Goal: Transaction & Acquisition: Book appointment/travel/reservation

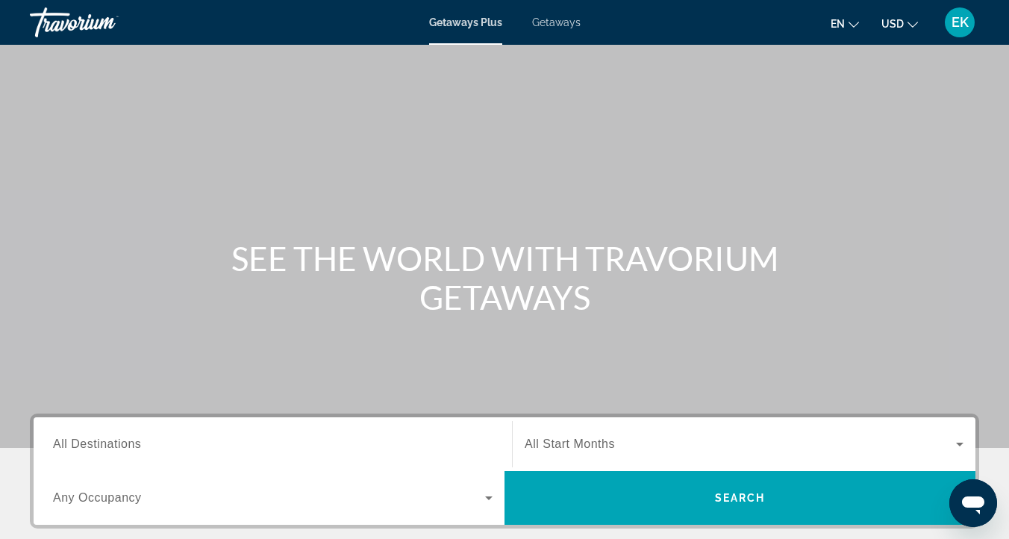
click at [561, 22] on span "Getaways" at bounding box center [556, 22] width 49 height 12
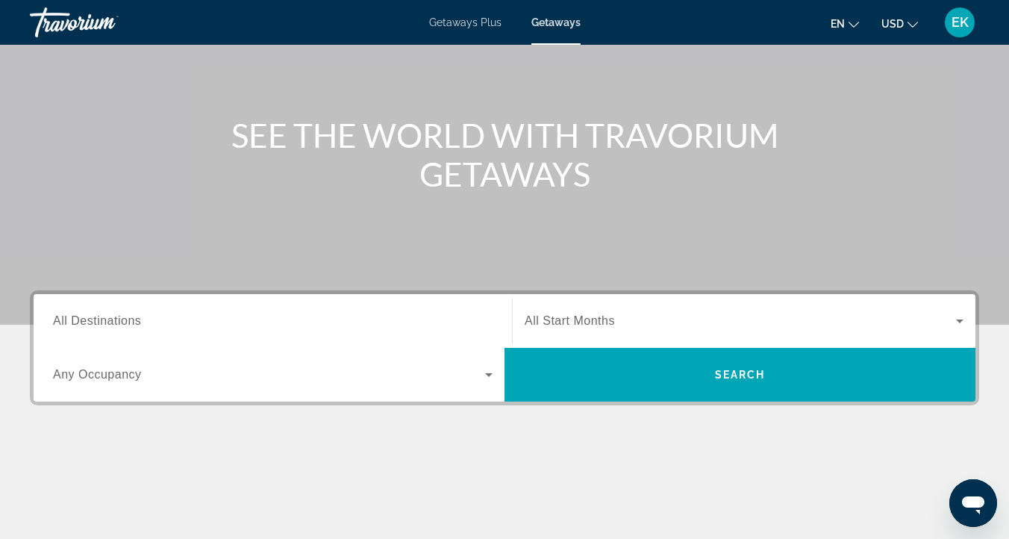
scroll to position [128, 0]
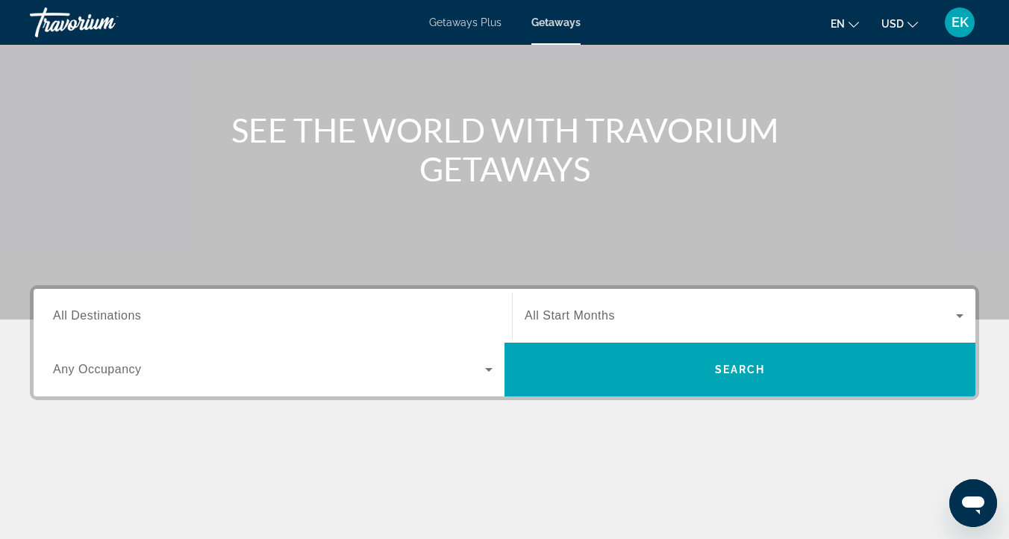
click at [97, 316] on span "All Destinations" at bounding box center [97, 315] width 88 height 13
click at [97, 316] on input "Destination All Destinations" at bounding box center [273, 316] width 440 height 18
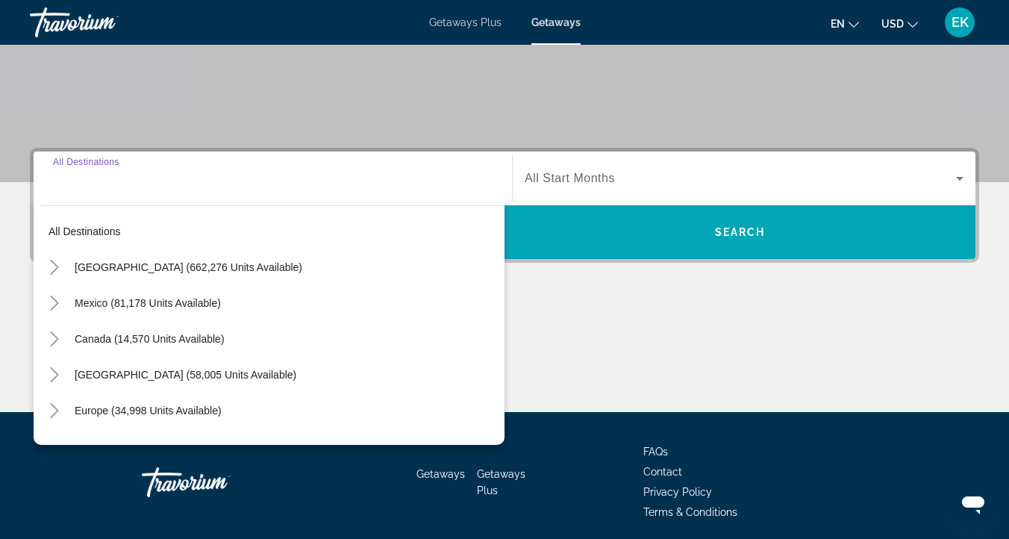
scroll to position [273, 0]
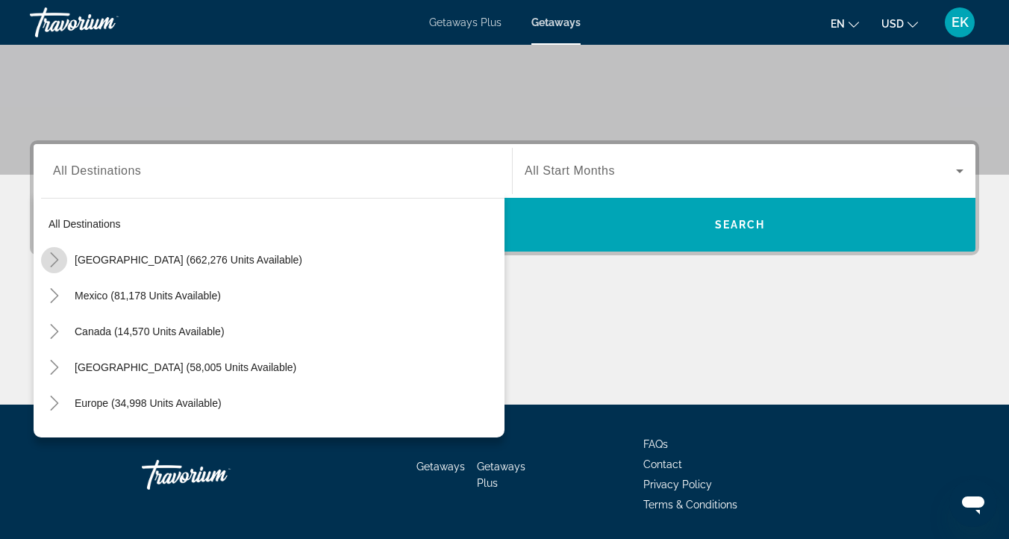
click at [54, 260] on icon "Toggle United States (662,276 units available)" at bounding box center [54, 259] width 15 height 15
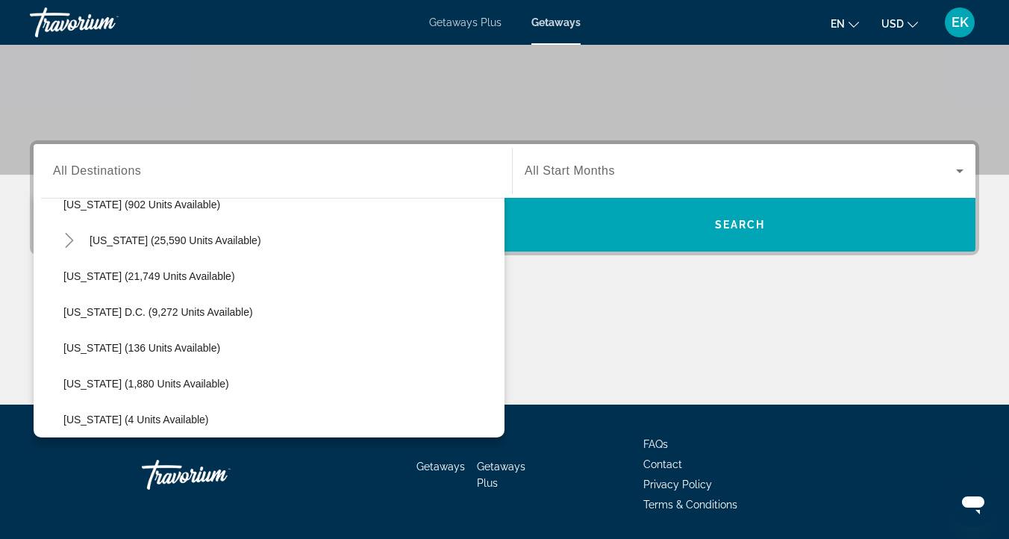
scroll to position [1455, 0]
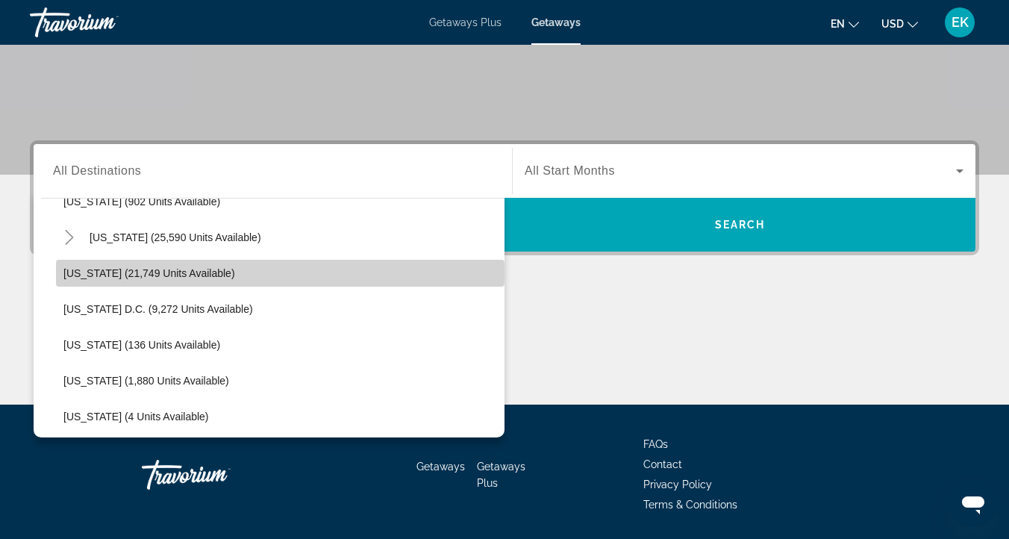
click at [89, 273] on span "[US_STATE] (21,749 units available)" at bounding box center [149, 273] width 172 height 12
type input "**********"
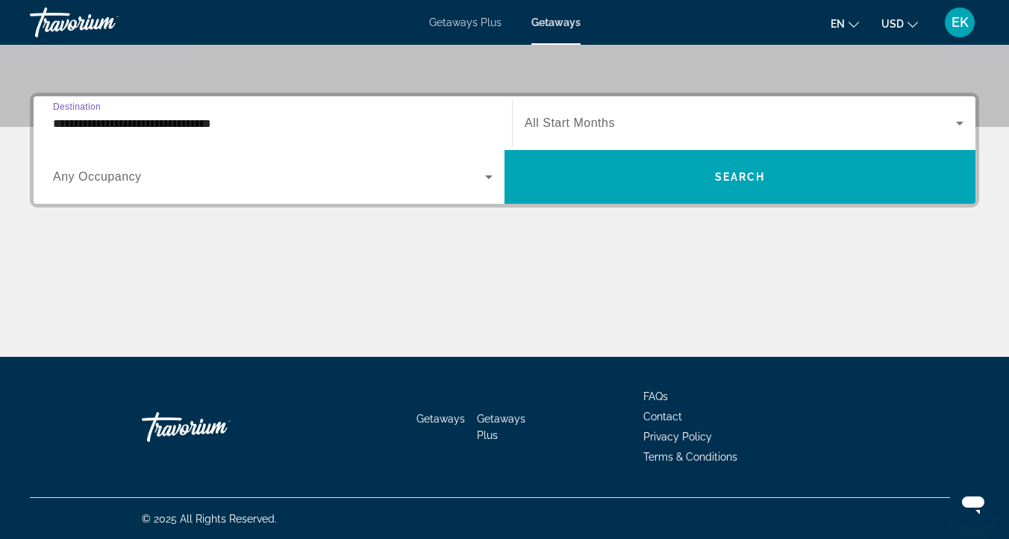
scroll to position [322, 0]
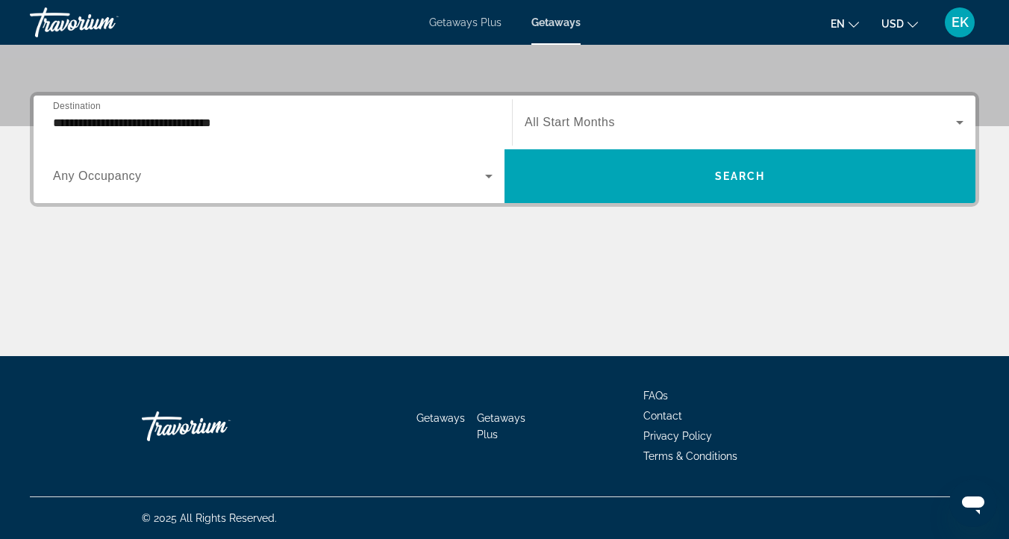
click at [582, 116] on span "All Start Months" at bounding box center [570, 122] width 90 height 13
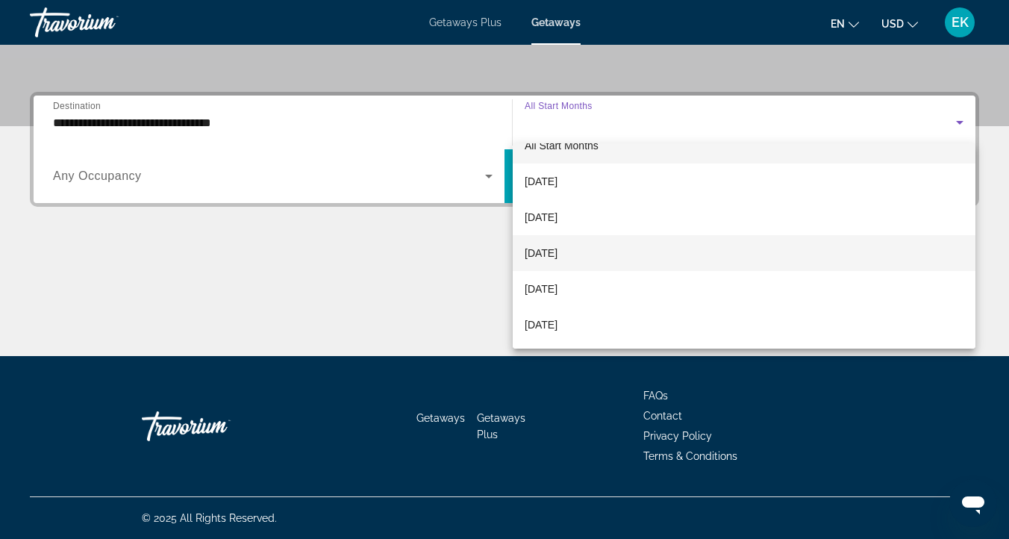
scroll to position [0, 0]
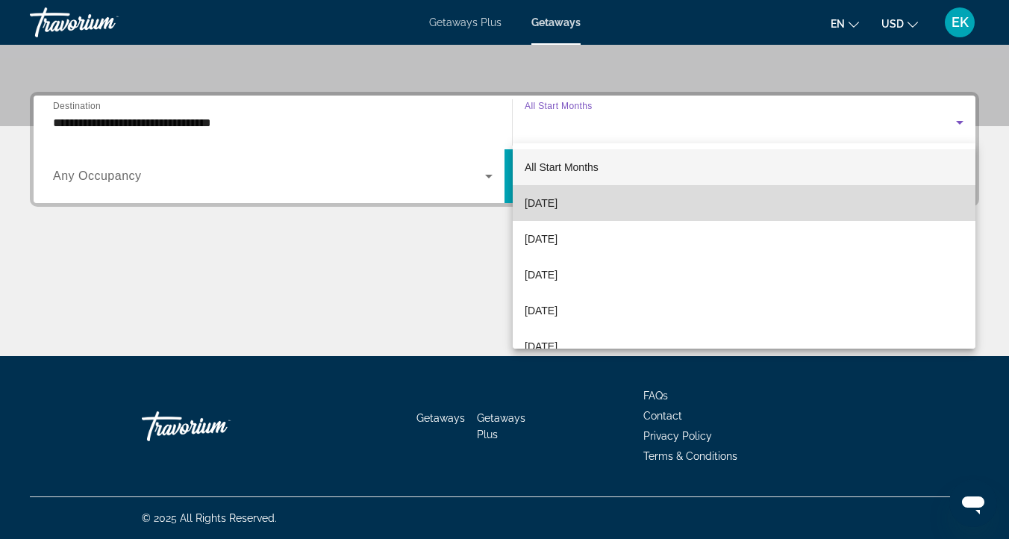
click at [558, 202] on span "[DATE]" at bounding box center [541, 203] width 33 height 18
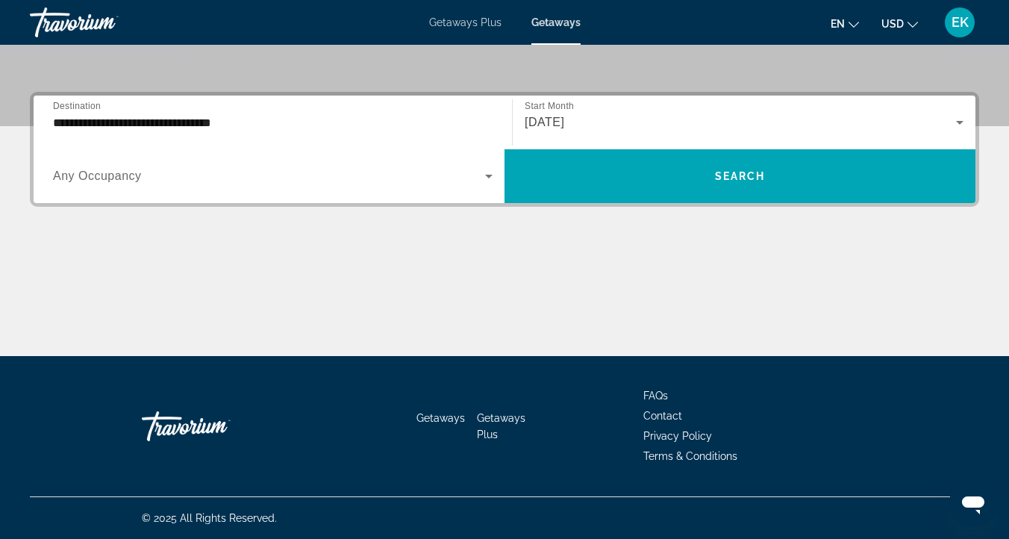
click at [106, 170] on span "Any Occupancy" at bounding box center [97, 175] width 89 height 13
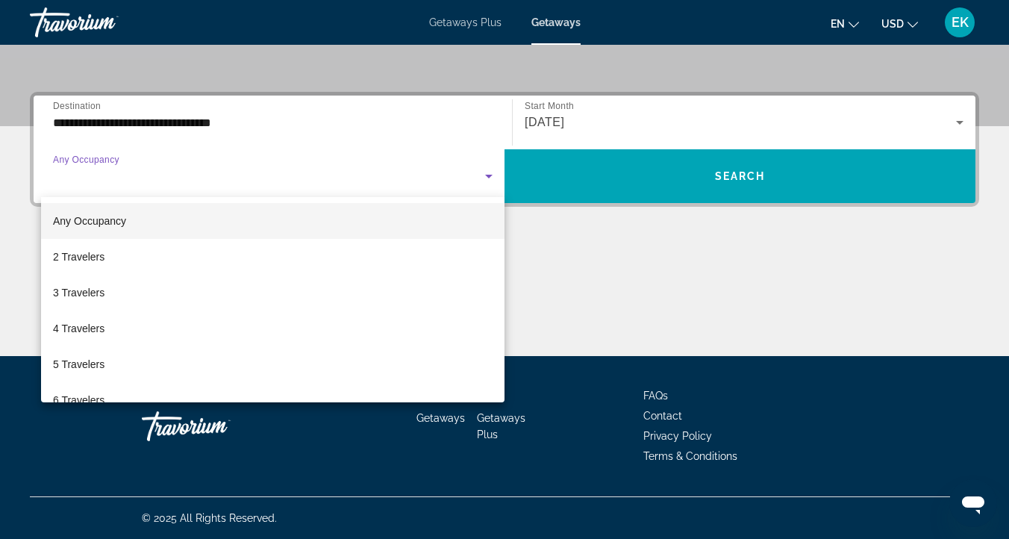
click at [118, 160] on div at bounding box center [504, 269] width 1009 height 539
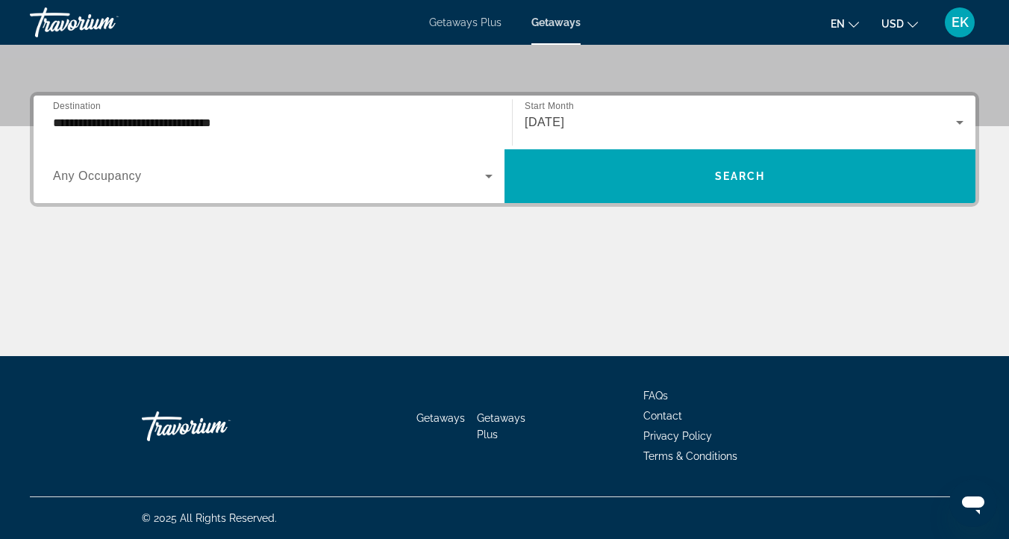
click at [128, 171] on span "Any Occupancy" at bounding box center [97, 175] width 89 height 13
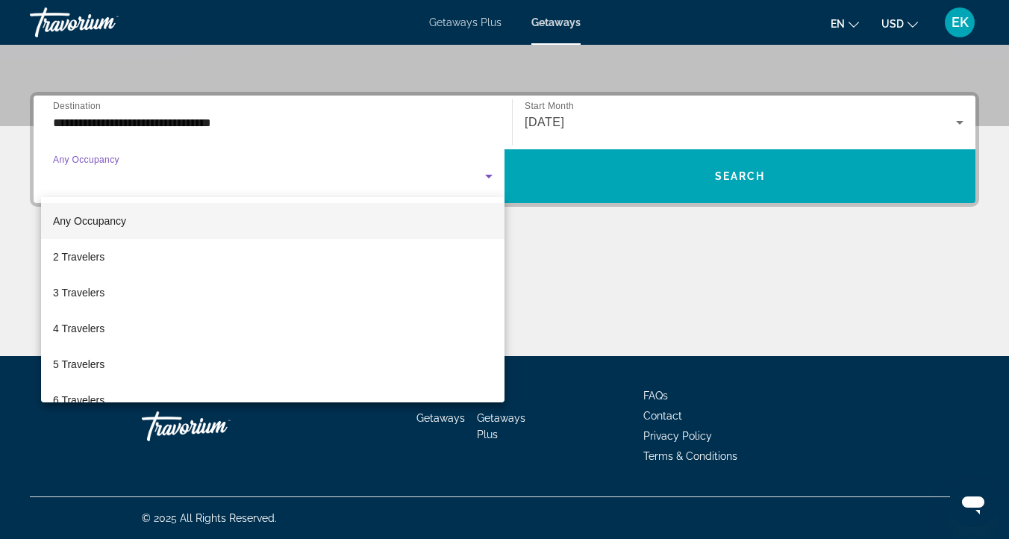
click at [115, 155] on div at bounding box center [504, 269] width 1009 height 539
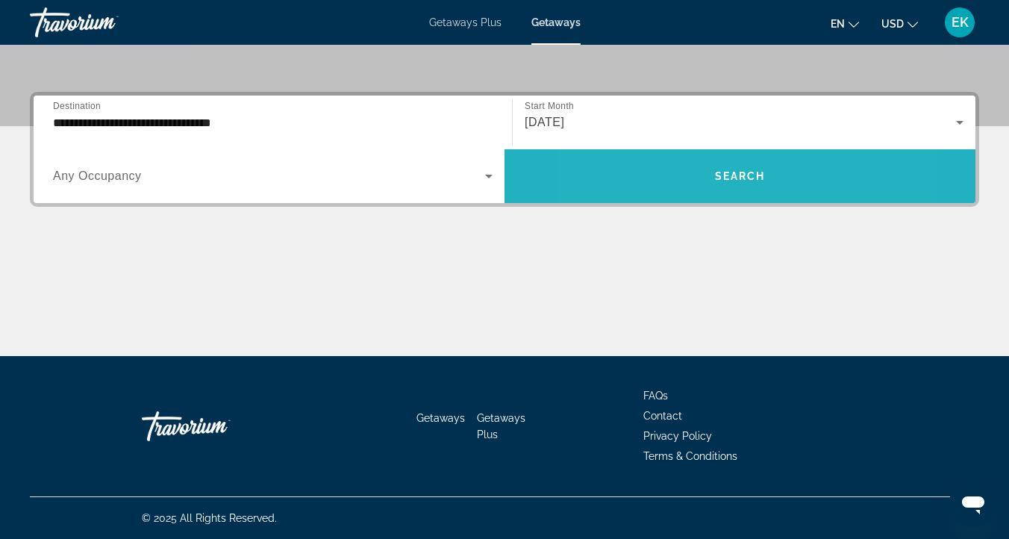
click at [672, 177] on span "Search widget" at bounding box center [740, 176] width 471 height 36
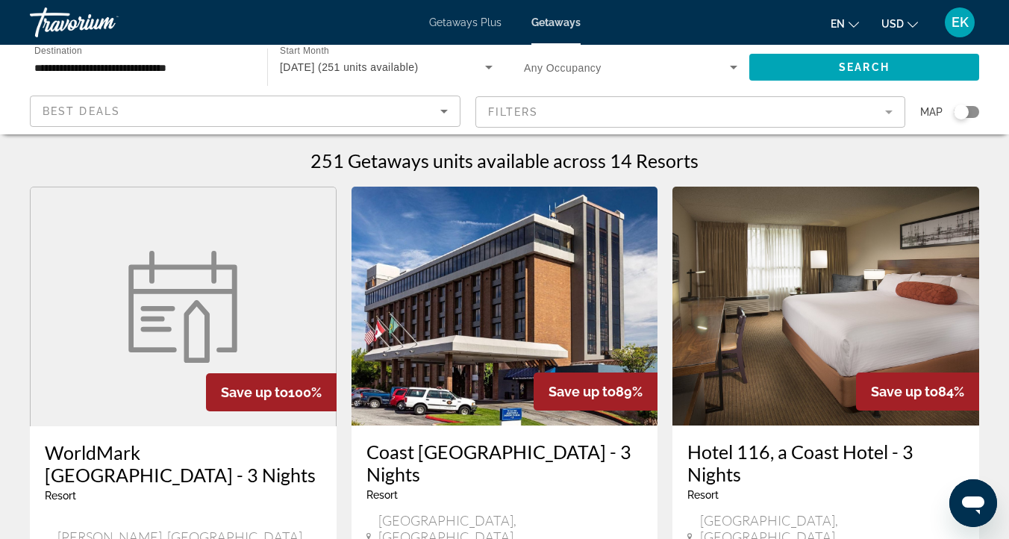
click at [205, 325] on img "Main content" at bounding box center [182, 307] width 127 height 112
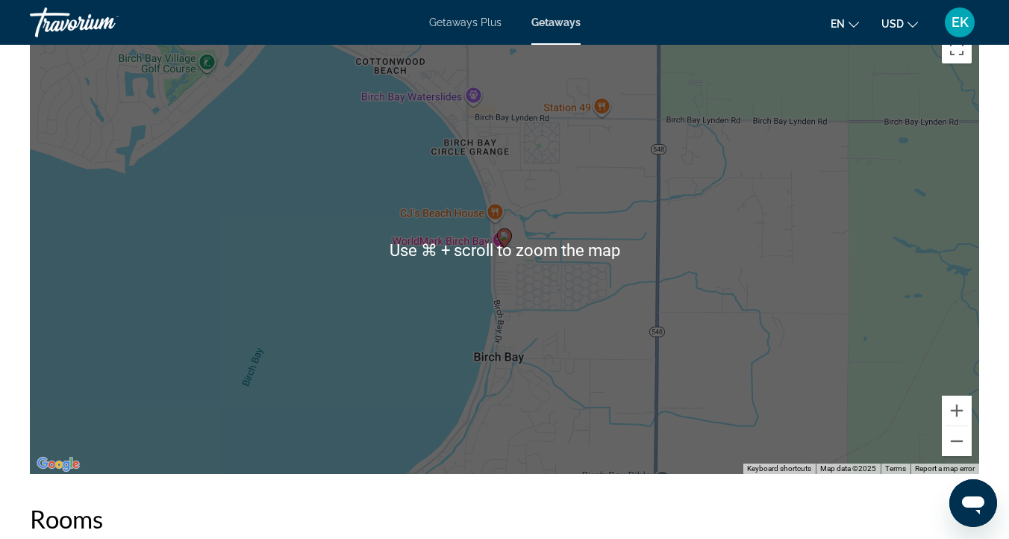
scroll to position [2615, 0]
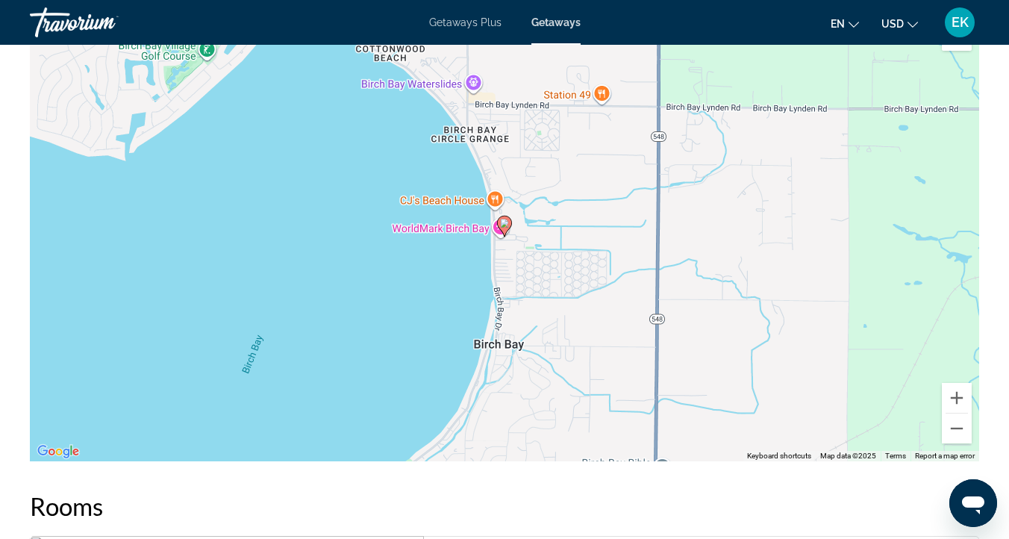
click at [759, 297] on div "To activate drag with keyboard, press Alt + Enter. Once in keyboard drag state,…" at bounding box center [504, 237] width 949 height 448
click at [956, 442] on button "Zoom out" at bounding box center [957, 428] width 30 height 30
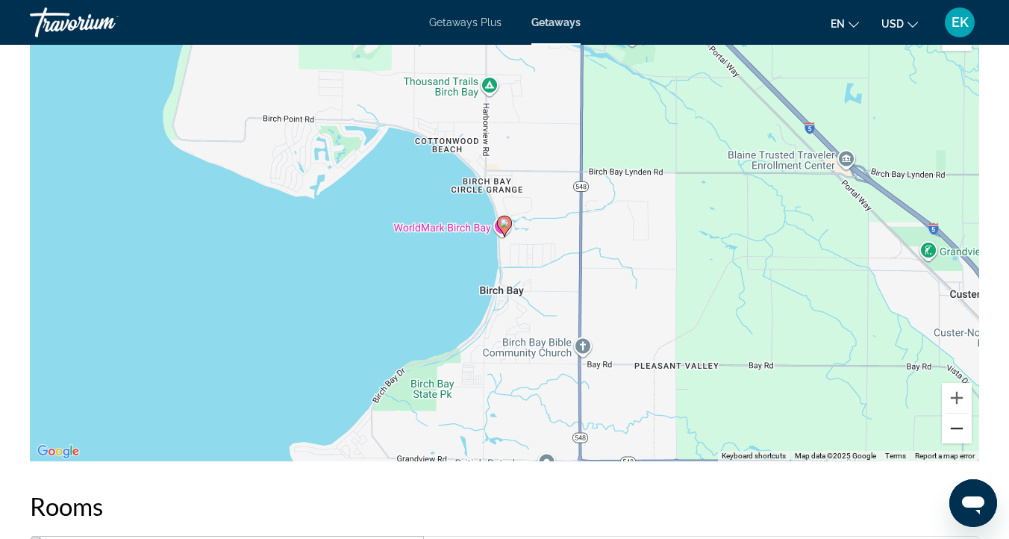
click at [956, 442] on button "Zoom out" at bounding box center [957, 428] width 30 height 30
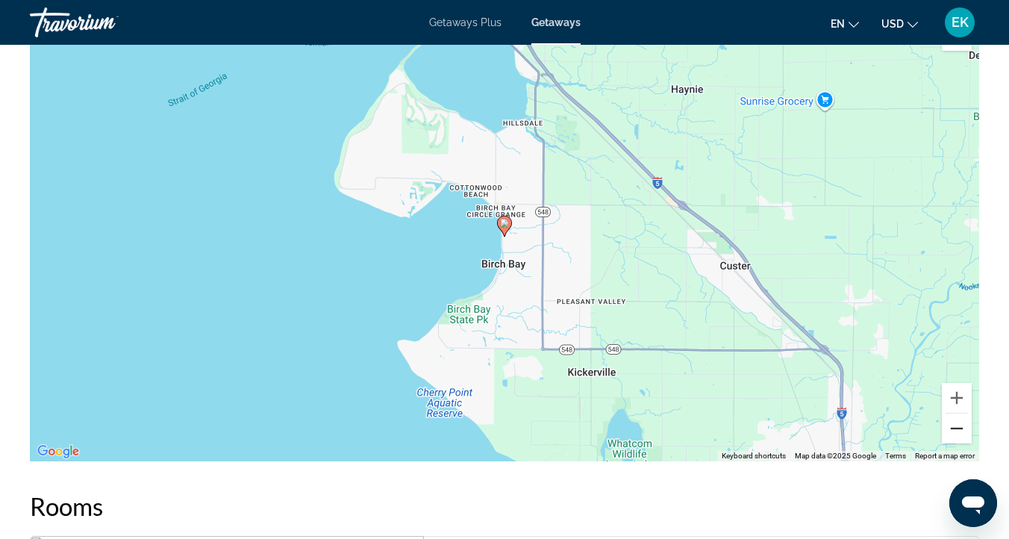
click at [956, 442] on button "Zoom out" at bounding box center [957, 428] width 30 height 30
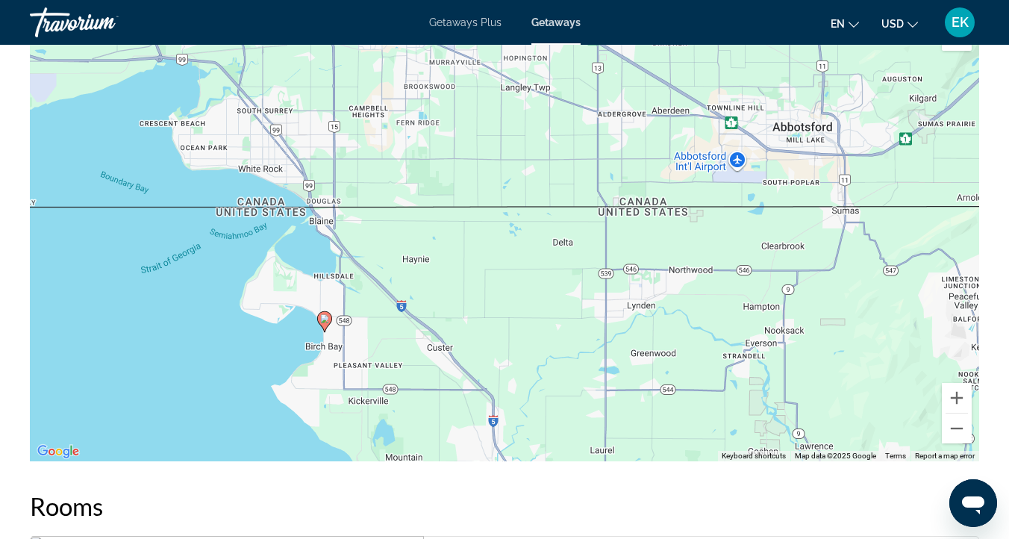
drag, startPoint x: 796, startPoint y: 225, endPoint x: 616, endPoint y: 320, distance: 204.3
click at [616, 320] on div "To activate drag with keyboard, press Alt + Enter. Once in keyboard drag state,…" at bounding box center [504, 237] width 949 height 448
click at [956, 443] on button "Zoom out" at bounding box center [957, 428] width 30 height 30
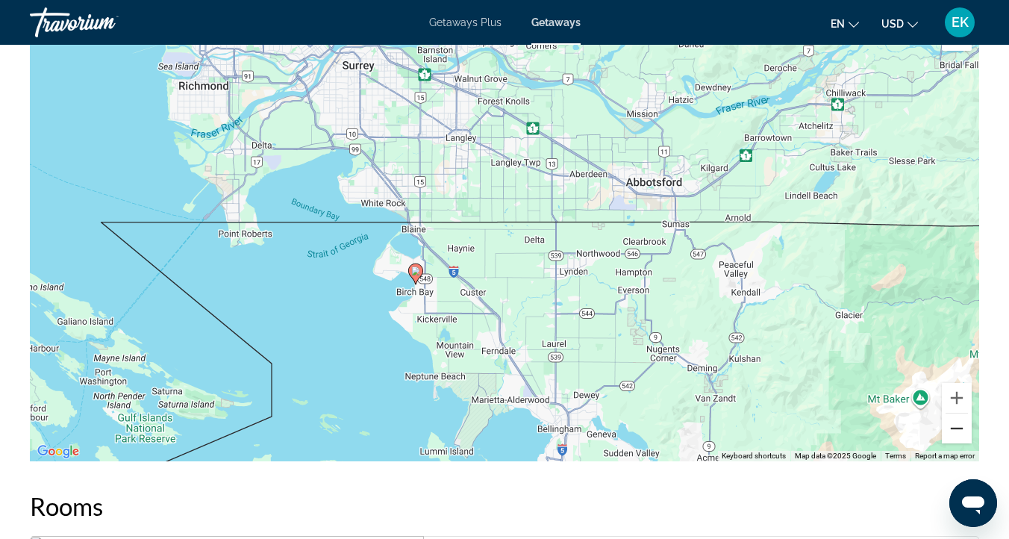
click at [956, 443] on button "Zoom out" at bounding box center [957, 428] width 30 height 30
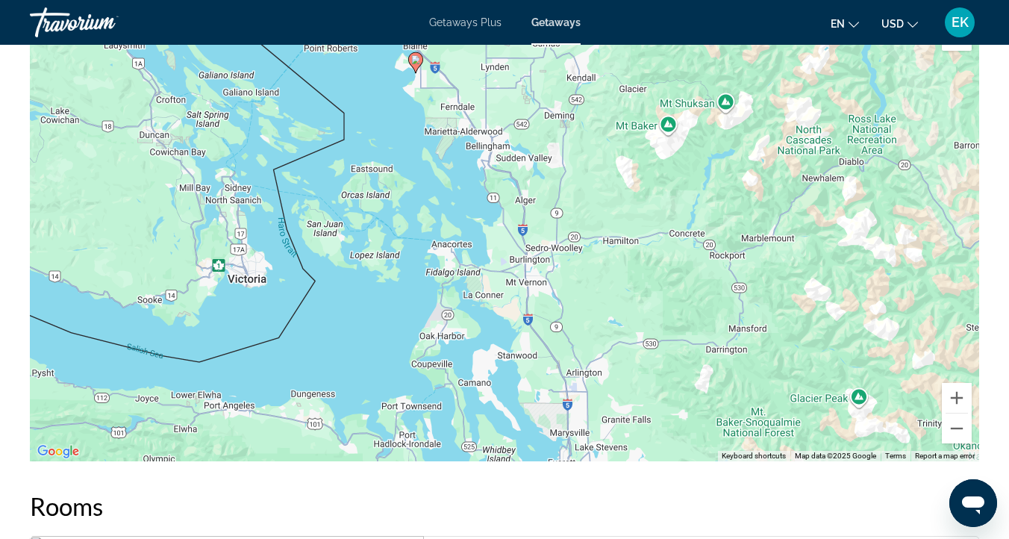
drag, startPoint x: 742, startPoint y: 368, endPoint x: 698, endPoint y: 178, distance: 194.6
click at [698, 178] on div "To activate drag with keyboard, press Alt + Enter. Once in keyboard drag state,…" at bounding box center [504, 237] width 949 height 448
click at [960, 438] on button "Zoom out" at bounding box center [957, 428] width 30 height 30
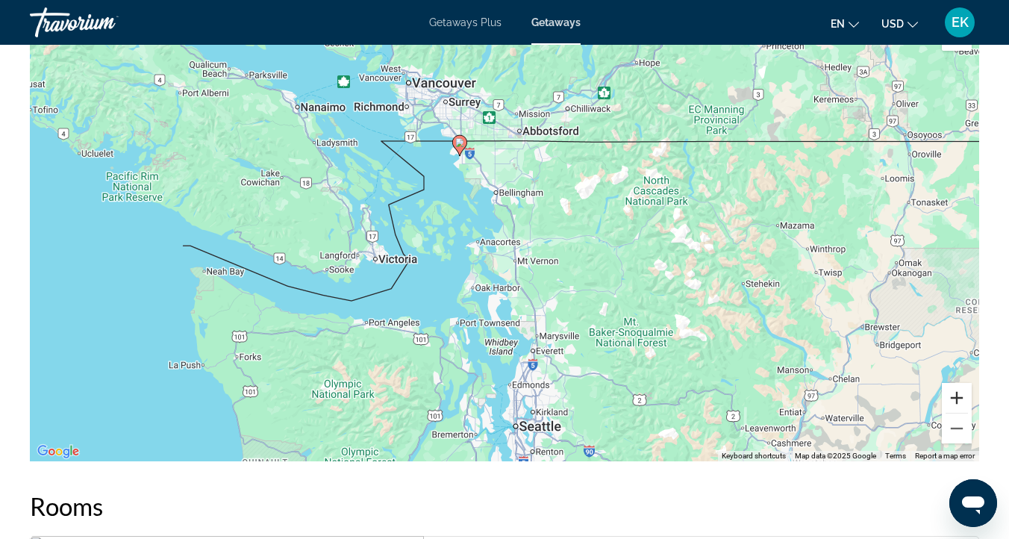
click at [960, 410] on button "Zoom in" at bounding box center [957, 398] width 30 height 30
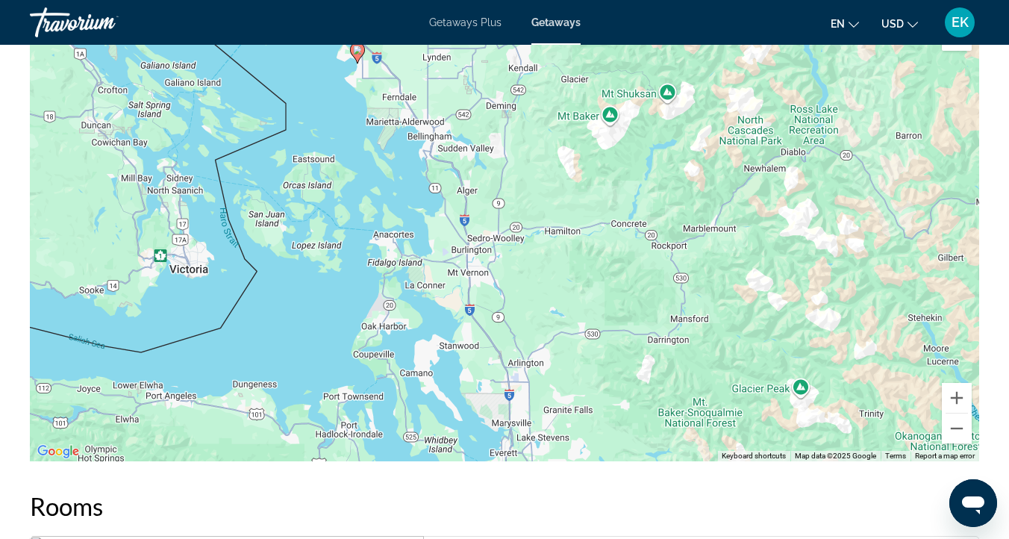
drag, startPoint x: 664, startPoint y: 340, endPoint x: 606, endPoint y: 327, distance: 59.6
click at [606, 327] on div "To activate drag with keyboard, press Alt + Enter. Once in keyboard drag state,…" at bounding box center [504, 237] width 949 height 448
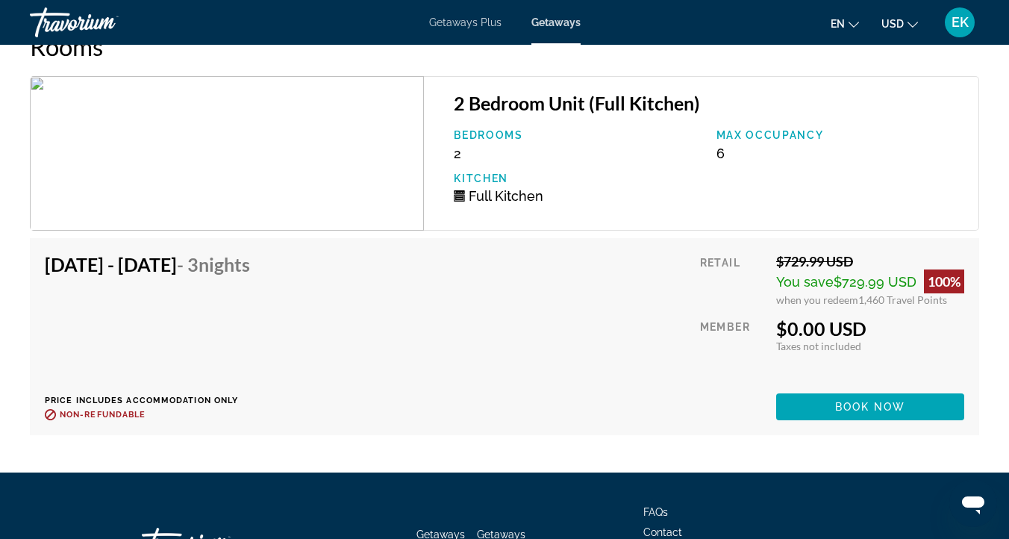
scroll to position [3070, 0]
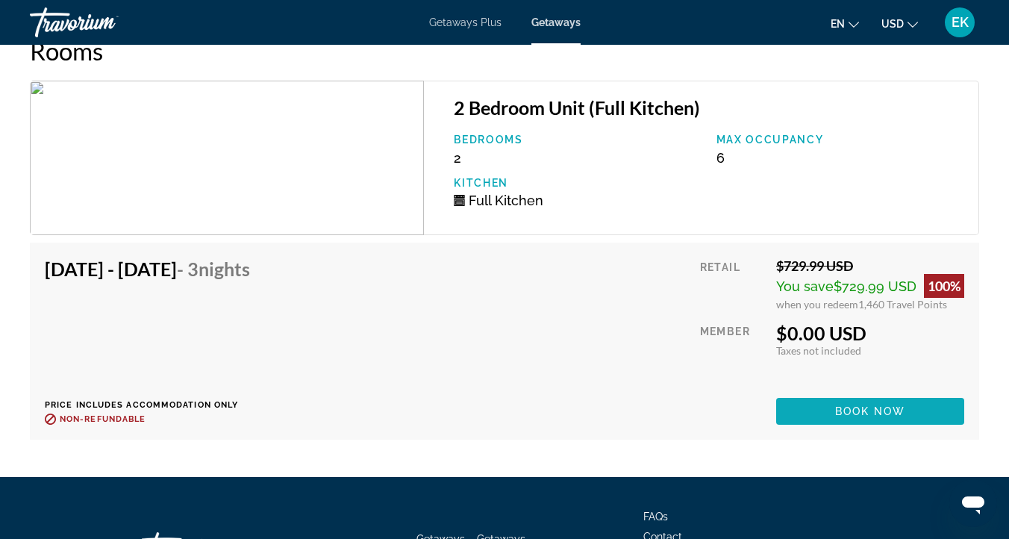
click at [839, 417] on span "Book now" at bounding box center [870, 411] width 71 height 12
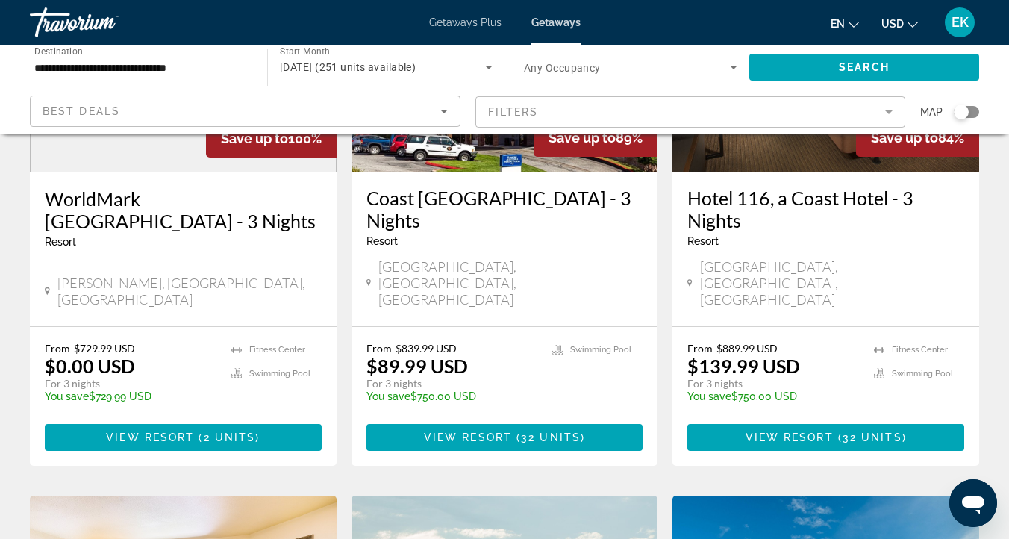
scroll to position [251, 0]
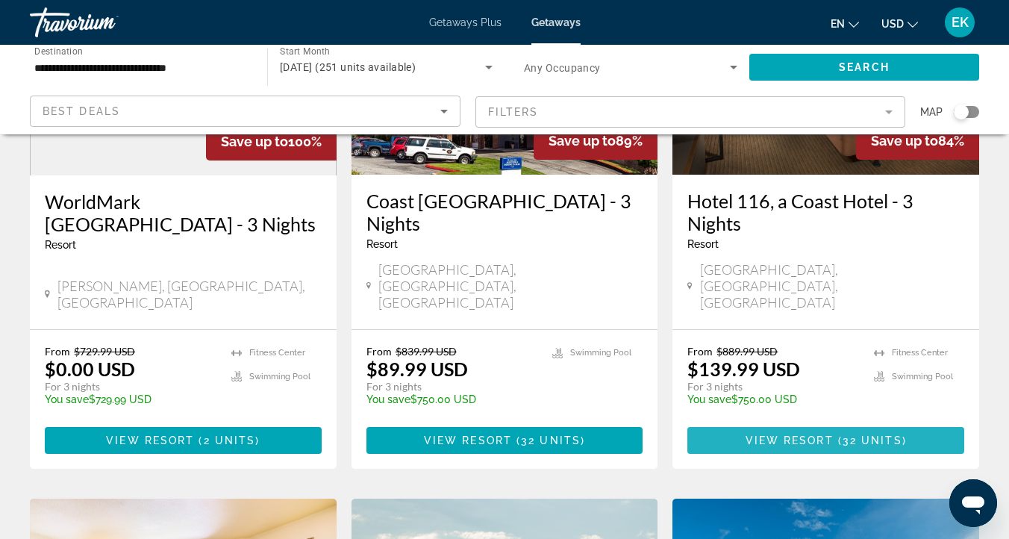
click at [815, 434] on span "View Resort" at bounding box center [790, 440] width 88 height 12
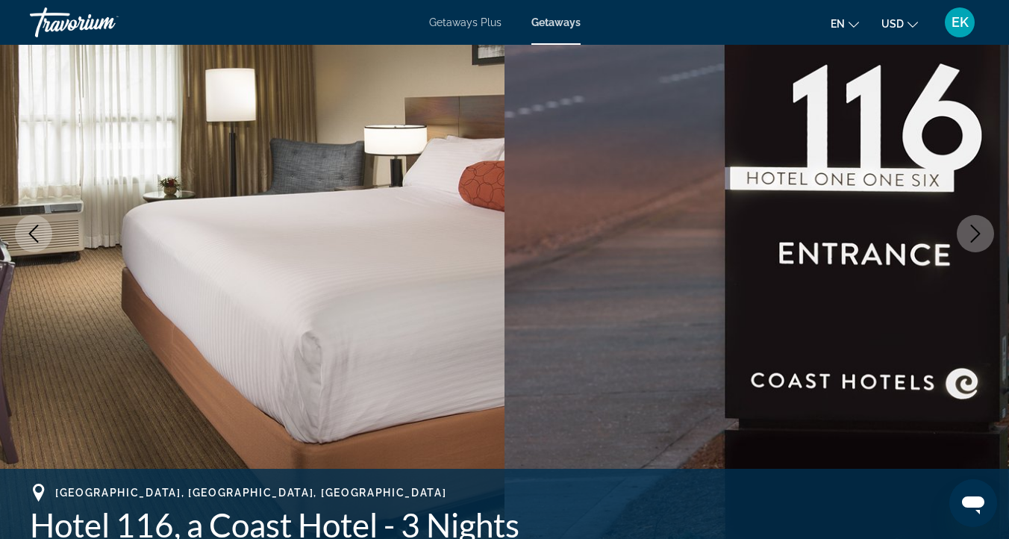
scroll to position [156, 0]
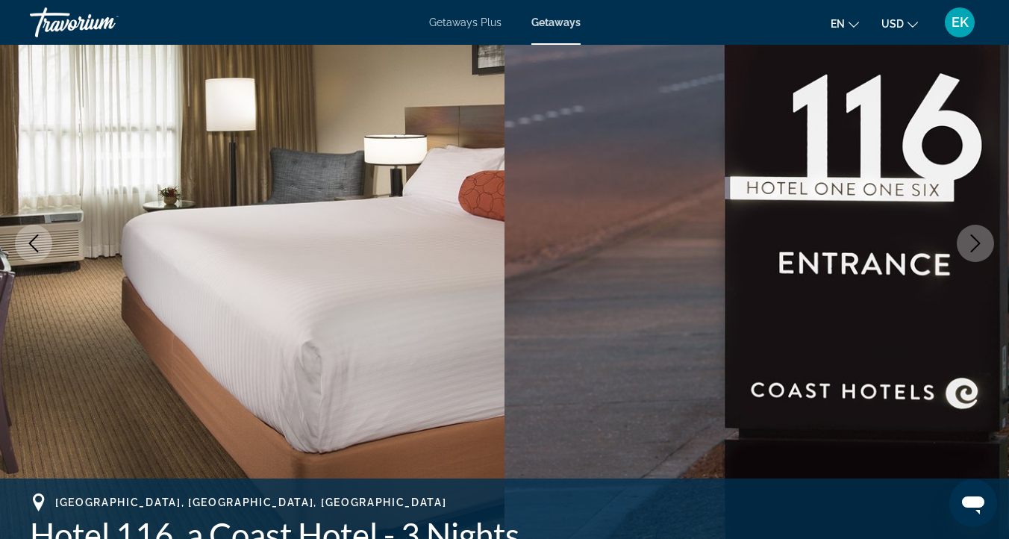
click at [977, 239] on icon "Next image" at bounding box center [976, 243] width 18 height 18
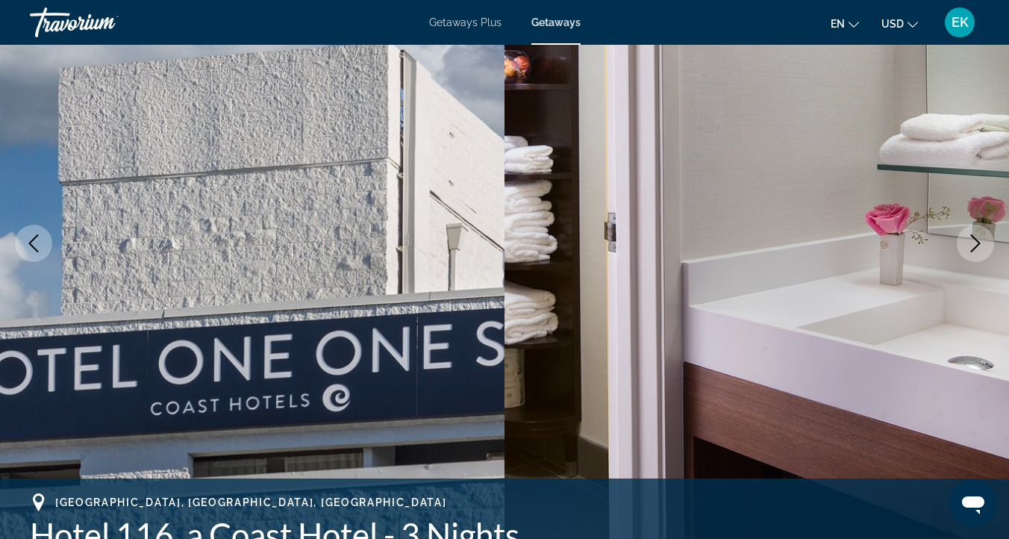
click at [977, 239] on icon "Next image" at bounding box center [976, 243] width 18 height 18
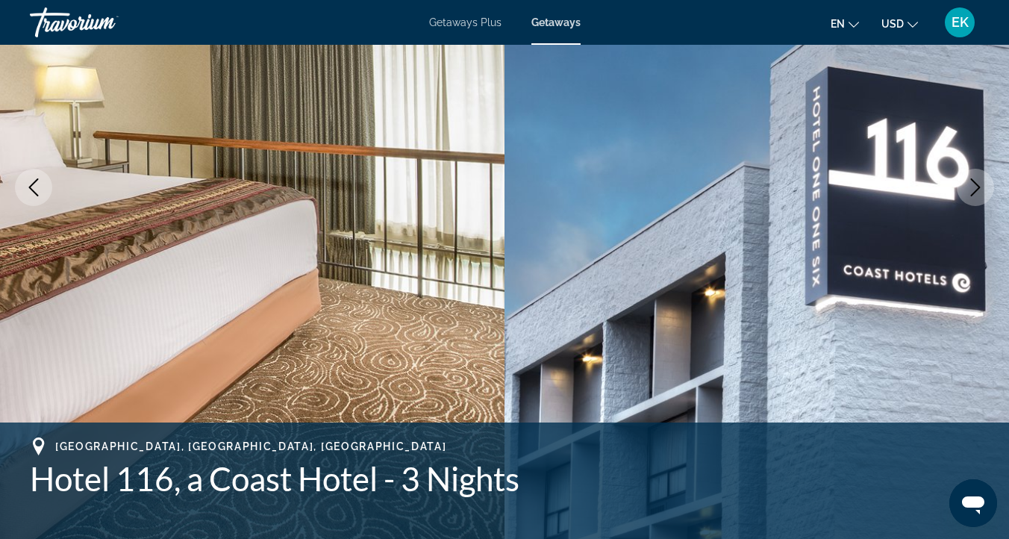
scroll to position [206, 0]
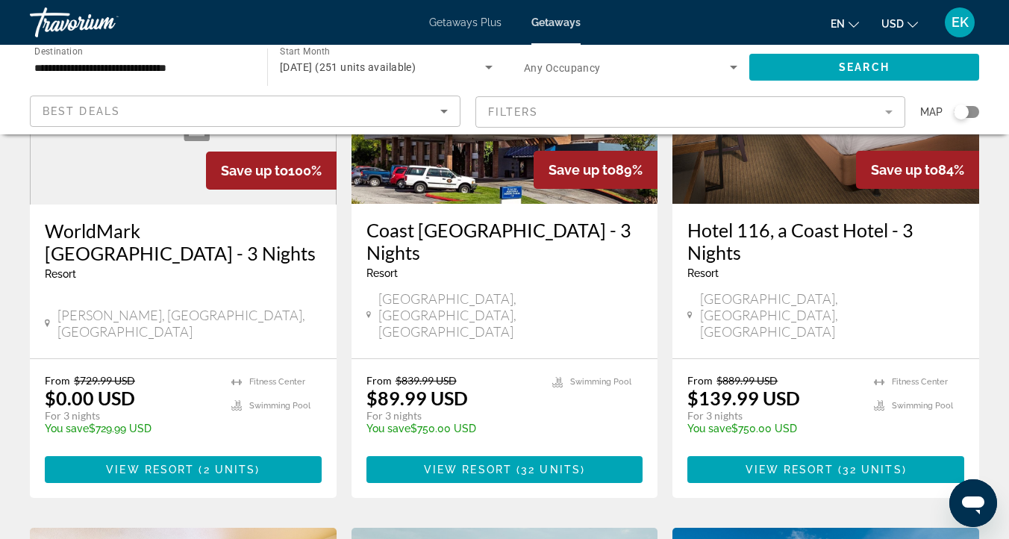
scroll to position [222, 0]
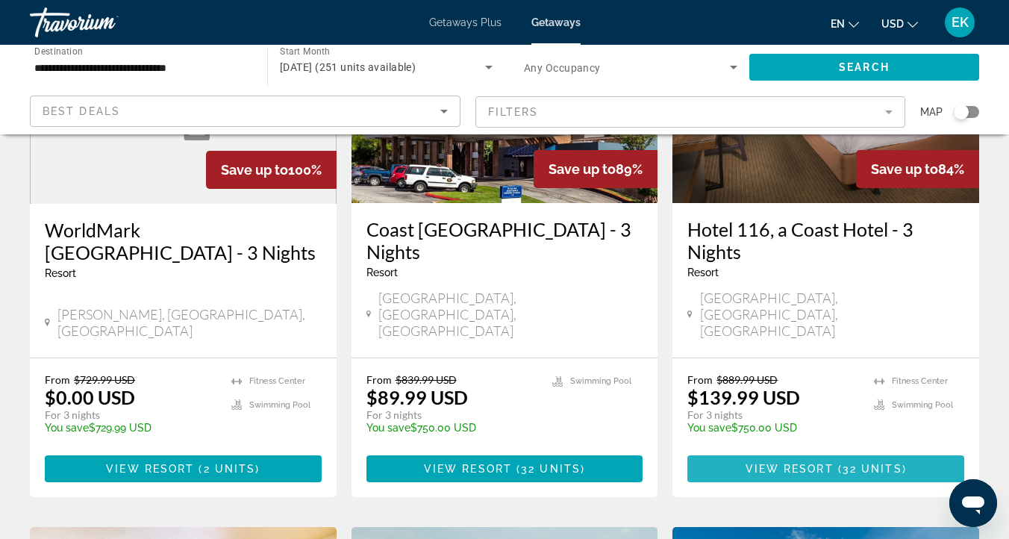
click at [834, 463] on span "Main content" at bounding box center [836, 469] width 4 height 12
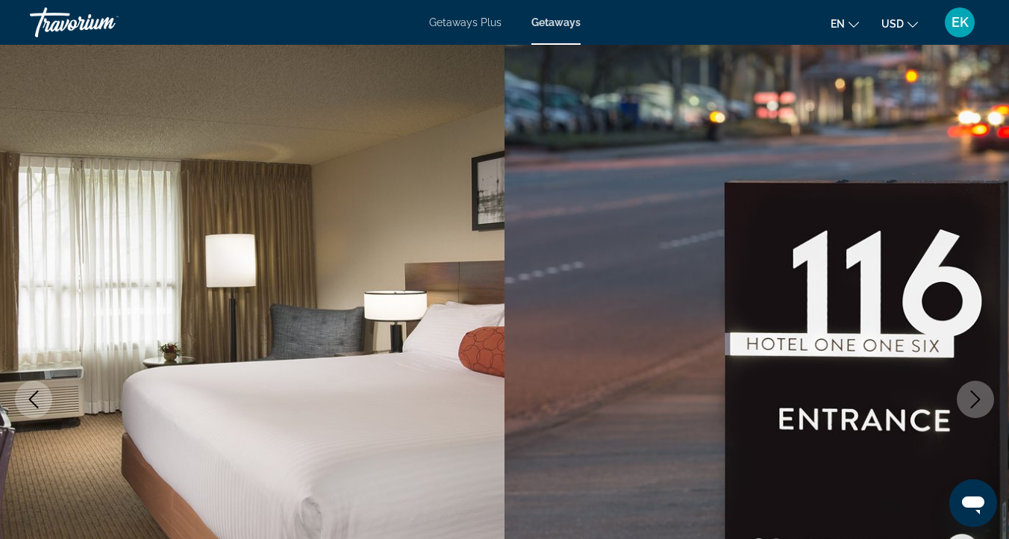
click at [973, 393] on icon "Next image" at bounding box center [976, 399] width 10 height 18
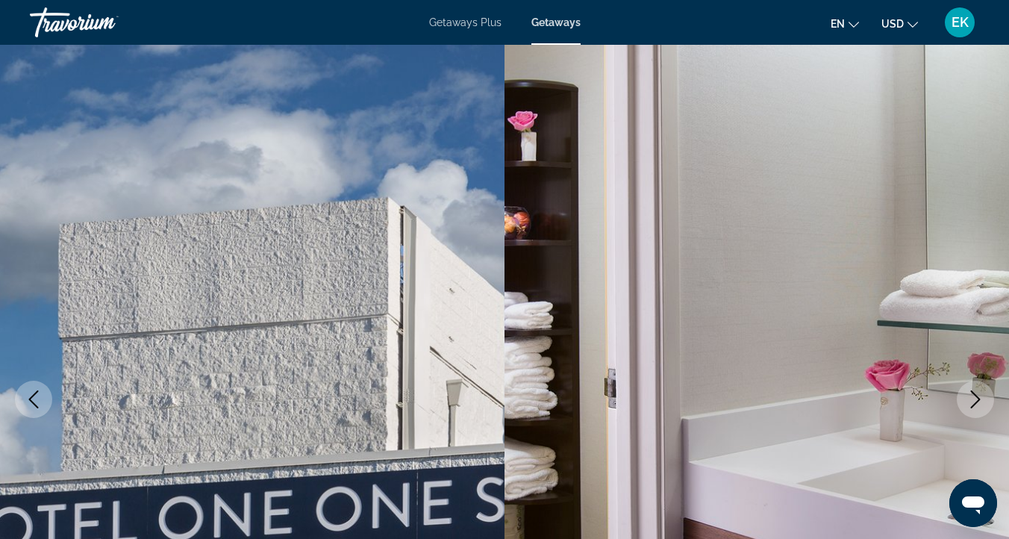
click at [973, 393] on icon "Next image" at bounding box center [976, 399] width 10 height 18
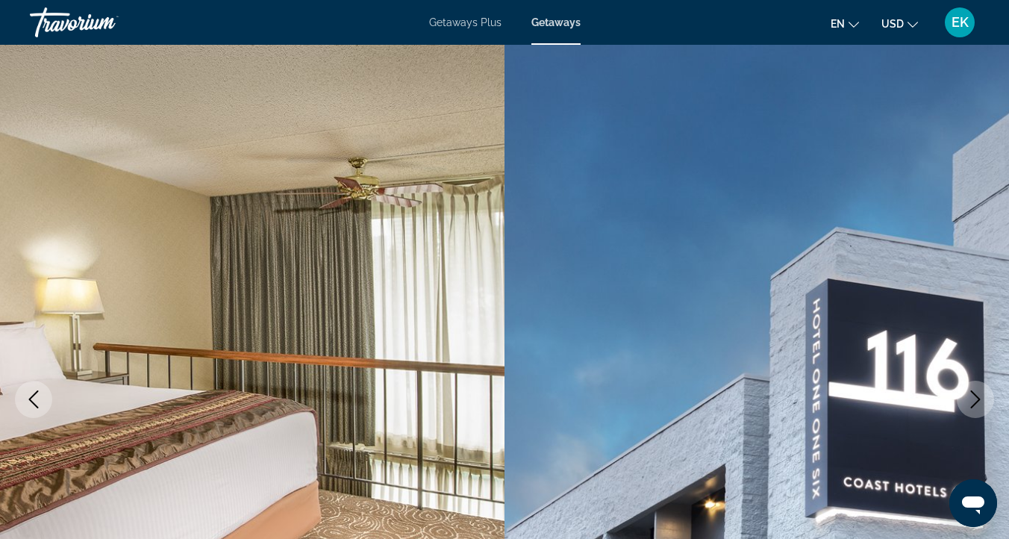
click at [973, 394] on icon "Next image" at bounding box center [976, 399] width 18 height 18
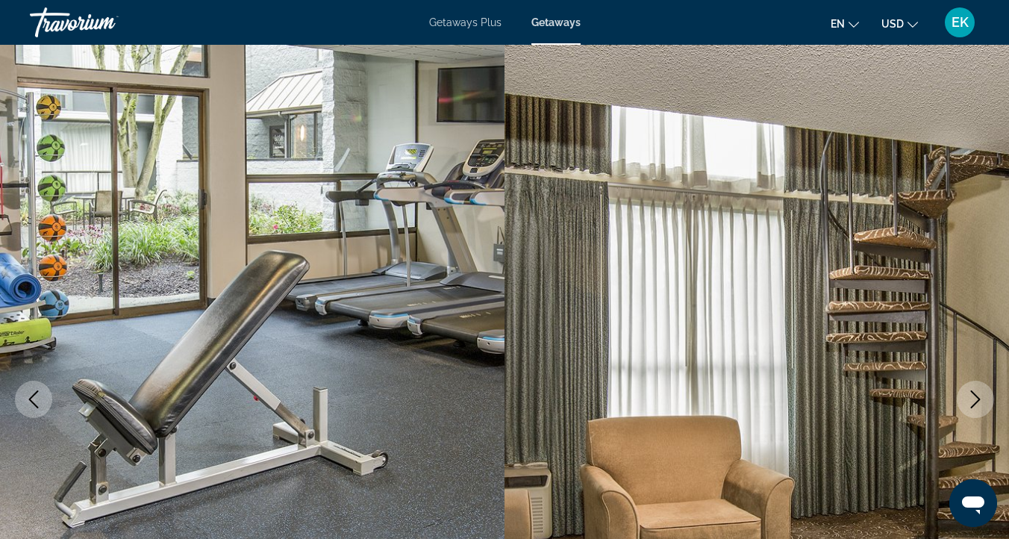
click at [973, 394] on icon "Next image" at bounding box center [976, 399] width 18 height 18
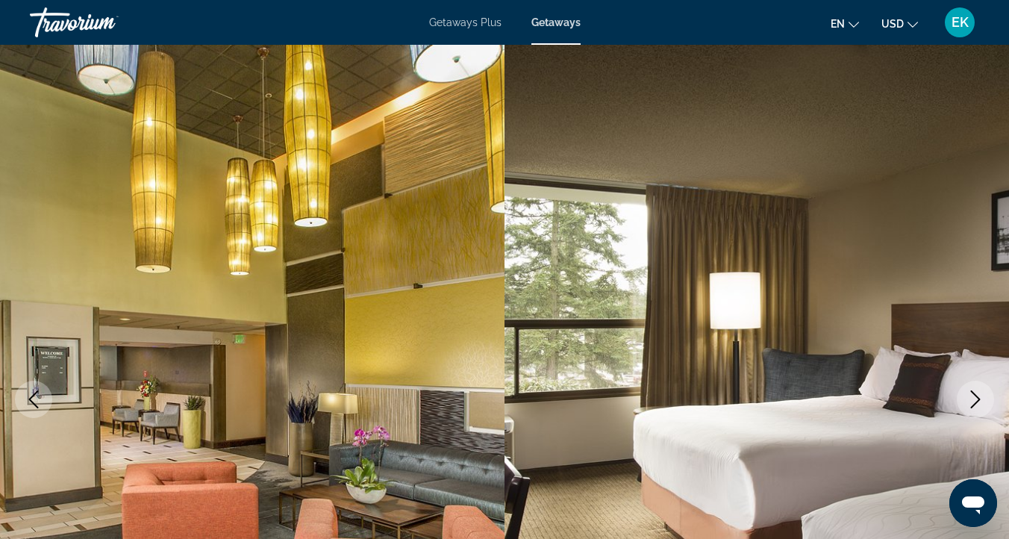
click at [973, 394] on icon "Next image" at bounding box center [976, 399] width 18 height 18
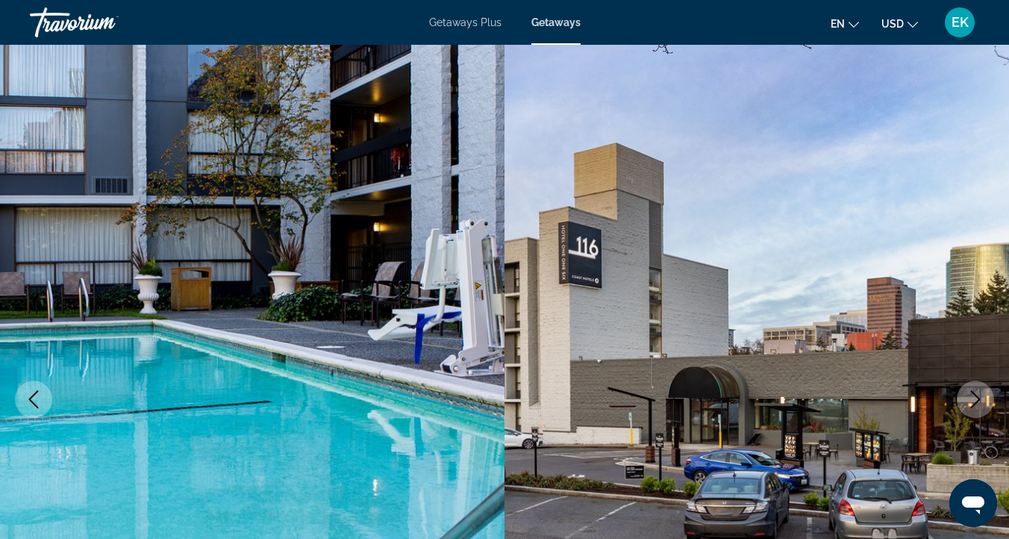
click at [973, 394] on icon "Next image" at bounding box center [976, 399] width 18 height 18
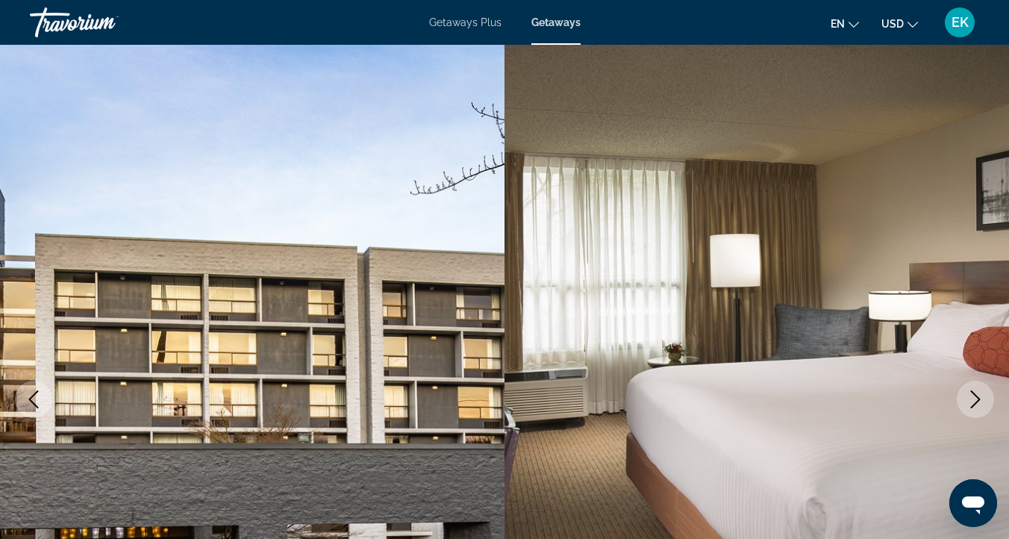
click at [973, 394] on icon "Next image" at bounding box center [976, 399] width 18 height 18
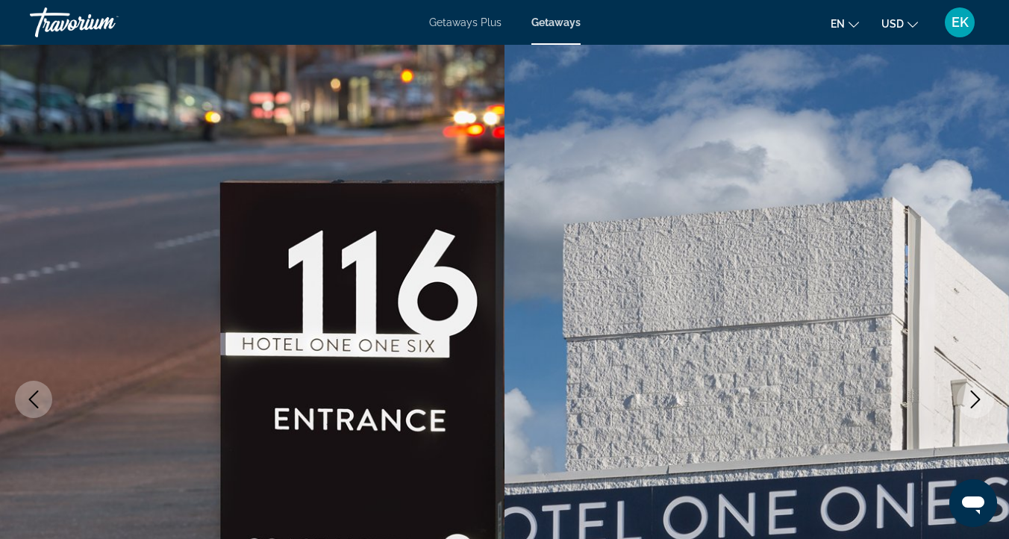
click at [978, 392] on icon "Next image" at bounding box center [976, 399] width 18 height 18
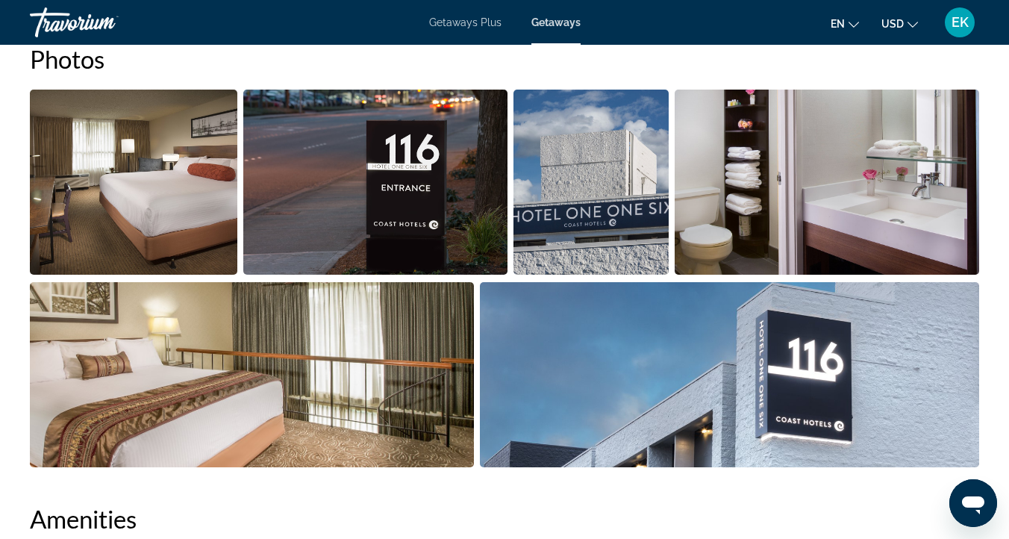
scroll to position [1016, 0]
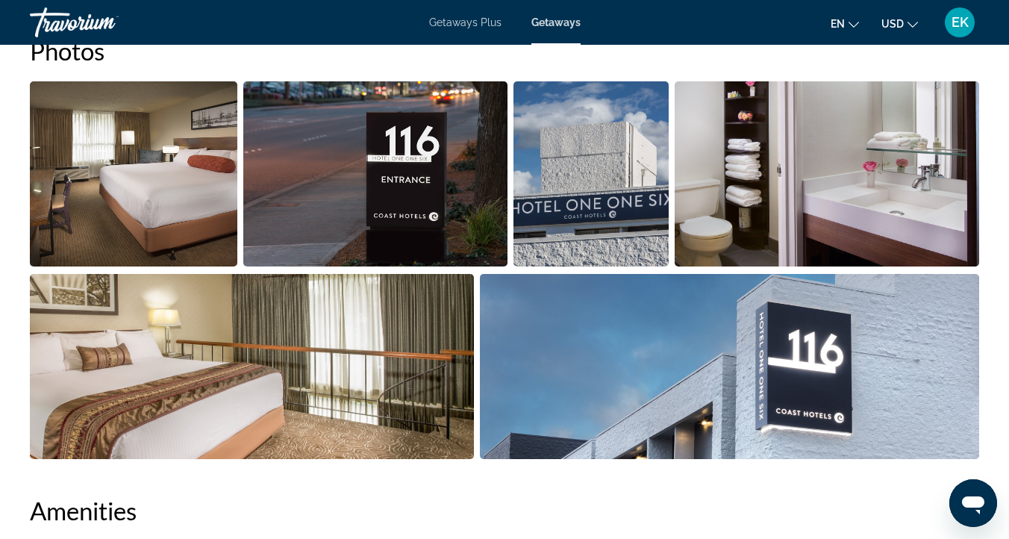
click at [152, 181] on img "Open full-screen image slider" at bounding box center [133, 173] width 207 height 185
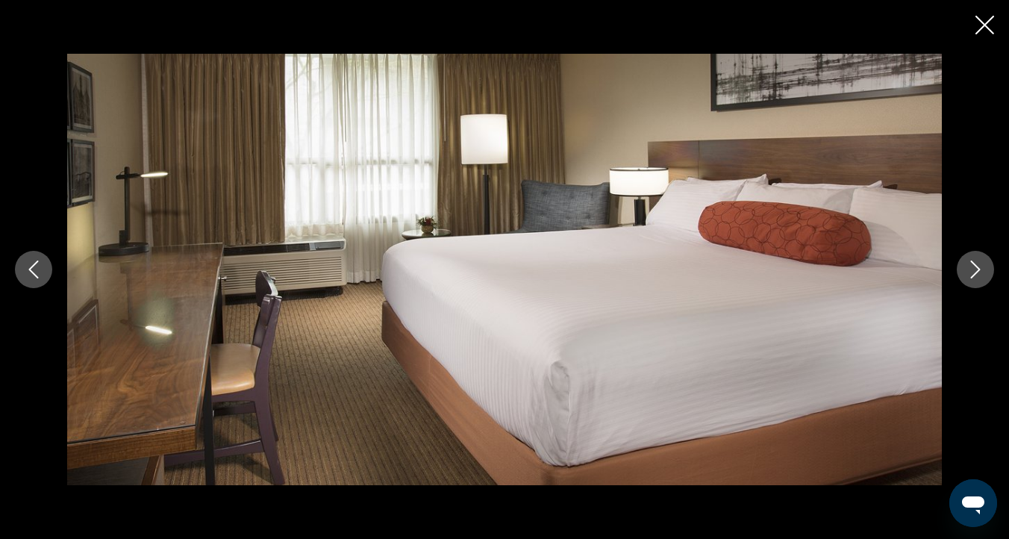
click at [978, 264] on icon "Next image" at bounding box center [976, 269] width 18 height 18
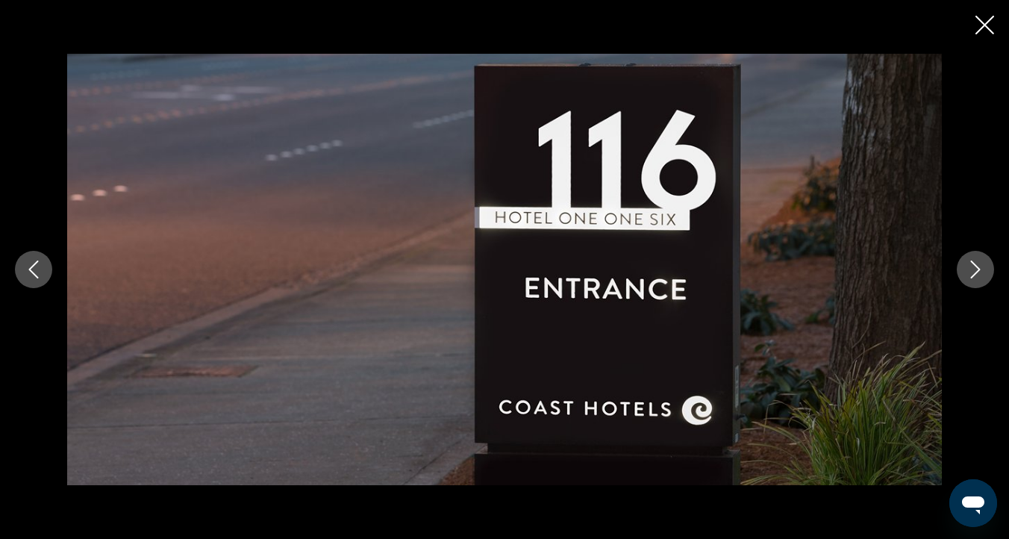
click at [978, 264] on icon "Next image" at bounding box center [976, 269] width 18 height 18
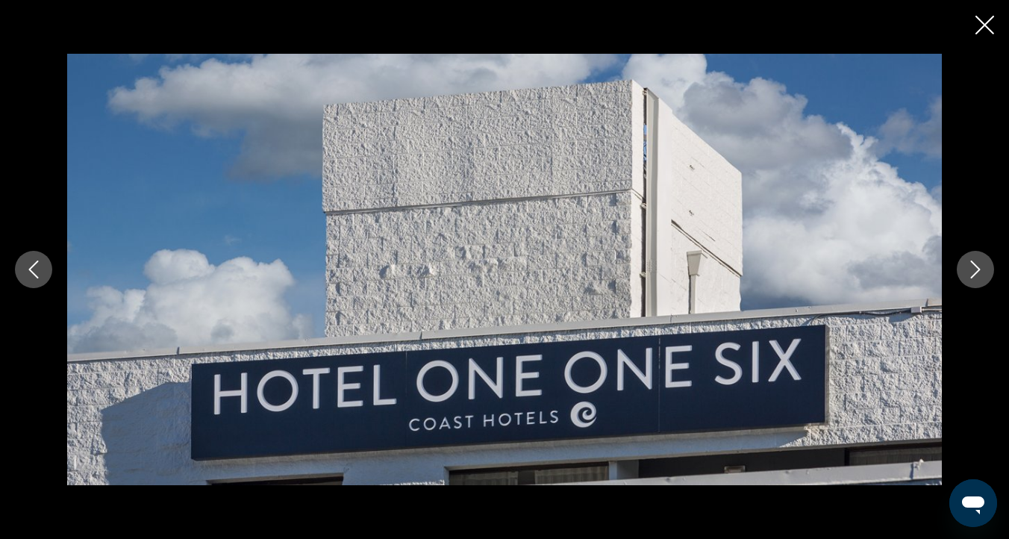
click at [978, 264] on icon "Next image" at bounding box center [976, 269] width 18 height 18
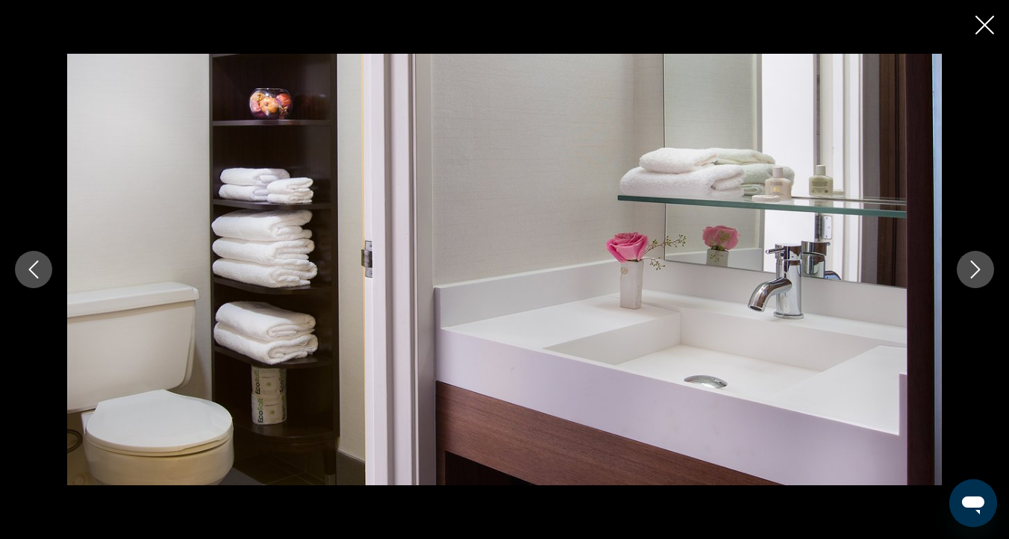
click at [978, 264] on icon "Next image" at bounding box center [976, 269] width 18 height 18
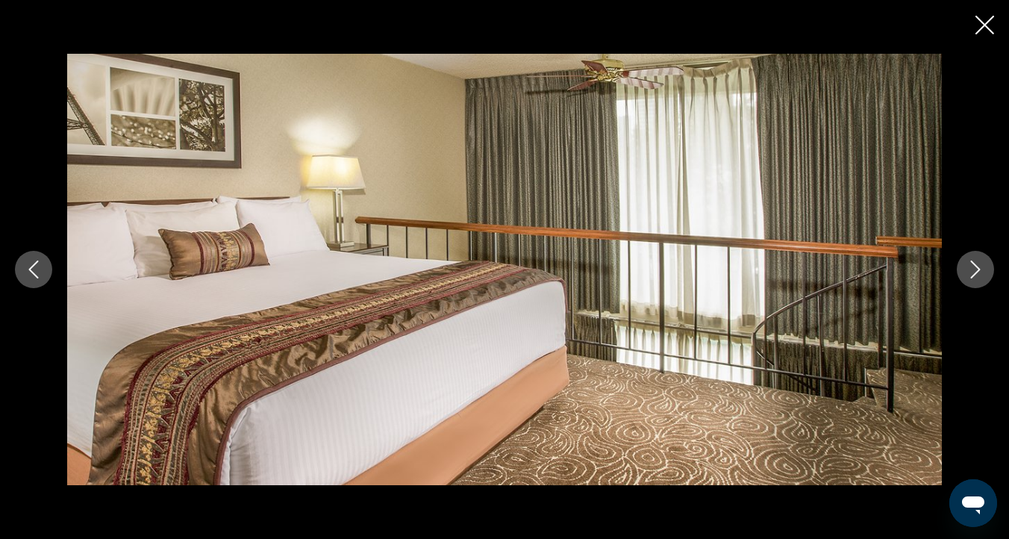
click at [978, 264] on icon "Next image" at bounding box center [976, 269] width 18 height 18
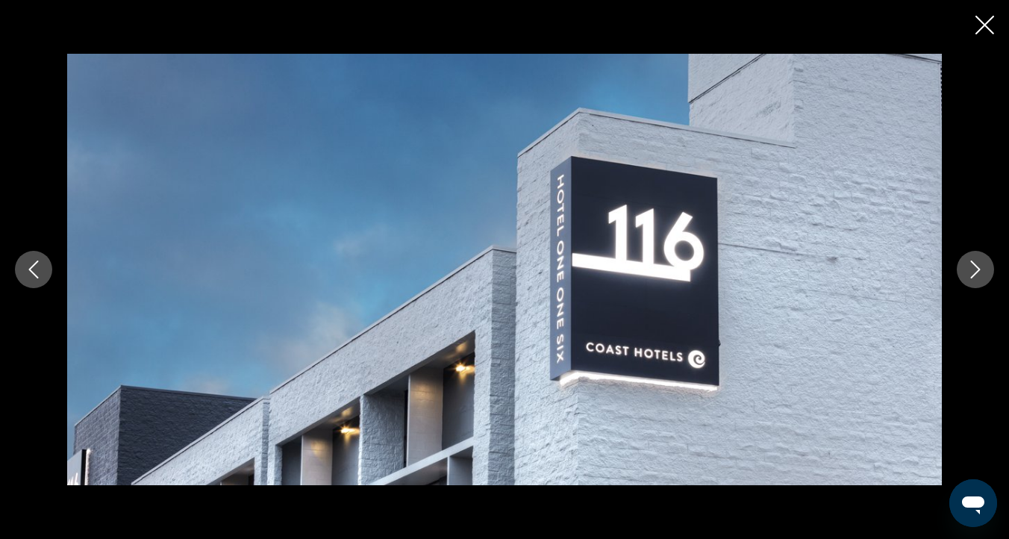
click at [978, 264] on icon "Next image" at bounding box center [976, 269] width 18 height 18
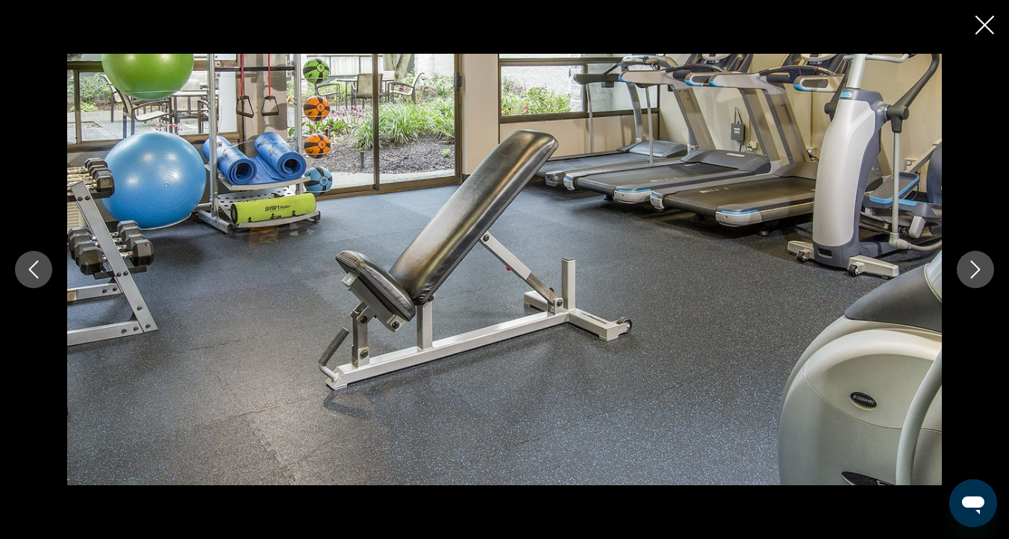
click at [978, 264] on icon "Next image" at bounding box center [976, 269] width 18 height 18
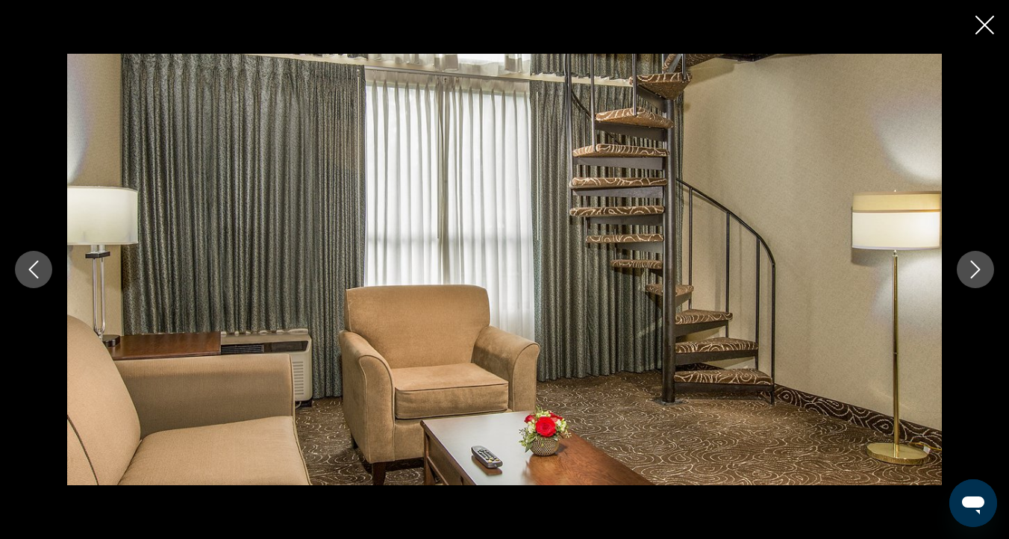
click at [978, 264] on icon "Next image" at bounding box center [976, 269] width 18 height 18
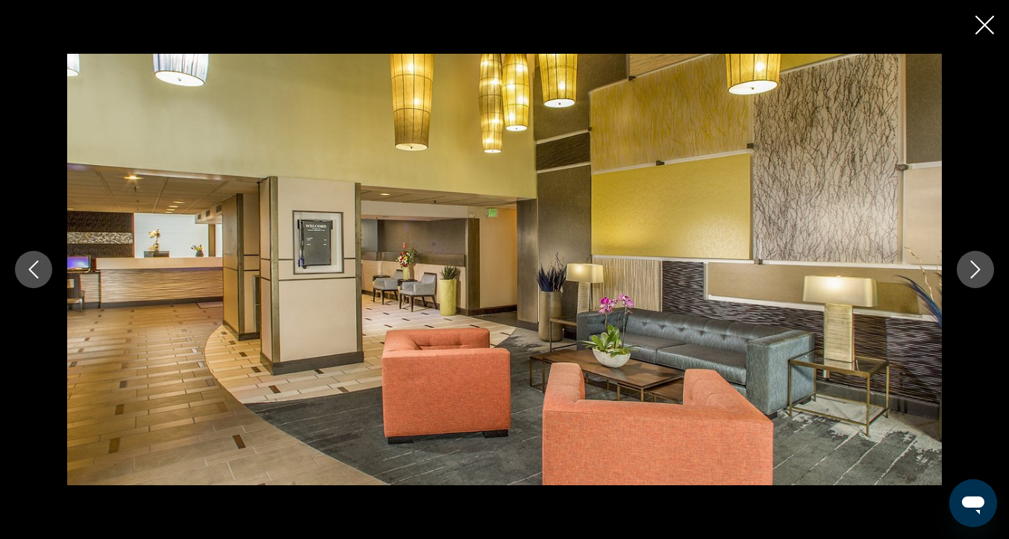
click at [978, 264] on icon "Next image" at bounding box center [976, 269] width 18 height 18
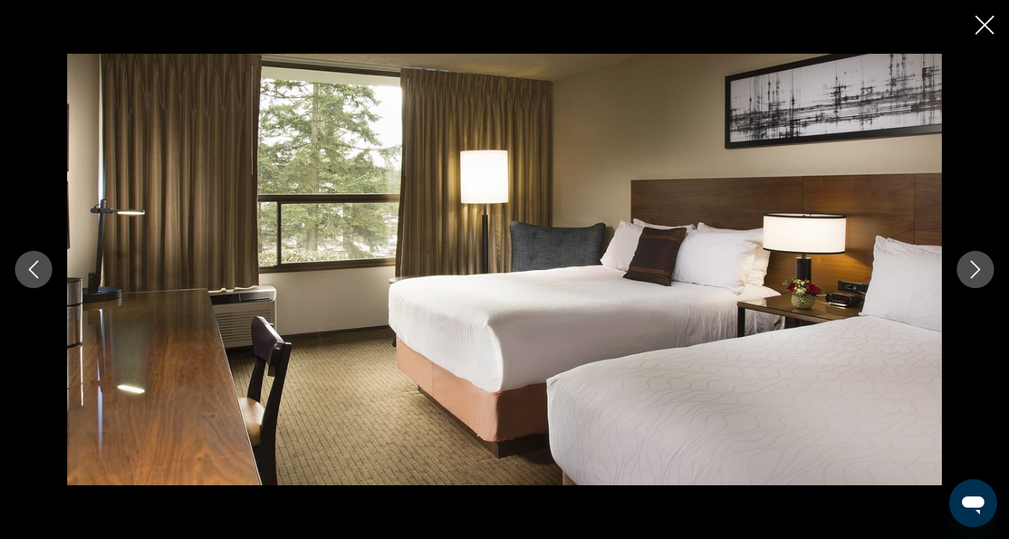
click at [978, 264] on icon "Next image" at bounding box center [976, 269] width 18 height 18
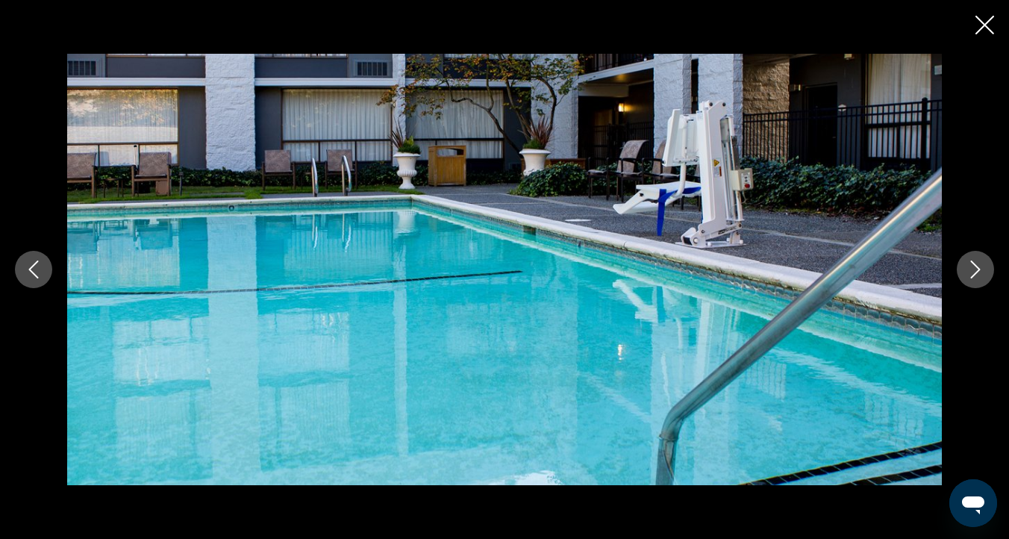
click at [978, 264] on icon "Next image" at bounding box center [976, 269] width 18 height 18
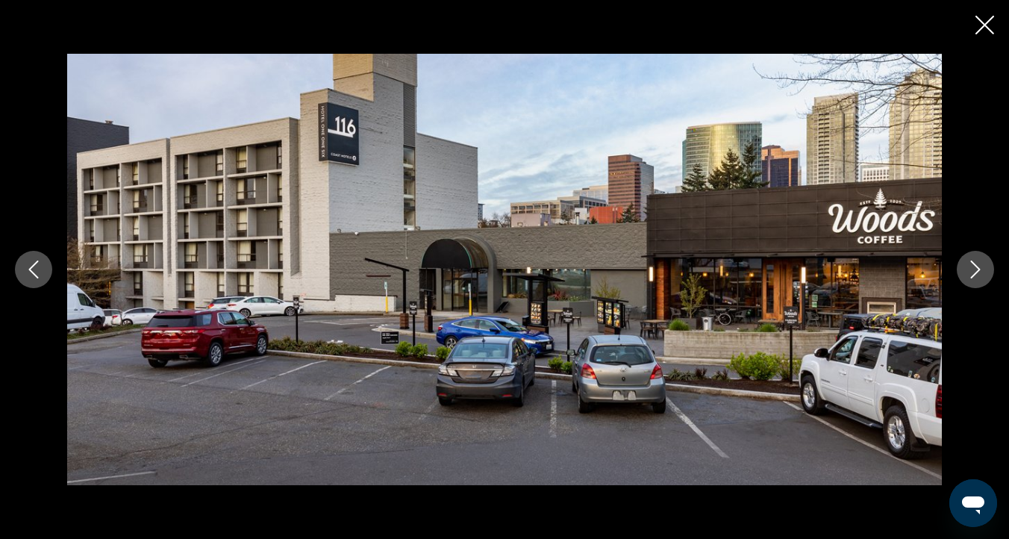
click at [978, 264] on icon "Next image" at bounding box center [976, 269] width 18 height 18
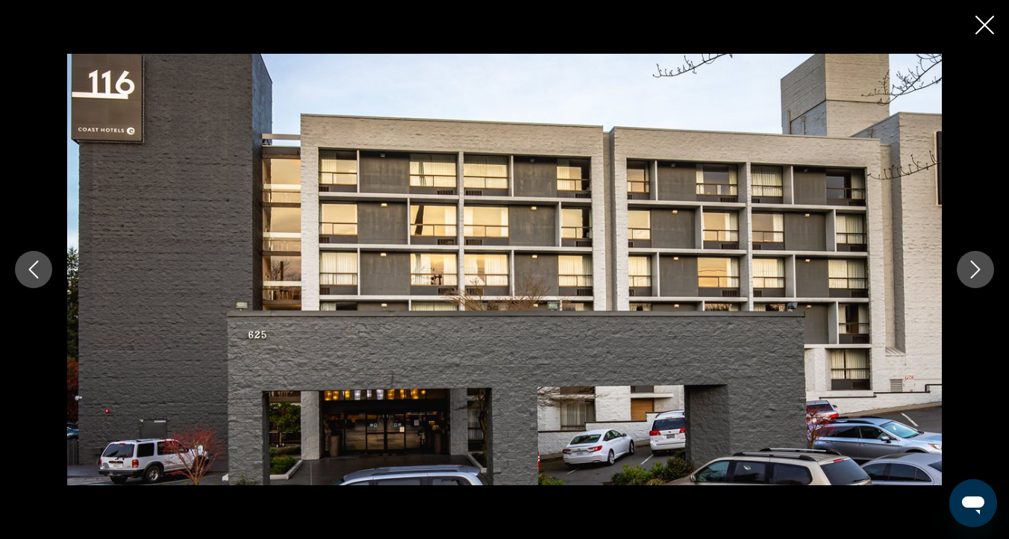
click at [978, 264] on icon "Next image" at bounding box center [976, 269] width 18 height 18
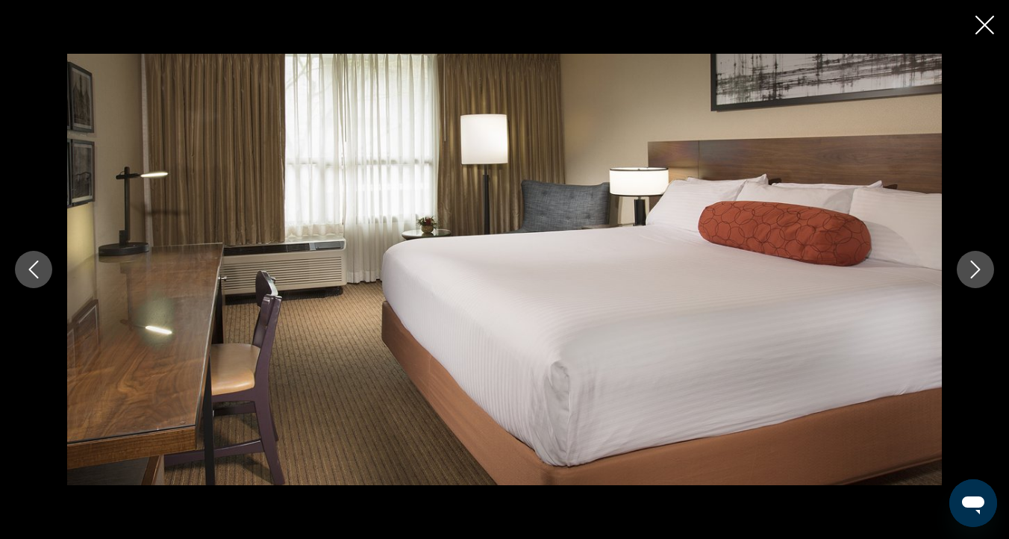
click at [978, 264] on icon "Next image" at bounding box center [976, 269] width 18 height 18
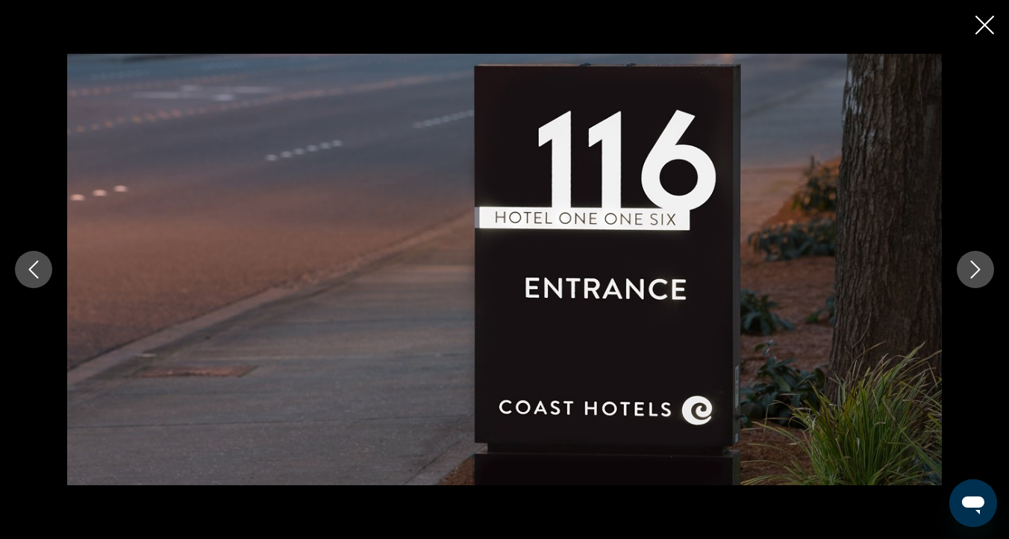
click at [983, 25] on icon "Close slideshow" at bounding box center [984, 25] width 19 height 19
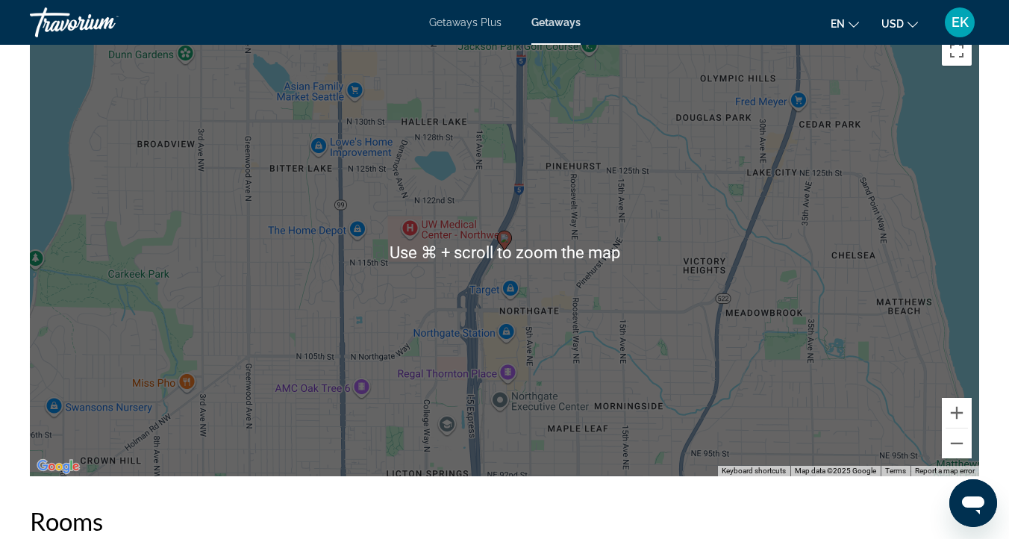
scroll to position [1955, 0]
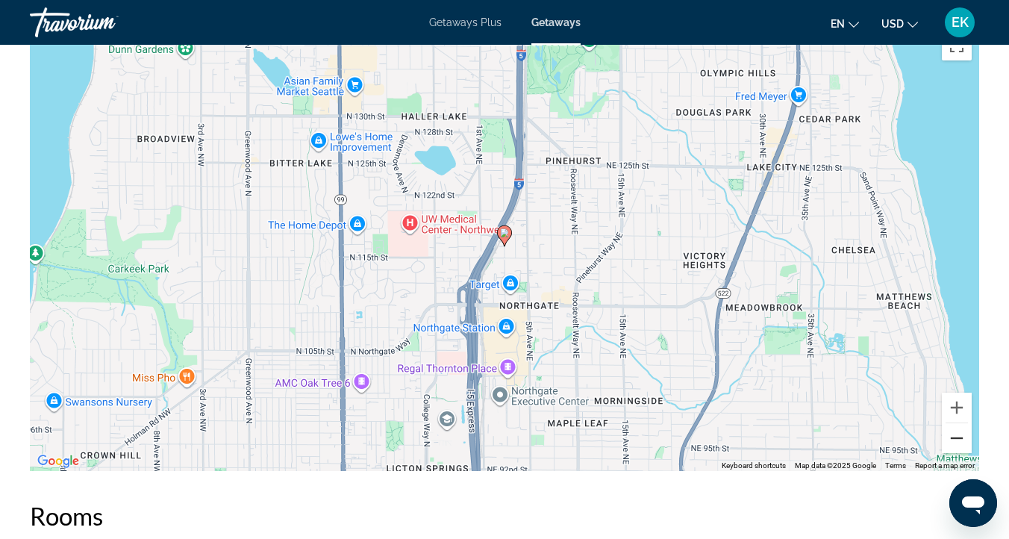
click at [957, 439] on button "Zoom out" at bounding box center [957, 438] width 30 height 30
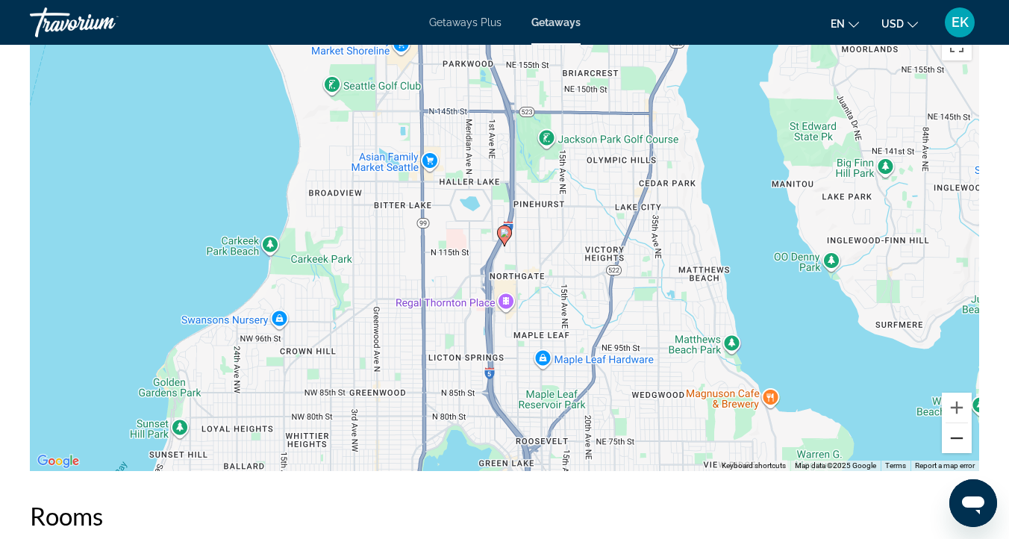
click at [957, 439] on button "Zoom out" at bounding box center [957, 438] width 30 height 30
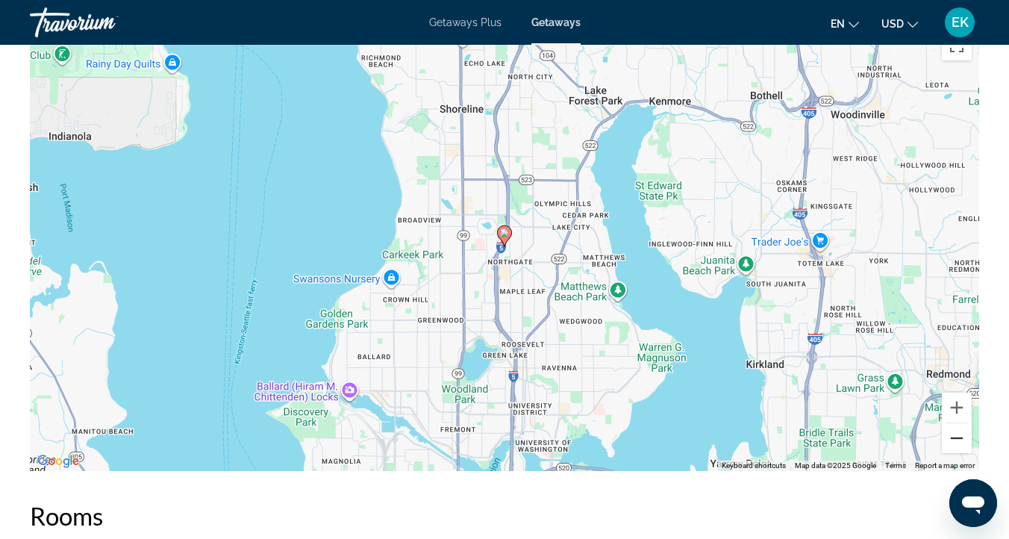
click at [957, 439] on button "Zoom out" at bounding box center [957, 438] width 30 height 30
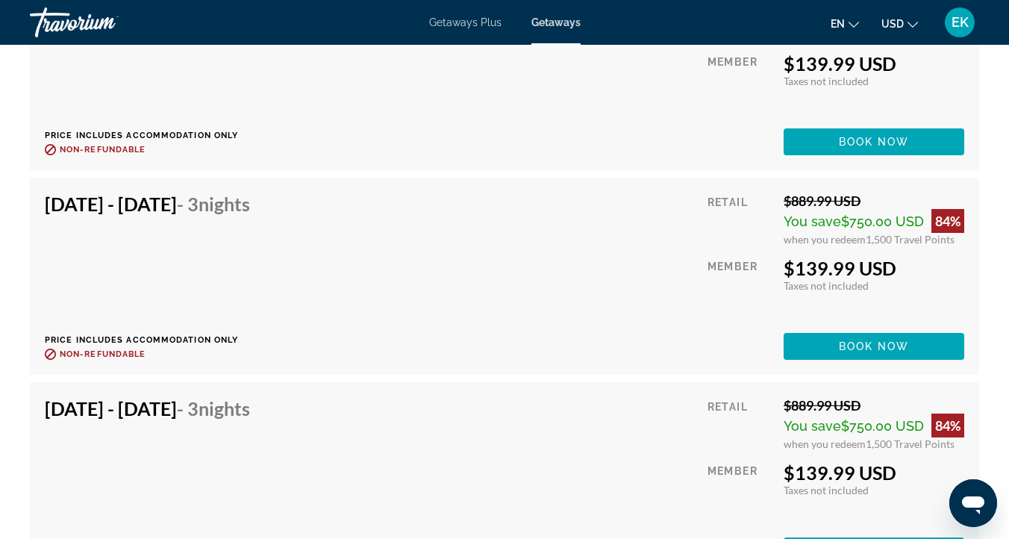
scroll to position [2938, 0]
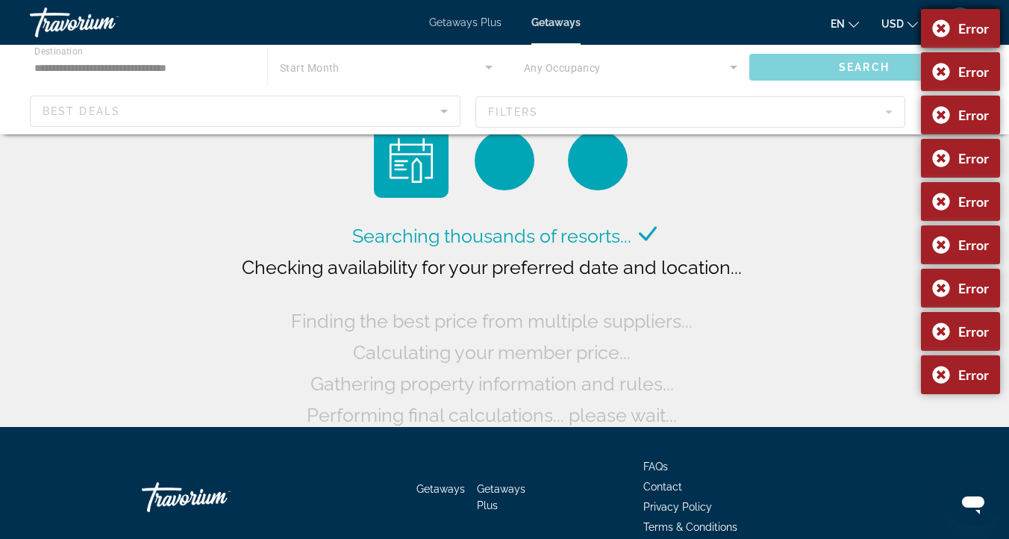
click at [945, 25] on div "Error" at bounding box center [960, 28] width 79 height 39
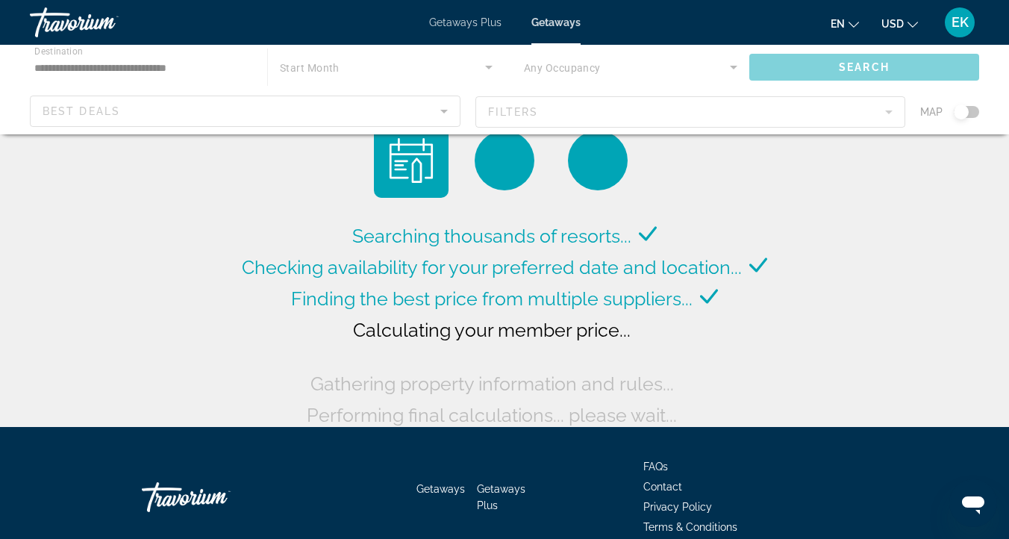
click at [96, 62] on div "Main content" at bounding box center [504, 90] width 1009 height 90
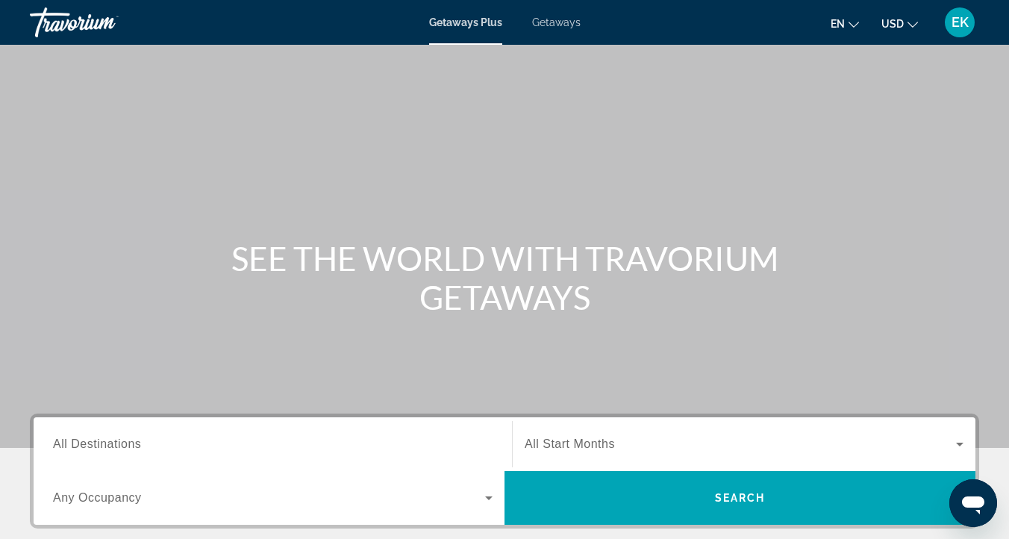
click at [562, 20] on span "Getaways" at bounding box center [556, 22] width 49 height 12
click at [82, 449] on span "All Destinations" at bounding box center [97, 443] width 88 height 13
click at [82, 449] on input "Destination All Destinations" at bounding box center [273, 445] width 440 height 18
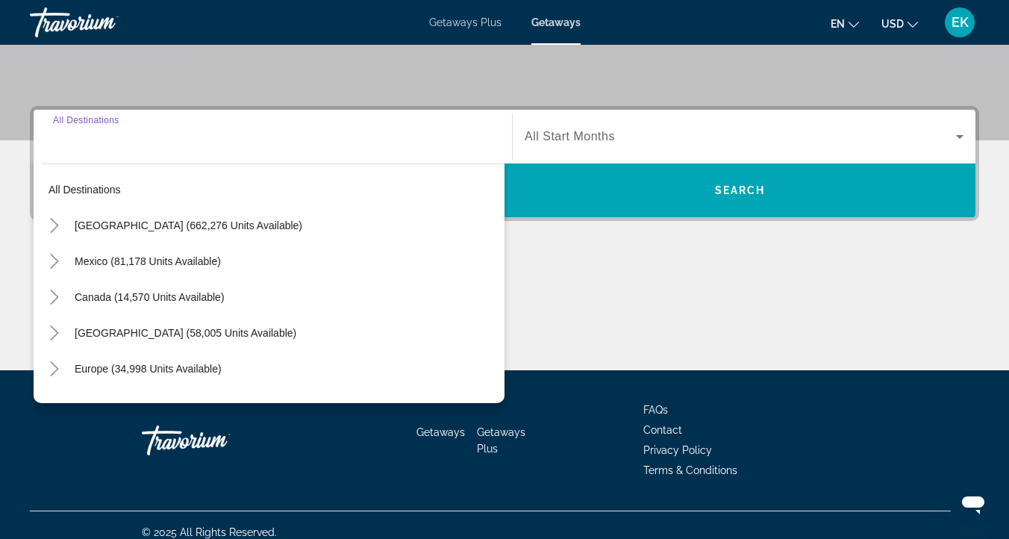
scroll to position [322, 0]
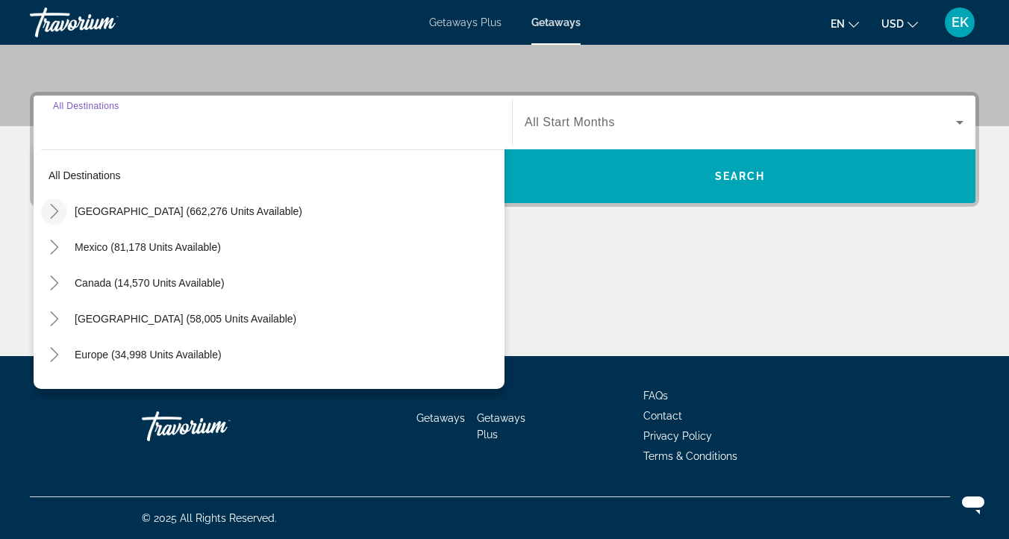
click at [53, 208] on icon "Toggle United States (662,276 units available)" at bounding box center [54, 211] width 15 height 15
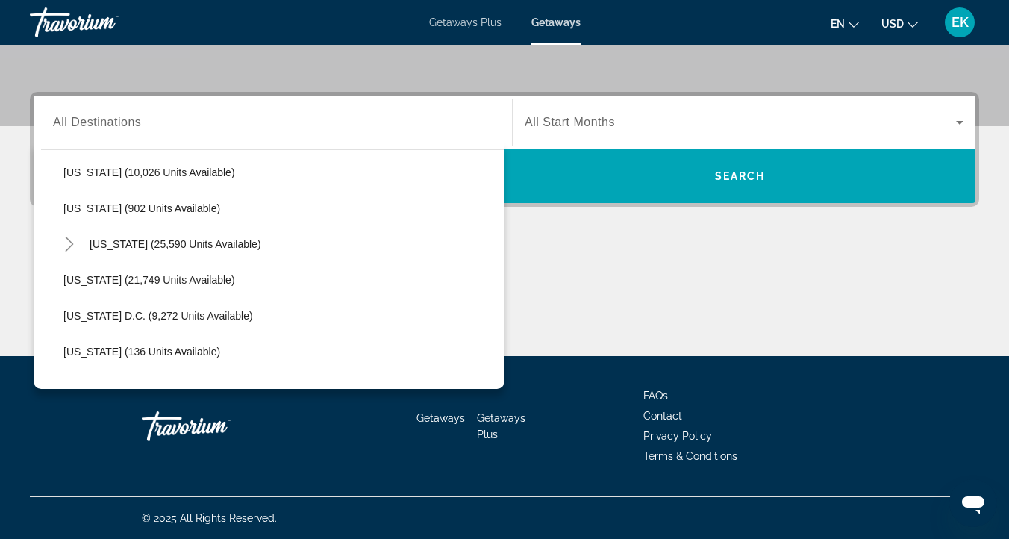
scroll to position [1398, 0]
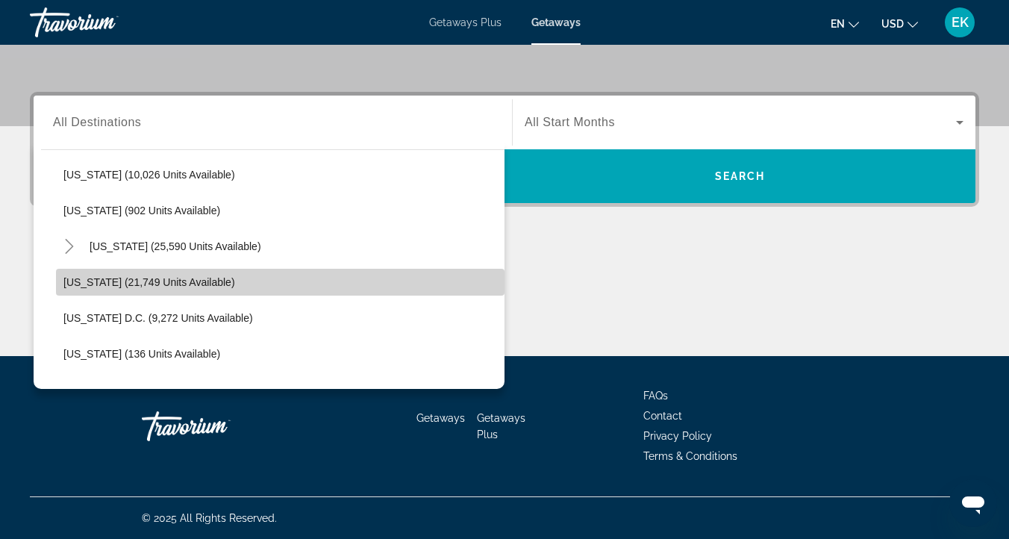
click at [83, 274] on span "Search widget" at bounding box center [280, 282] width 449 height 36
type input "**********"
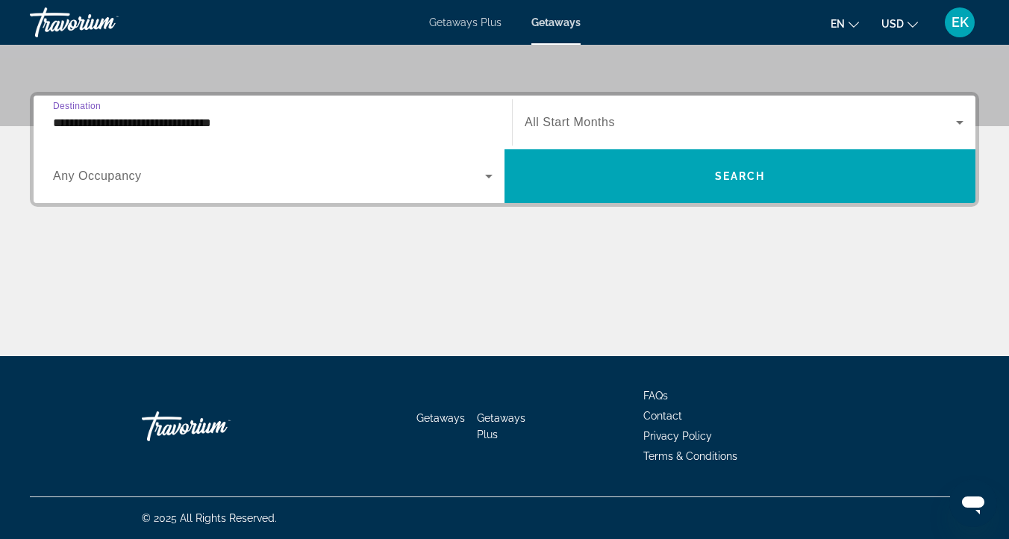
click at [565, 119] on span "All Start Months" at bounding box center [570, 122] width 90 height 13
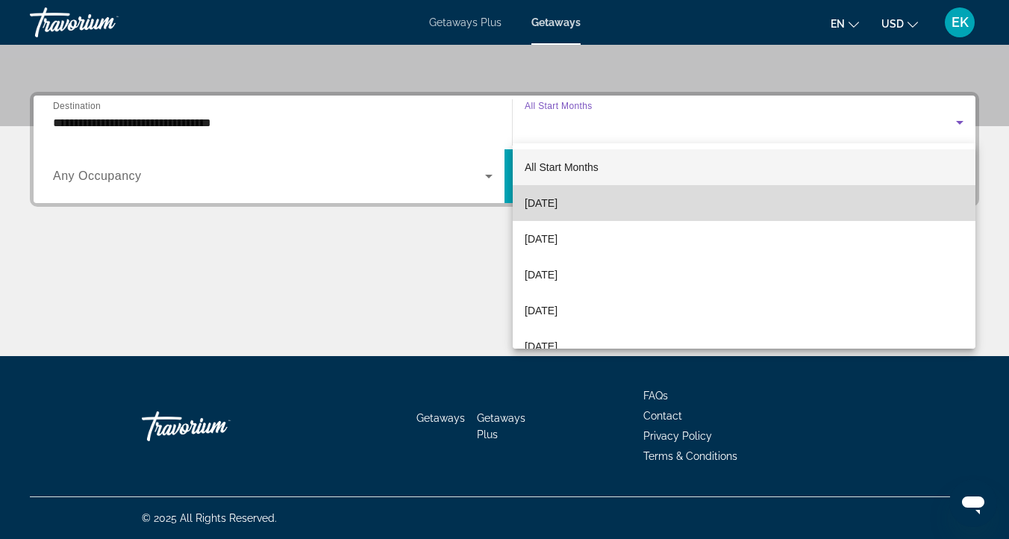
click at [558, 201] on span "[DATE]" at bounding box center [541, 203] width 33 height 18
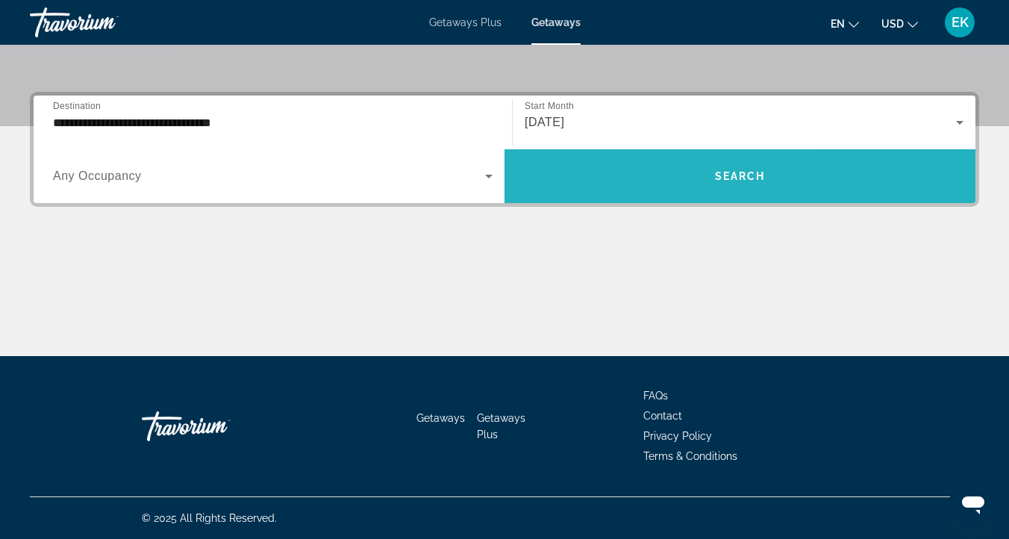
click at [612, 163] on span "Search widget" at bounding box center [740, 176] width 471 height 36
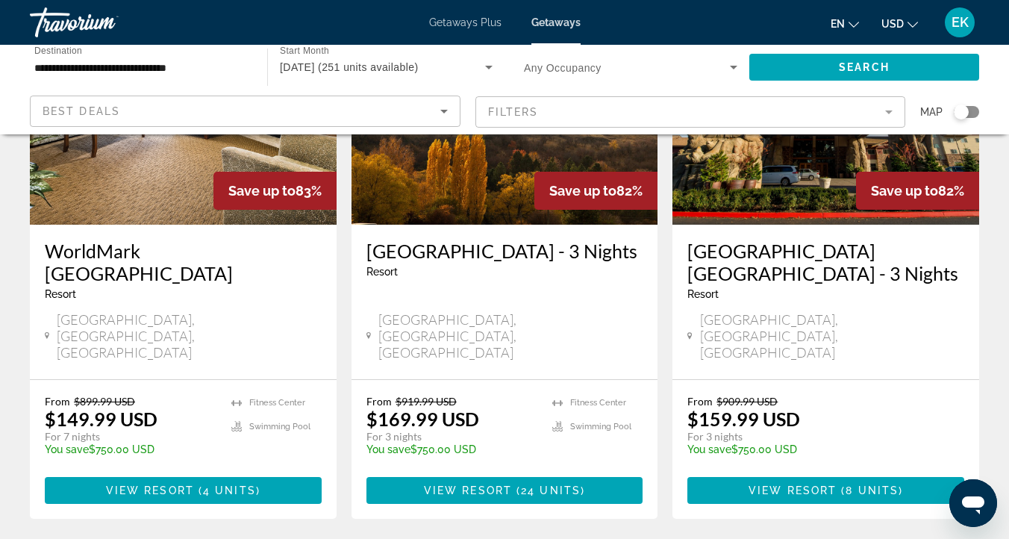
scroll to position [772, 0]
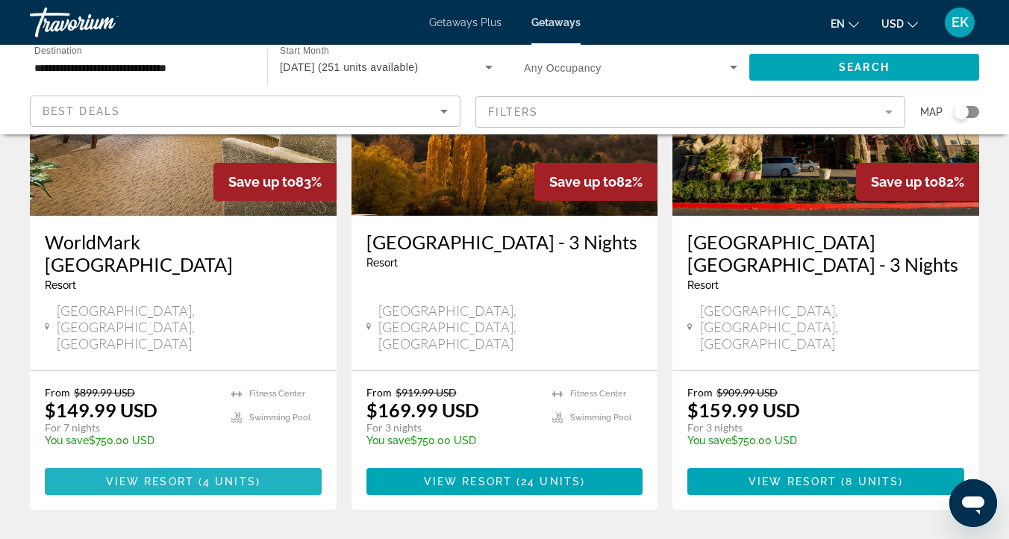
click at [197, 475] on span "Main content" at bounding box center [196, 481] width 4 height 12
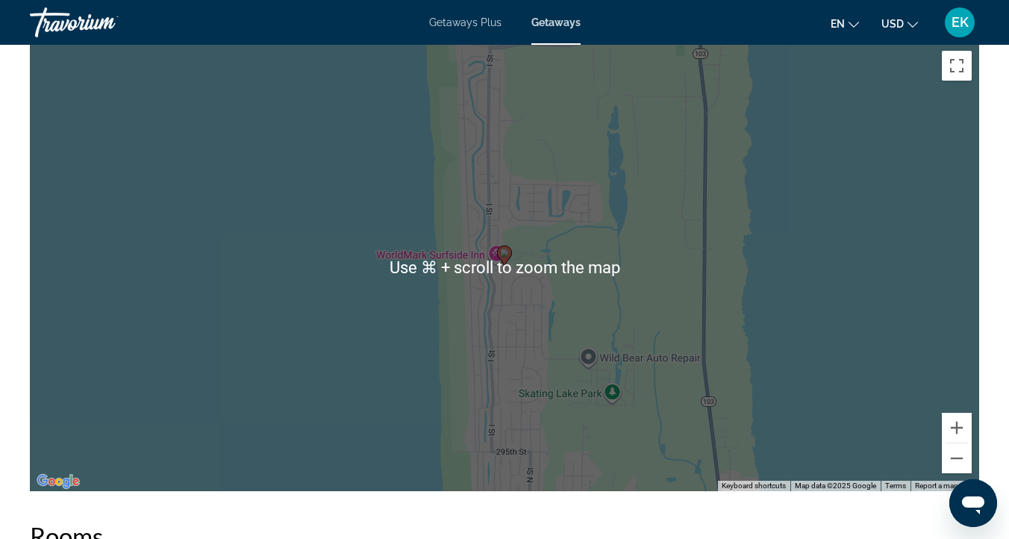
scroll to position [2535, 0]
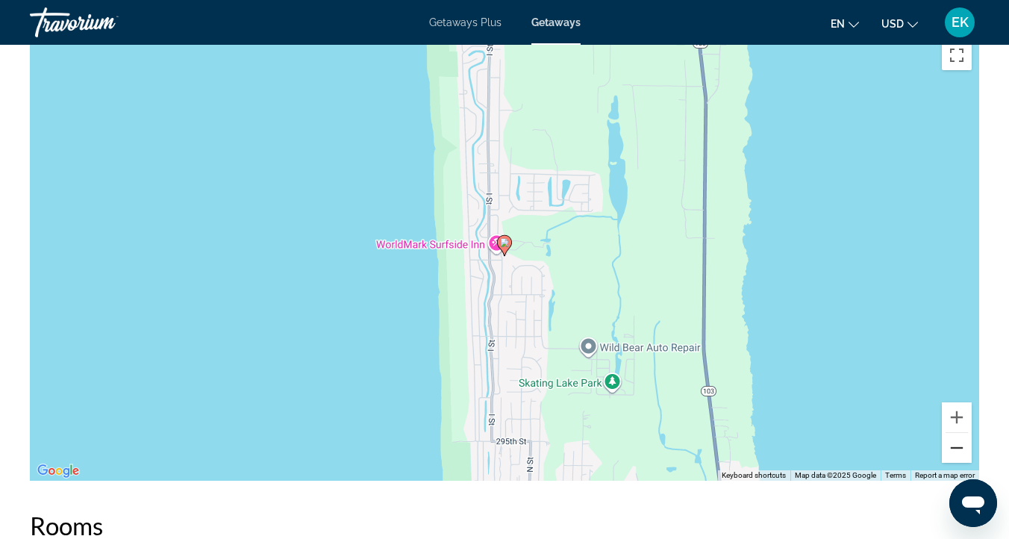
click at [963, 439] on button "Zoom out" at bounding box center [957, 448] width 30 height 30
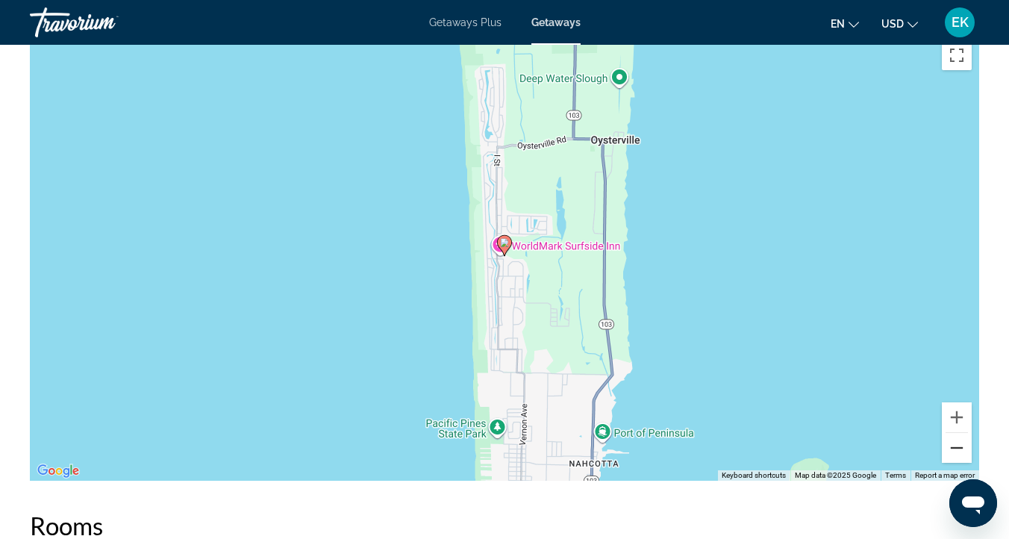
click at [957, 436] on button "Zoom out" at bounding box center [957, 448] width 30 height 30
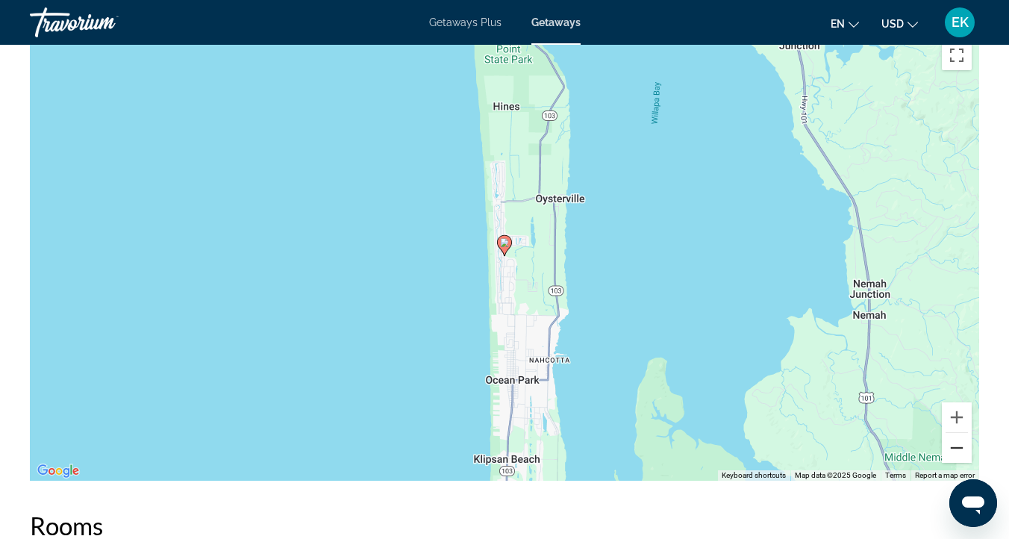
click at [957, 436] on button "Zoom out" at bounding box center [957, 448] width 30 height 30
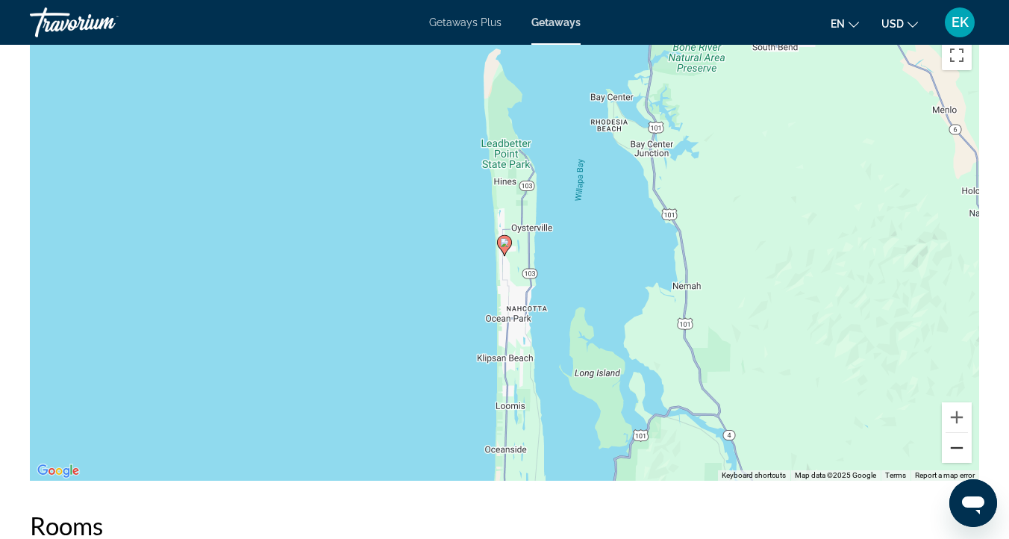
click at [957, 436] on button "Zoom out" at bounding box center [957, 448] width 30 height 30
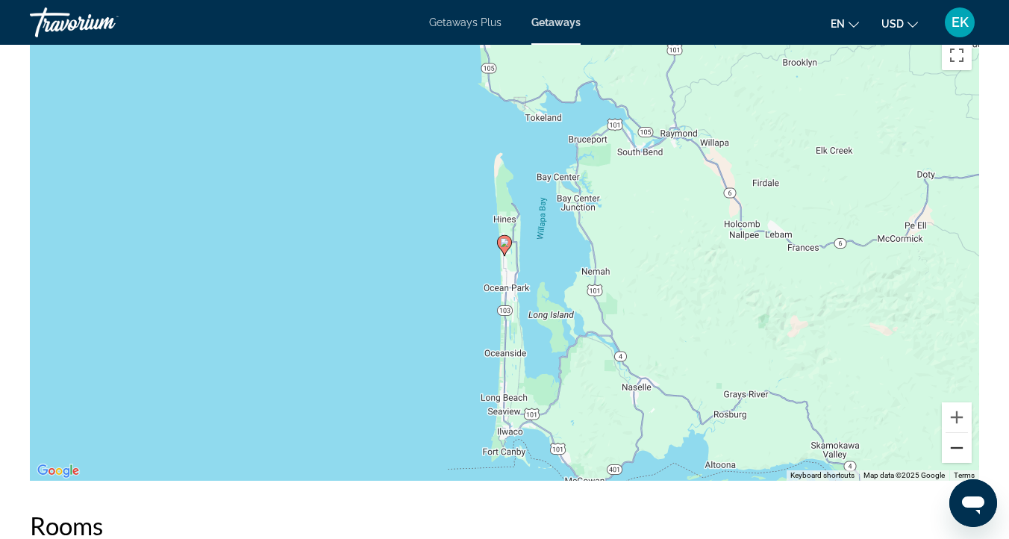
click at [957, 436] on button "Zoom out" at bounding box center [957, 448] width 30 height 30
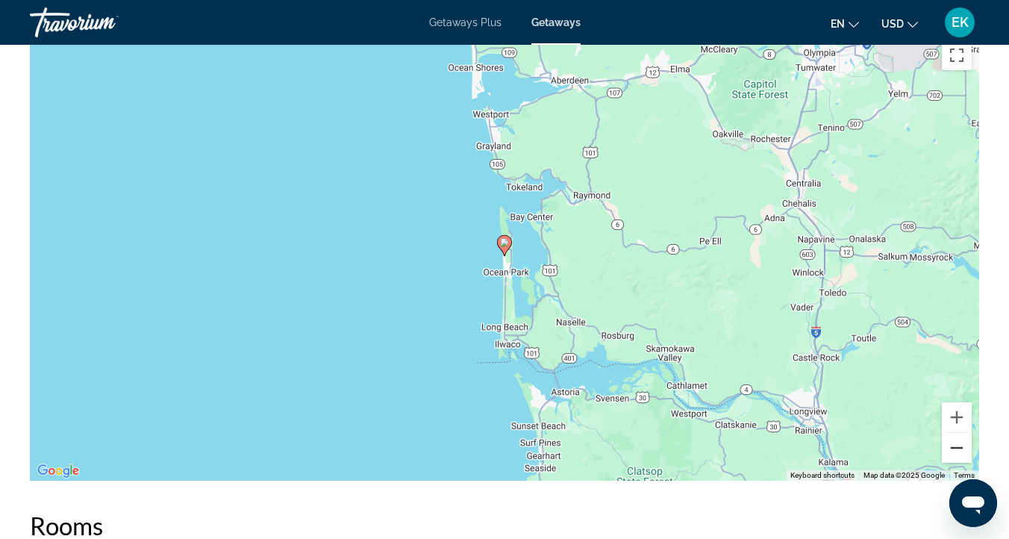
click at [957, 436] on button "Zoom out" at bounding box center [957, 448] width 30 height 30
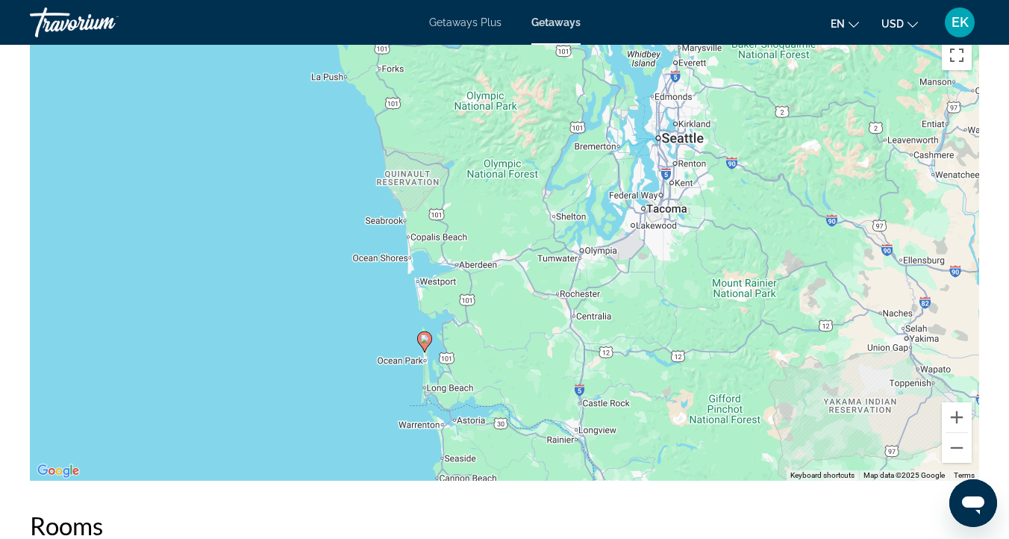
drag, startPoint x: 809, startPoint y: 153, endPoint x: 727, endPoint y: 252, distance: 128.8
click at [727, 252] on div "To activate drag with keyboard, press Alt + Enter. Once in keyboard drag state,…" at bounding box center [504, 257] width 949 height 448
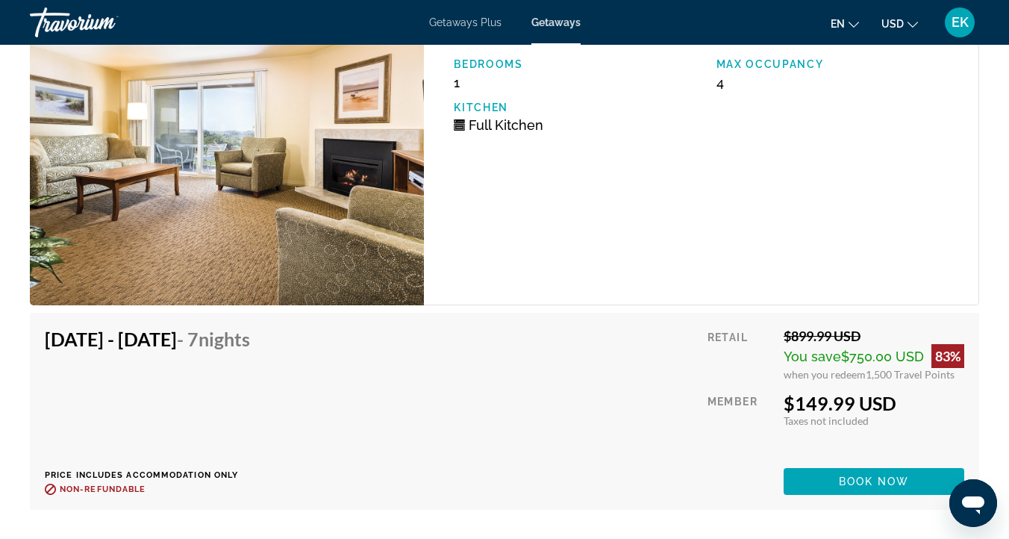
scroll to position [3090, 0]
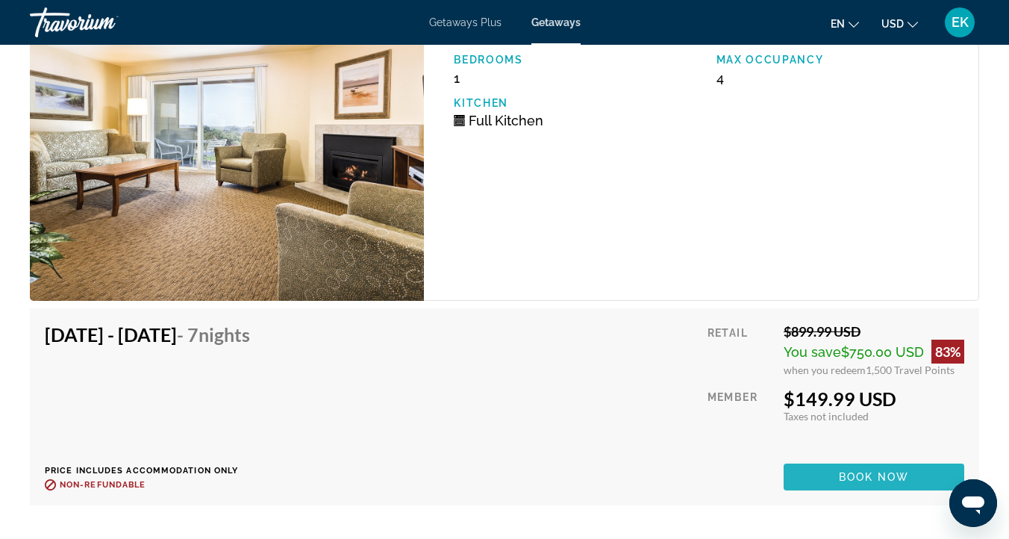
click at [808, 465] on span "Main content" at bounding box center [874, 477] width 181 height 36
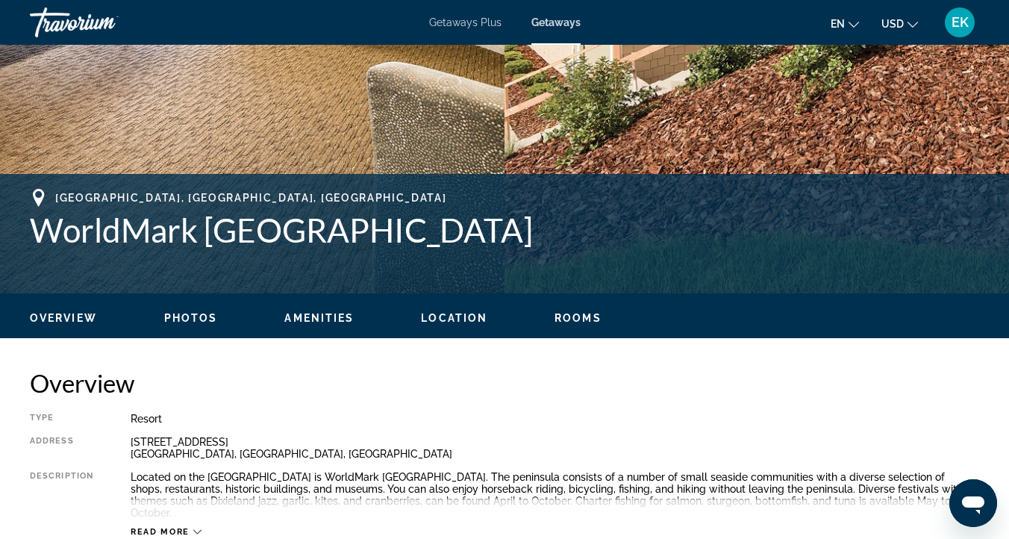
scroll to position [460, 0]
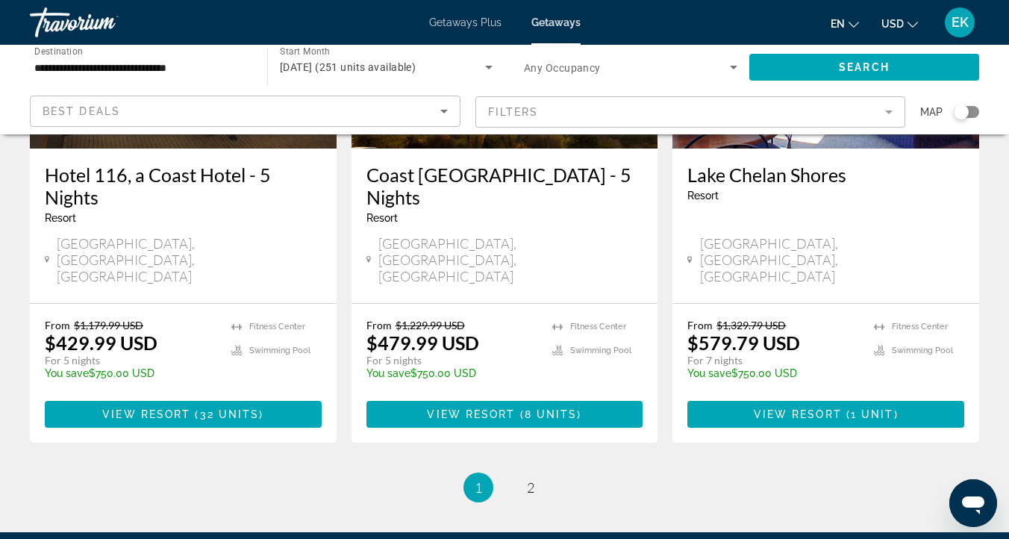
scroll to position [1966, 0]
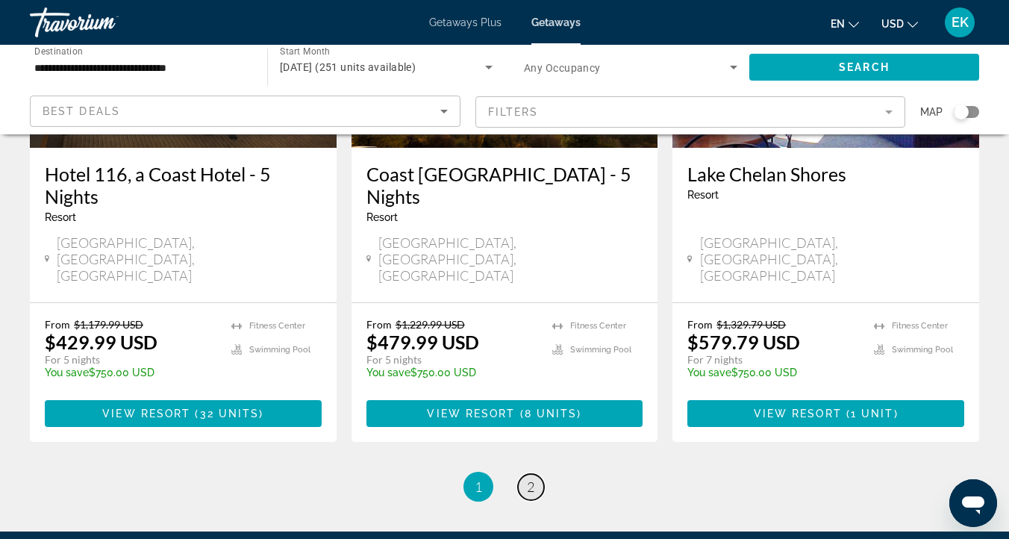
click at [528, 478] on span "2" at bounding box center [530, 486] width 7 height 16
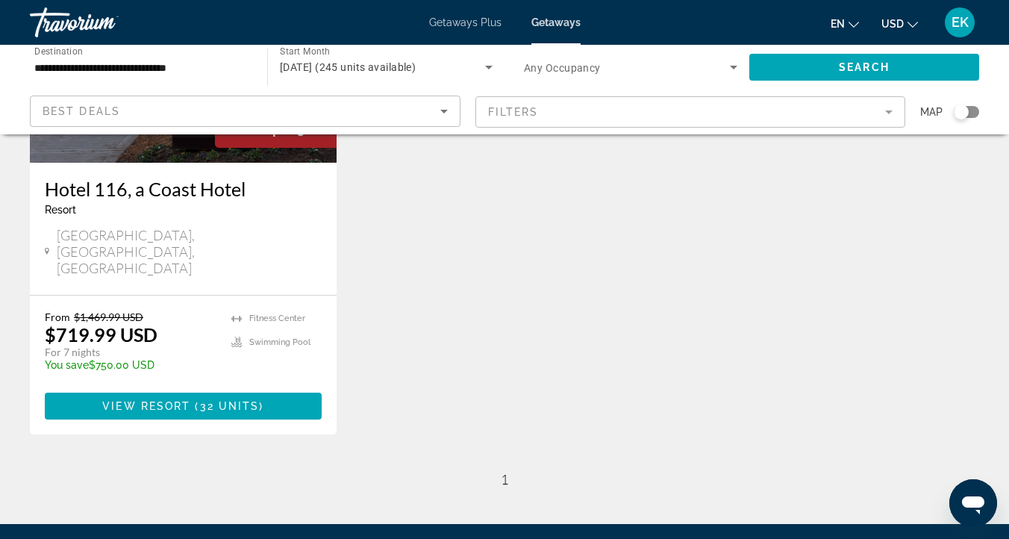
scroll to position [261, 0]
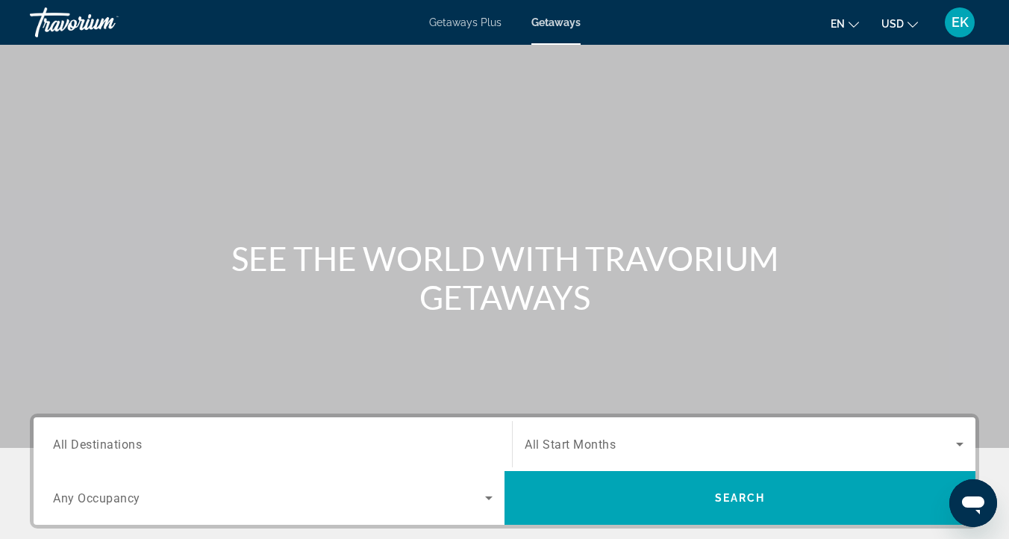
click at [75, 440] on span "All Destinations" at bounding box center [97, 444] width 89 height 14
click at [75, 440] on input "Destination All Destinations" at bounding box center [273, 445] width 440 height 18
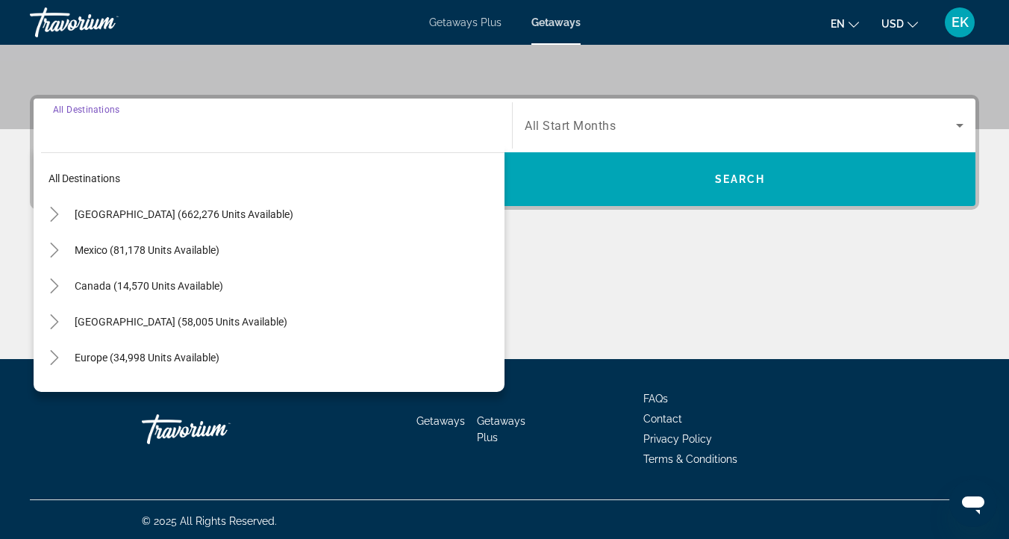
scroll to position [322, 0]
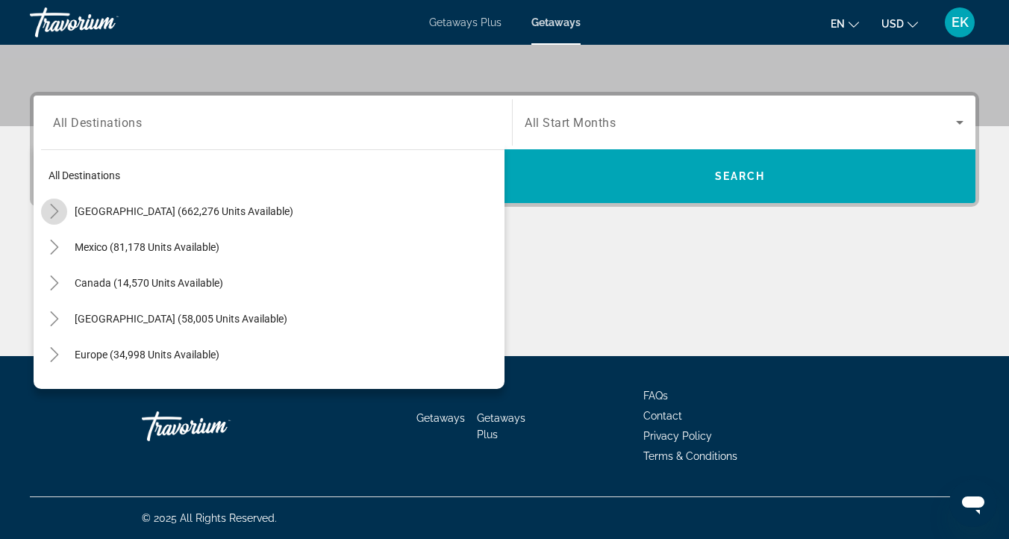
click at [54, 213] on icon "Toggle United States (662,276 units available)" at bounding box center [54, 211] width 15 height 15
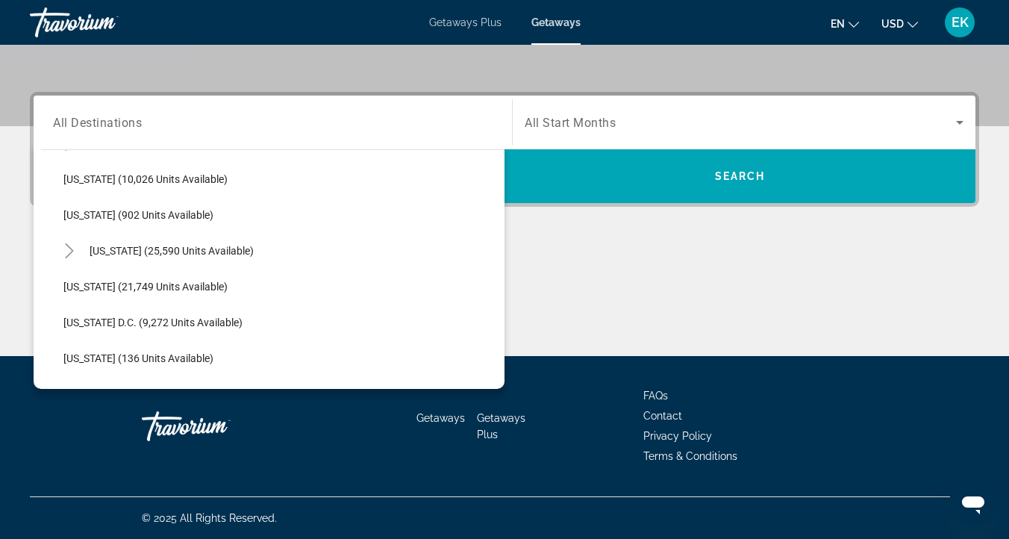
scroll to position [1408, 0]
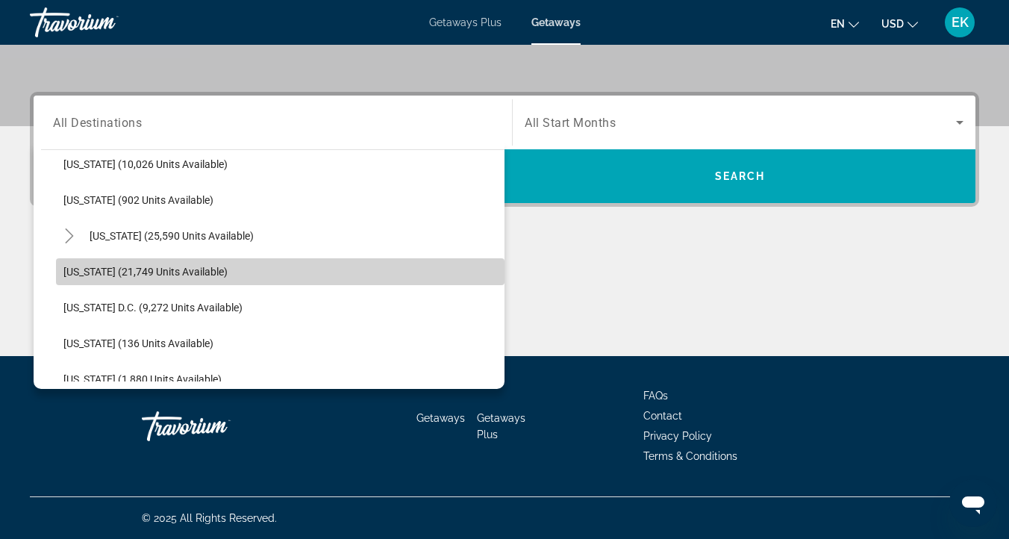
click at [88, 266] on span "[US_STATE] (21,749 units available)" at bounding box center [145, 272] width 164 height 12
type input "**********"
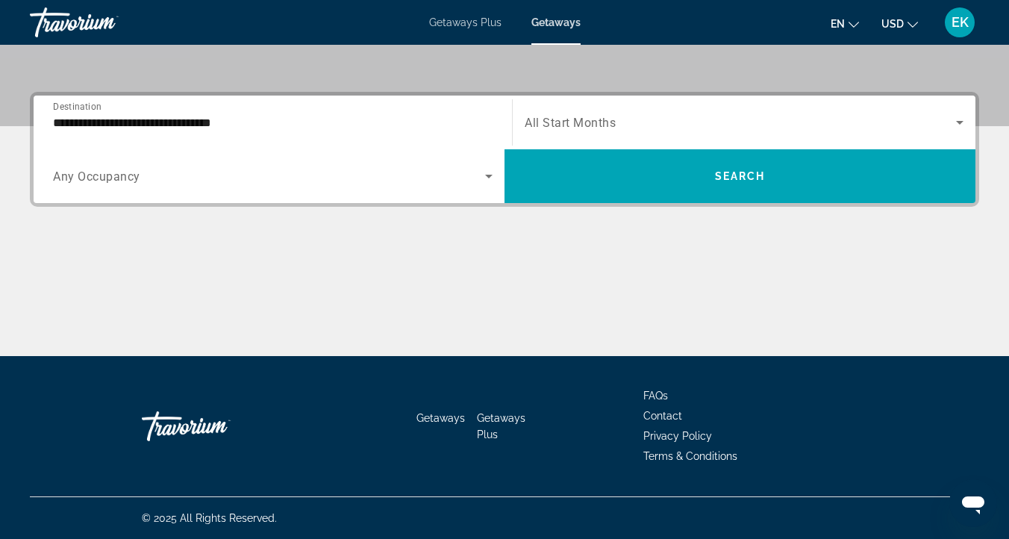
click at [569, 119] on span "All Start Months" at bounding box center [570, 123] width 91 height 14
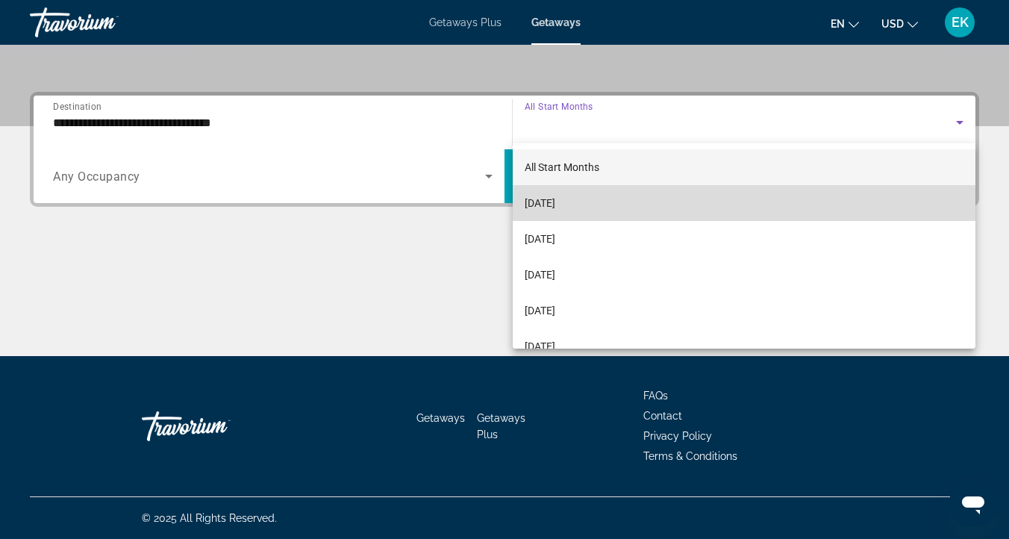
click at [555, 211] on span "[DATE]" at bounding box center [540, 203] width 31 height 18
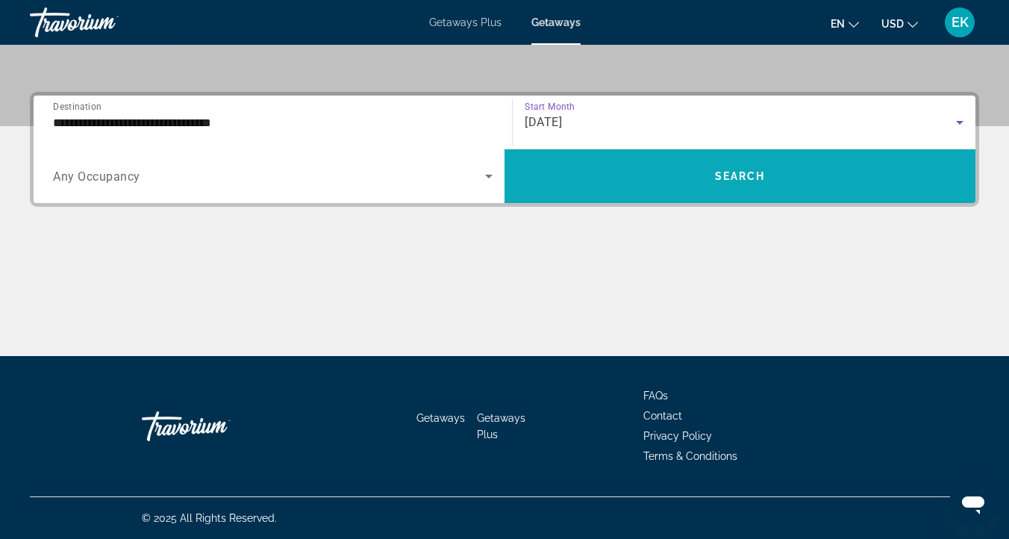
click at [563, 181] on span "Search widget" at bounding box center [740, 176] width 471 height 36
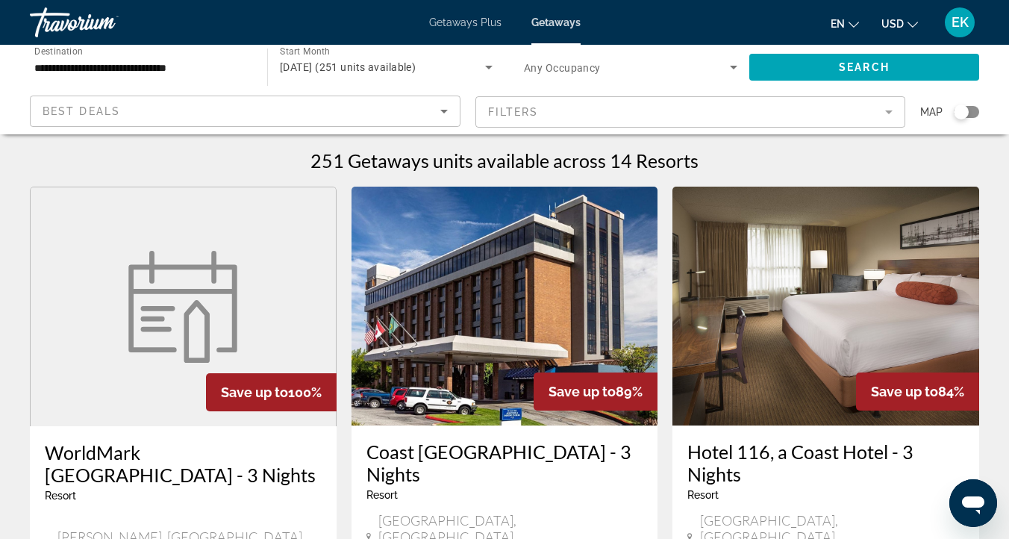
click at [966, 113] on div "Search widget" at bounding box center [961, 111] width 15 height 15
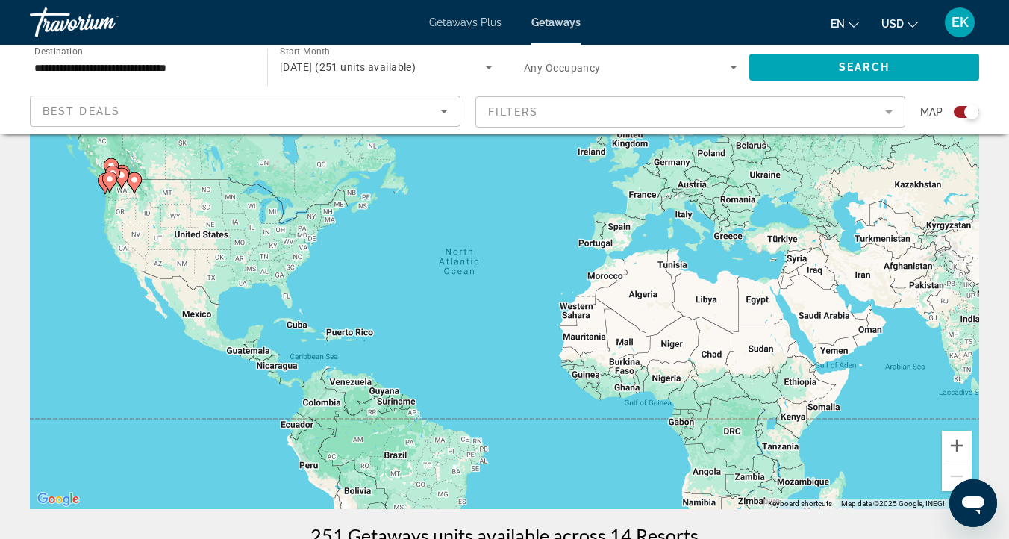
scroll to position [84, 0]
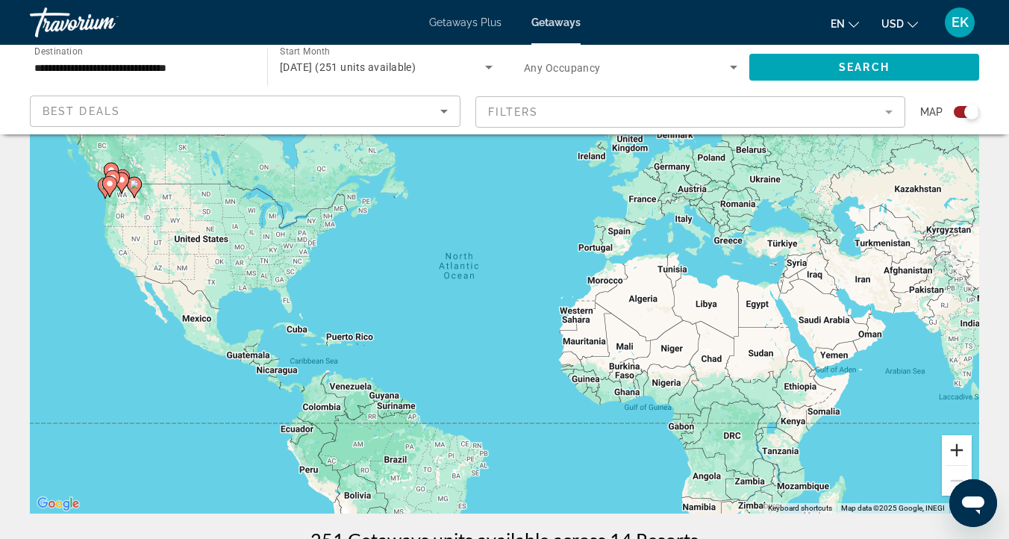
click at [958, 445] on button "Zoom in" at bounding box center [957, 450] width 30 height 30
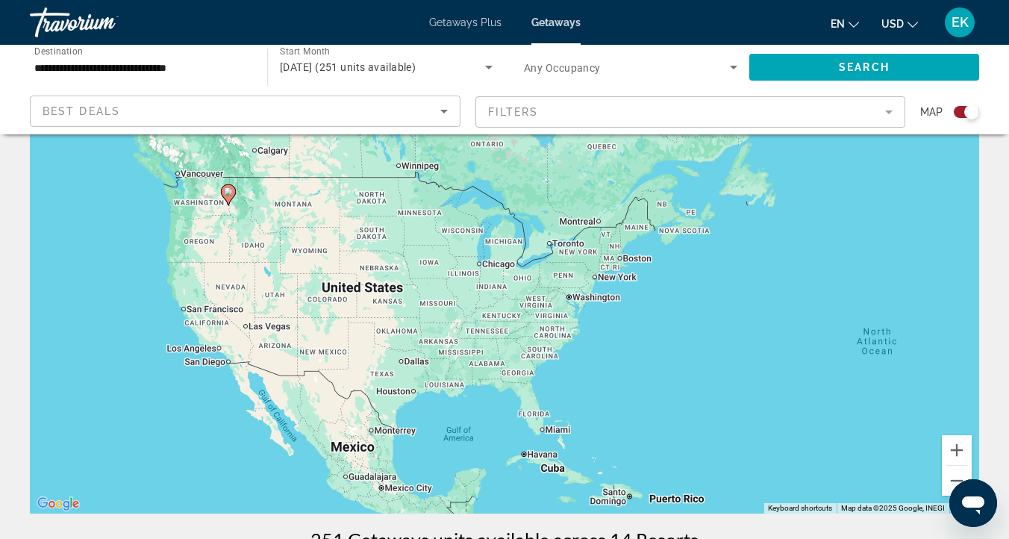
drag, startPoint x: 367, startPoint y: 316, endPoint x: 850, endPoint y: 425, distance: 495.0
click at [850, 425] on div "To activate drag with keyboard, press Alt + Enter. Once in keyboard drag state,…" at bounding box center [504, 290] width 949 height 448
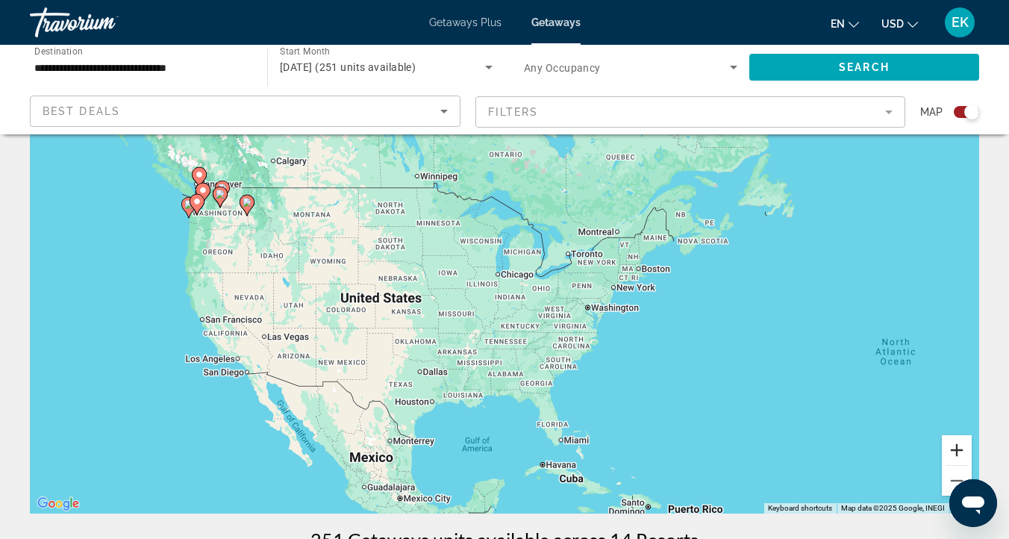
click at [959, 442] on button "Zoom in" at bounding box center [957, 450] width 30 height 30
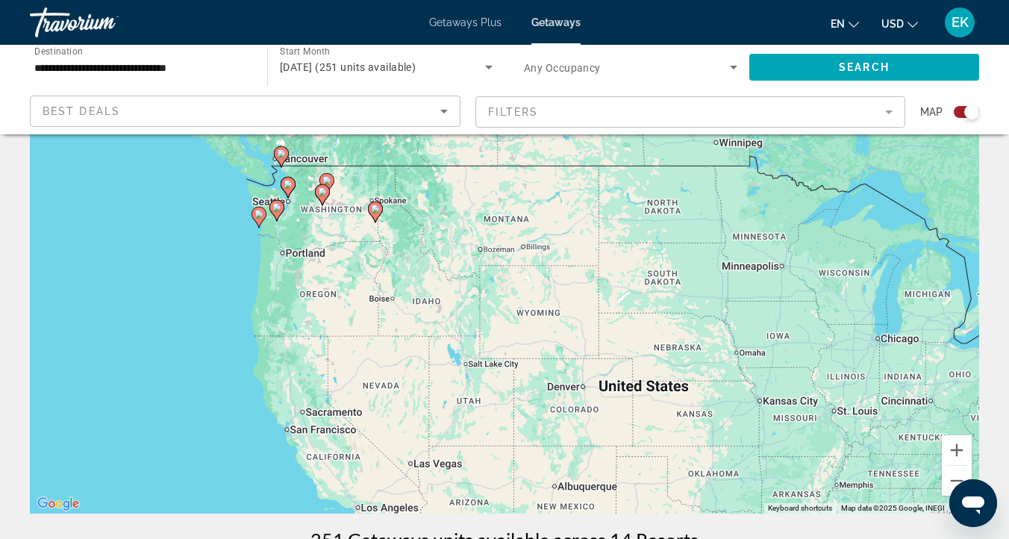
drag, startPoint x: 284, startPoint y: 258, endPoint x: 680, endPoint y: 341, distance: 404.1
click at [680, 341] on div "To activate drag with keyboard, press Alt + Enter. Once in keyboard drag state,…" at bounding box center [504, 290] width 949 height 448
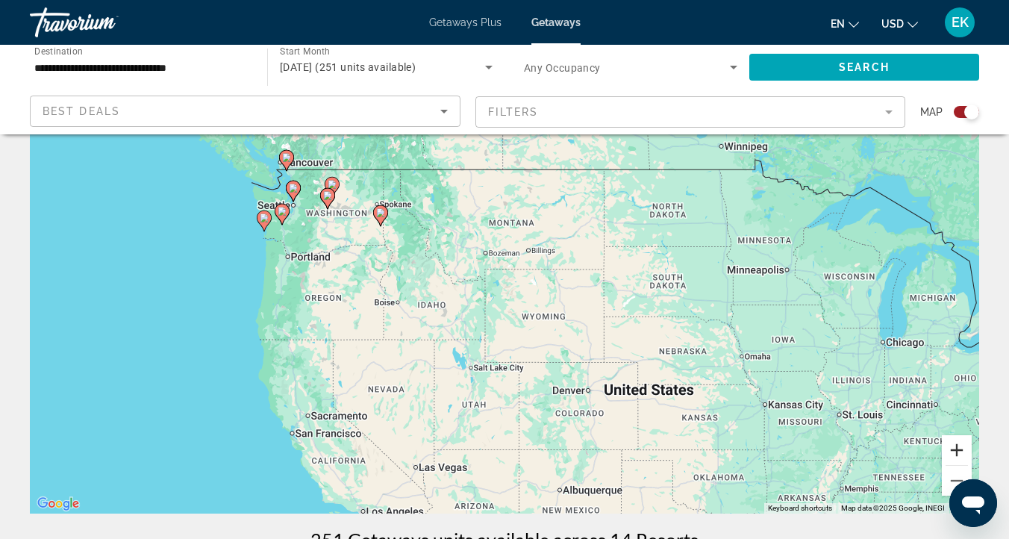
click at [949, 456] on button "Zoom in" at bounding box center [957, 450] width 30 height 30
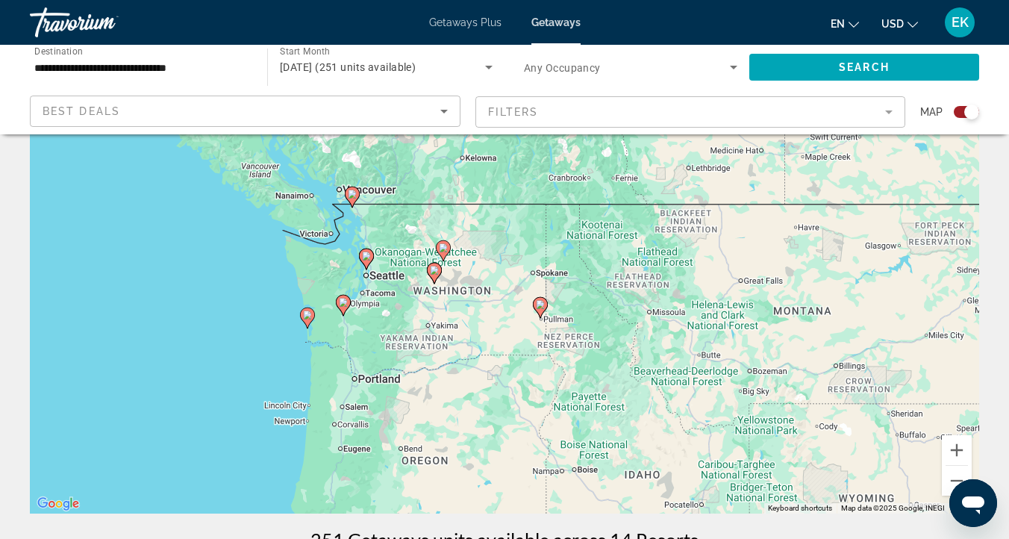
drag, startPoint x: 232, startPoint y: 298, endPoint x: 517, endPoint y: 452, distance: 324.3
click at [517, 452] on div "To activate drag with keyboard, press Alt + Enter. Once in keyboard drag state,…" at bounding box center [504, 290] width 949 height 448
click at [958, 446] on button "Zoom in" at bounding box center [957, 450] width 30 height 30
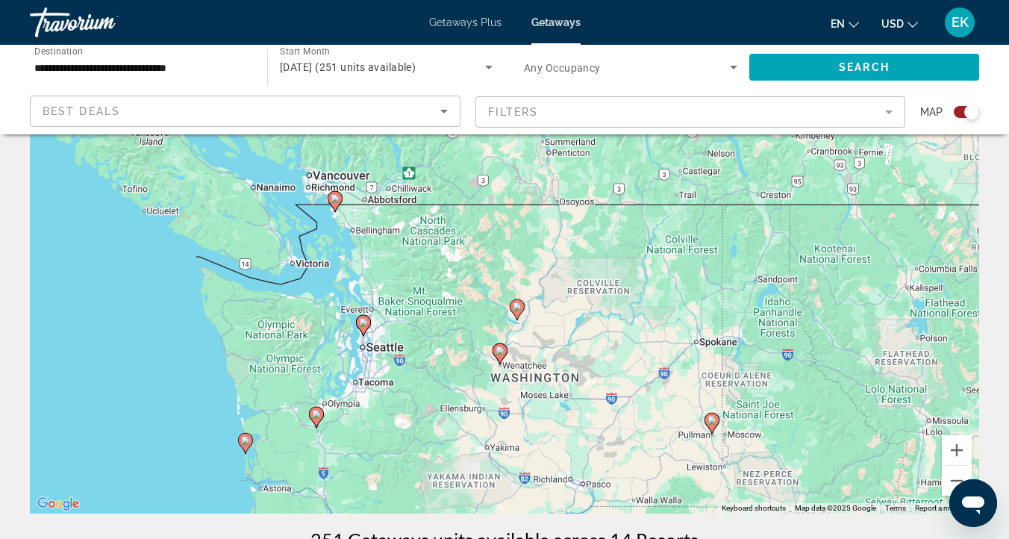
drag, startPoint x: 368, startPoint y: 349, endPoint x: 505, endPoint y: 437, distance: 162.7
click at [505, 437] on div "To activate drag with keyboard, press Alt + Enter. Once in keyboard drag state,…" at bounding box center [504, 290] width 949 height 448
click at [320, 413] on image "Main content" at bounding box center [316, 414] width 9 height 9
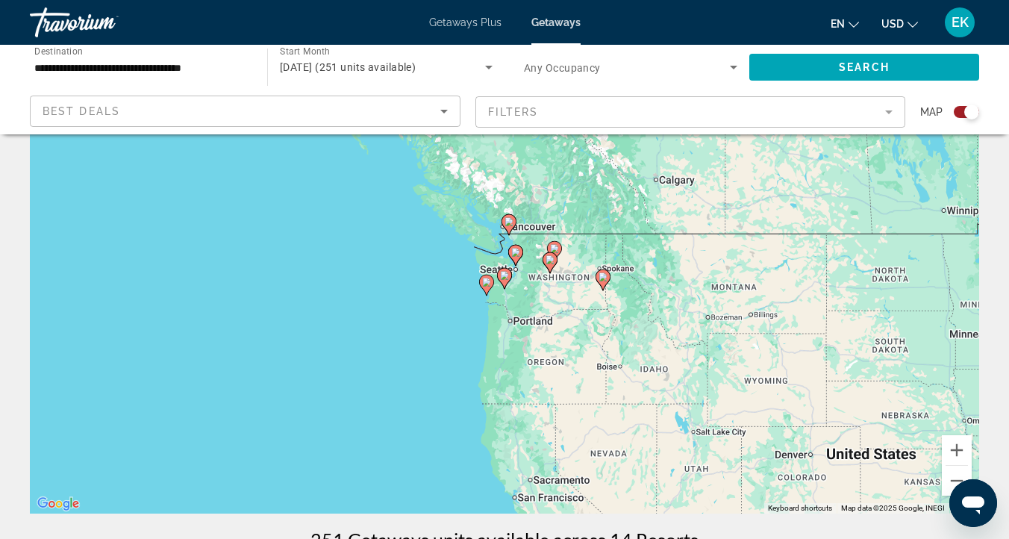
click at [506, 272] on image "Main content" at bounding box center [504, 275] width 9 height 9
type input "**********"
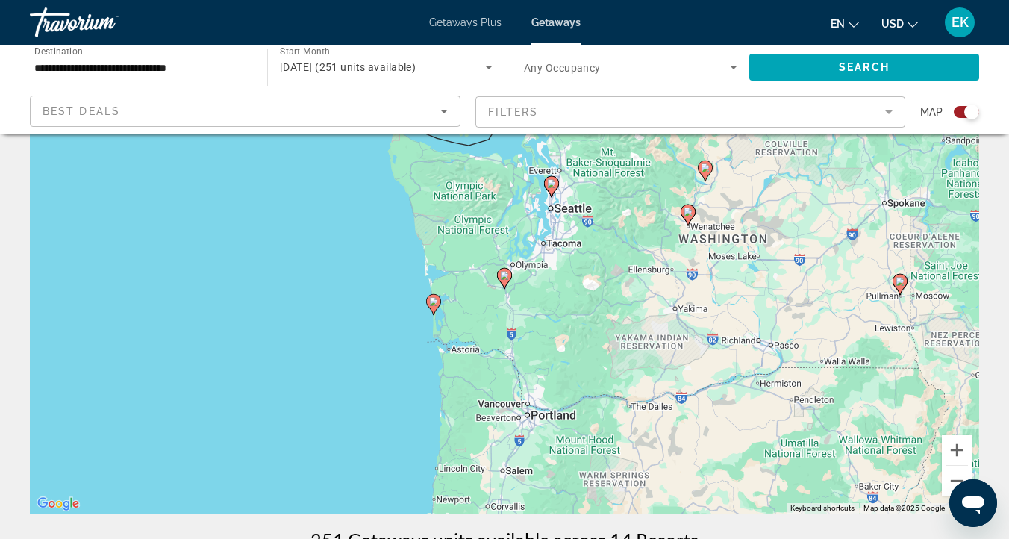
click at [506, 272] on image "Main content" at bounding box center [504, 275] width 9 height 9
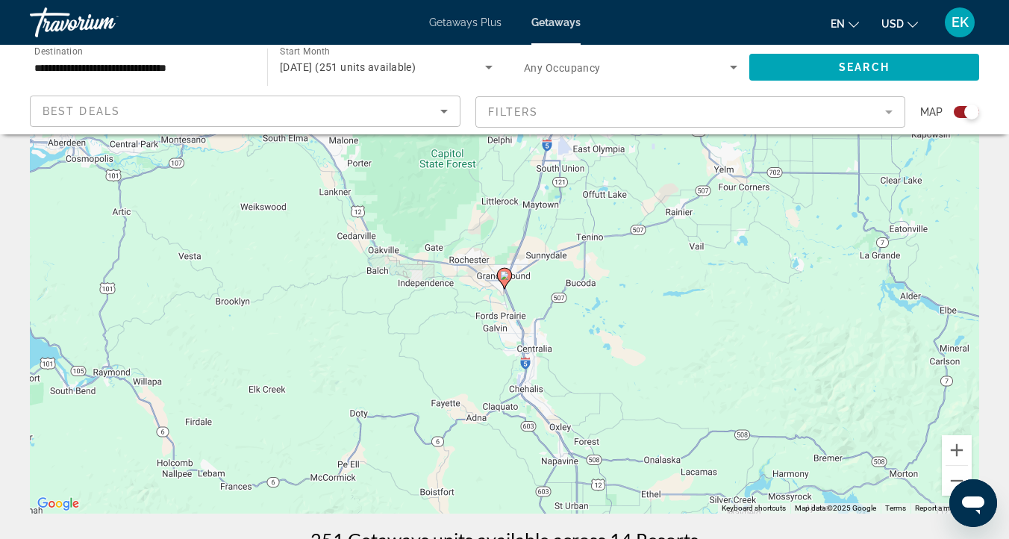
click at [506, 278] on image "Main content" at bounding box center [504, 275] width 9 height 9
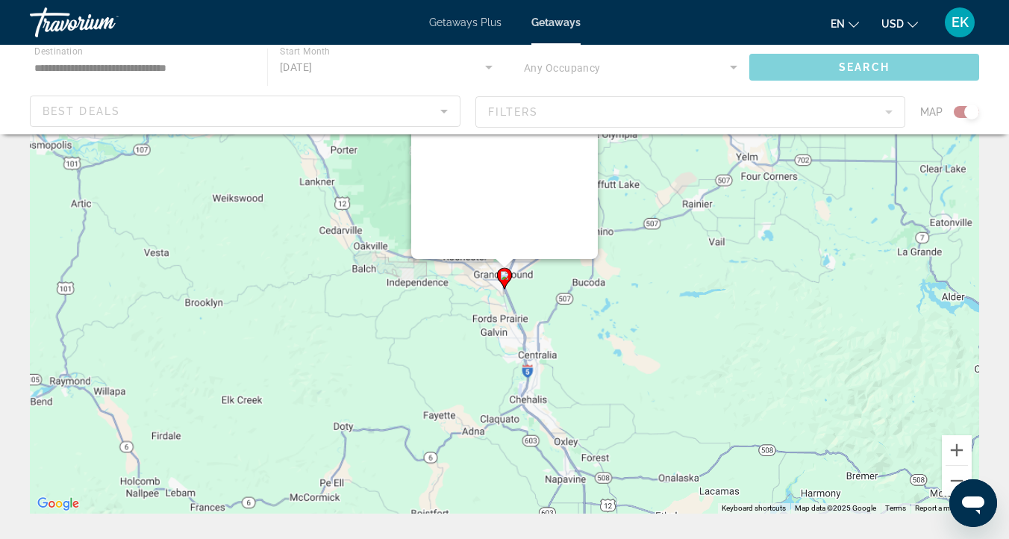
scroll to position [0, 0]
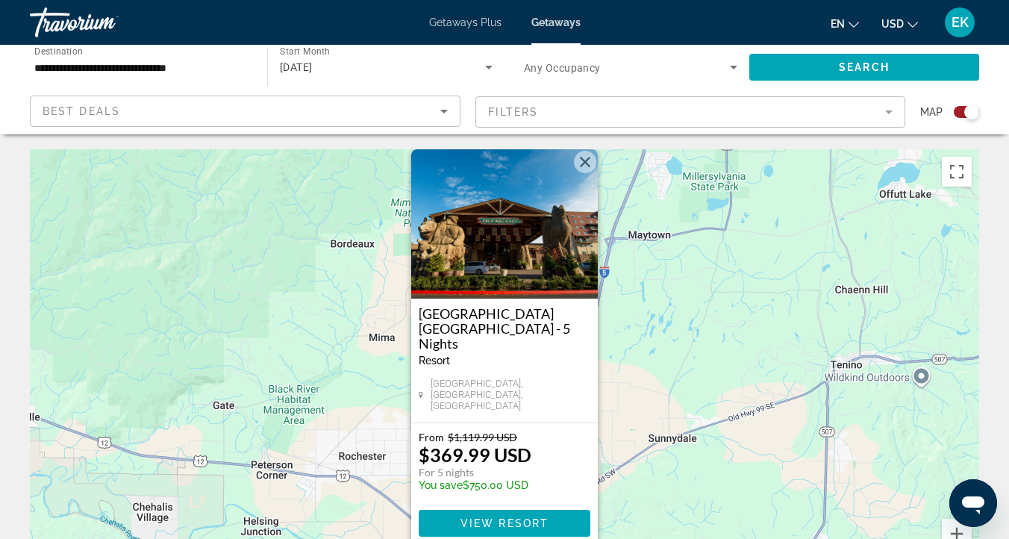
click at [484, 251] on img "Main content" at bounding box center [504, 223] width 187 height 149
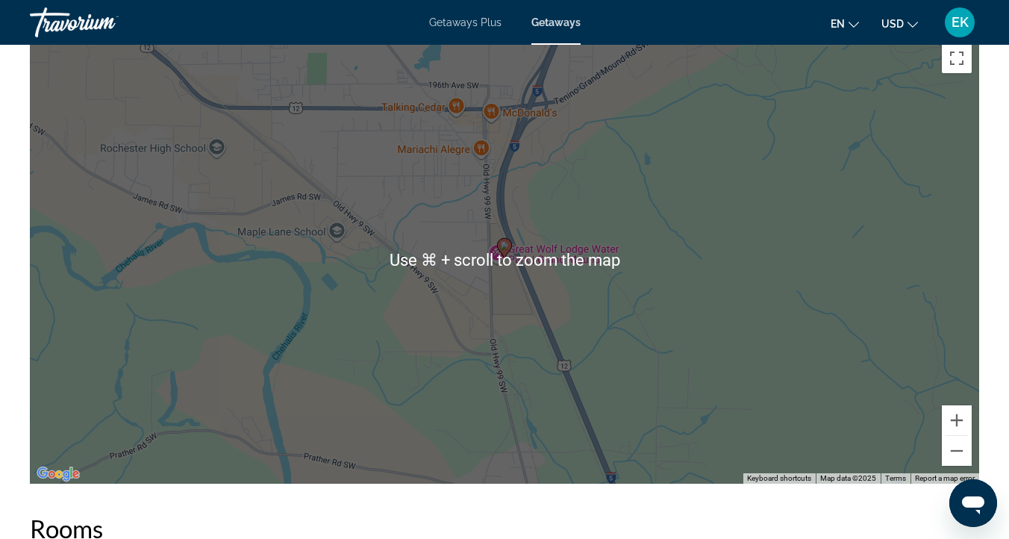
scroll to position [1963, 0]
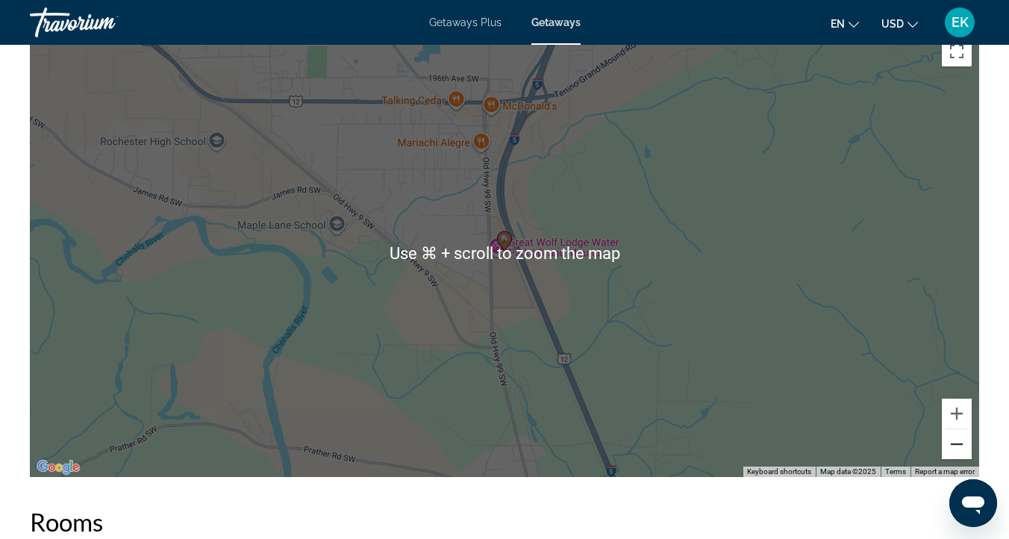
click at [960, 434] on button "Zoom out" at bounding box center [957, 444] width 30 height 30
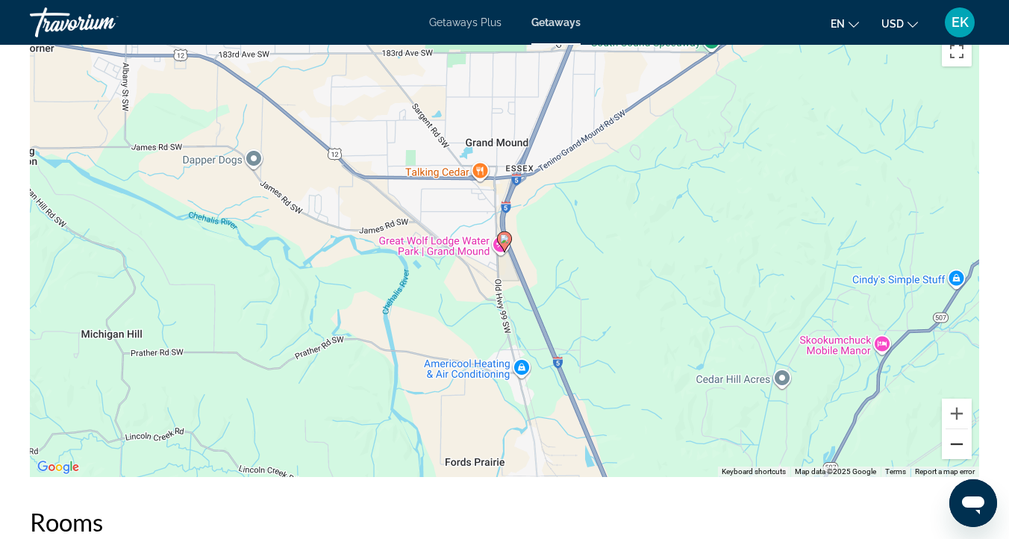
click at [955, 431] on button "Zoom out" at bounding box center [957, 444] width 30 height 30
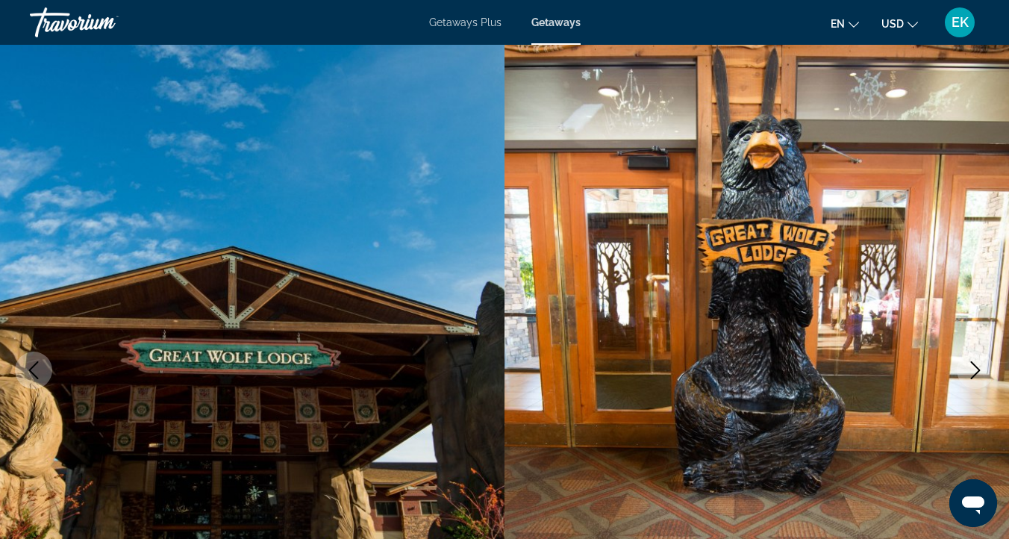
scroll to position [0, 0]
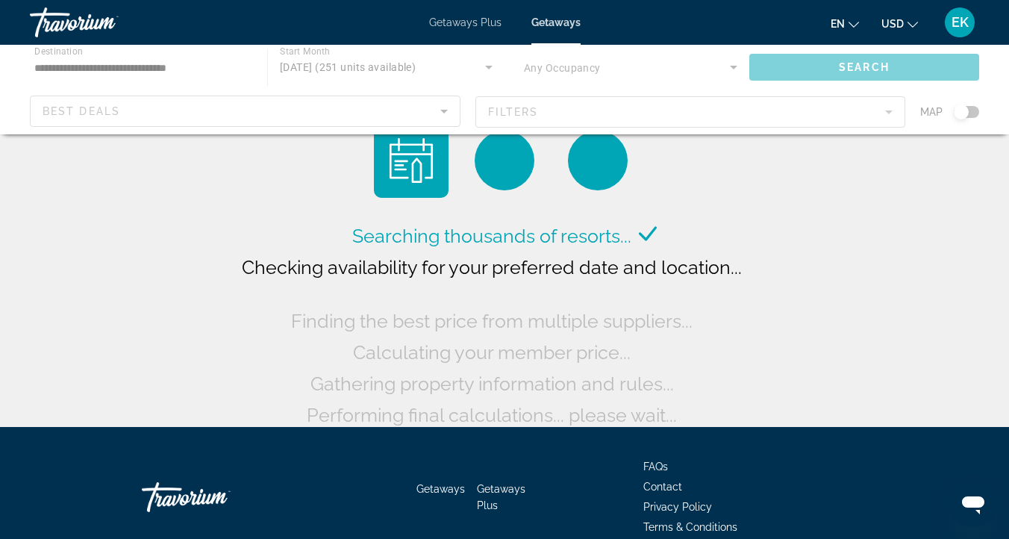
click at [331, 65] on div "Main content" at bounding box center [504, 90] width 1009 height 90
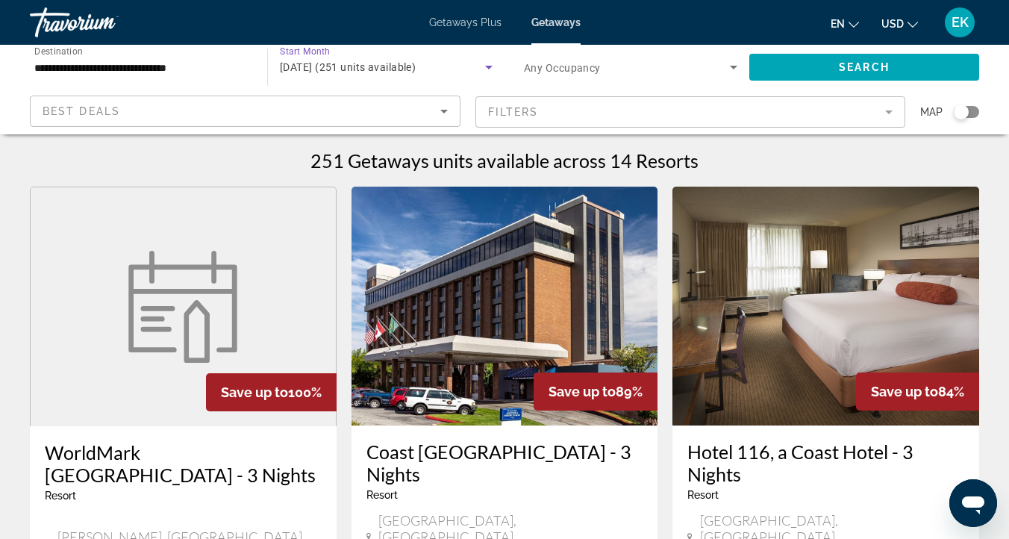
click at [315, 66] on span "[DATE] (251 units available)" at bounding box center [348, 67] width 136 height 12
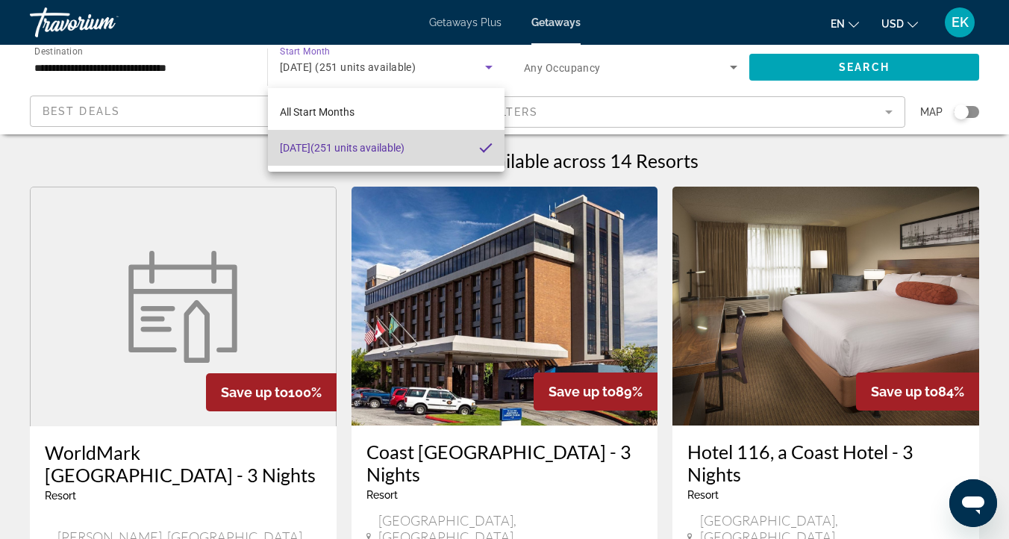
click at [490, 146] on mat-pseudo-checkbox at bounding box center [485, 147] width 13 height 13
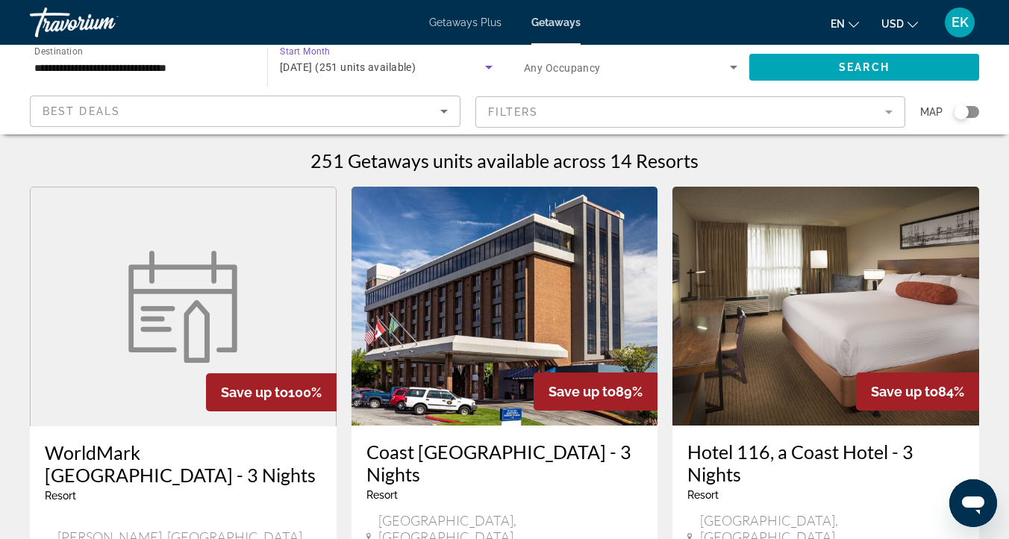
click at [490, 63] on icon "Search widget" at bounding box center [489, 67] width 18 height 18
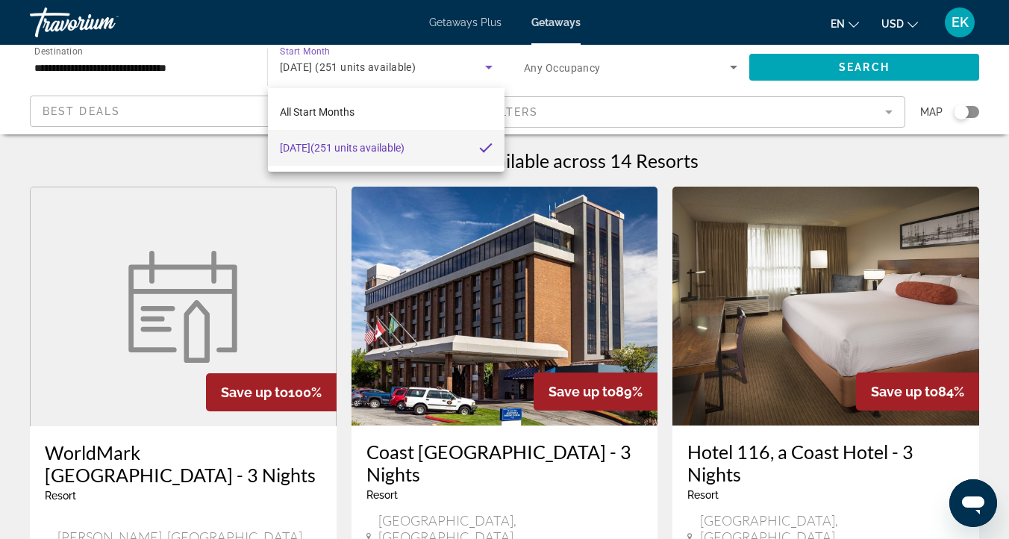
click at [308, 60] on div at bounding box center [504, 269] width 1009 height 539
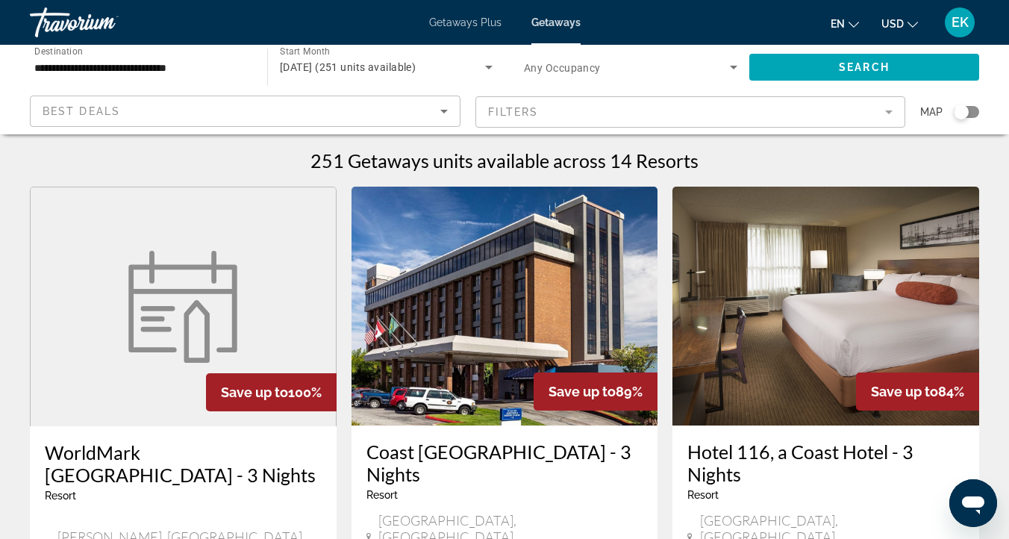
click at [530, 112] on mat-form-field "Filters" at bounding box center [690, 111] width 431 height 31
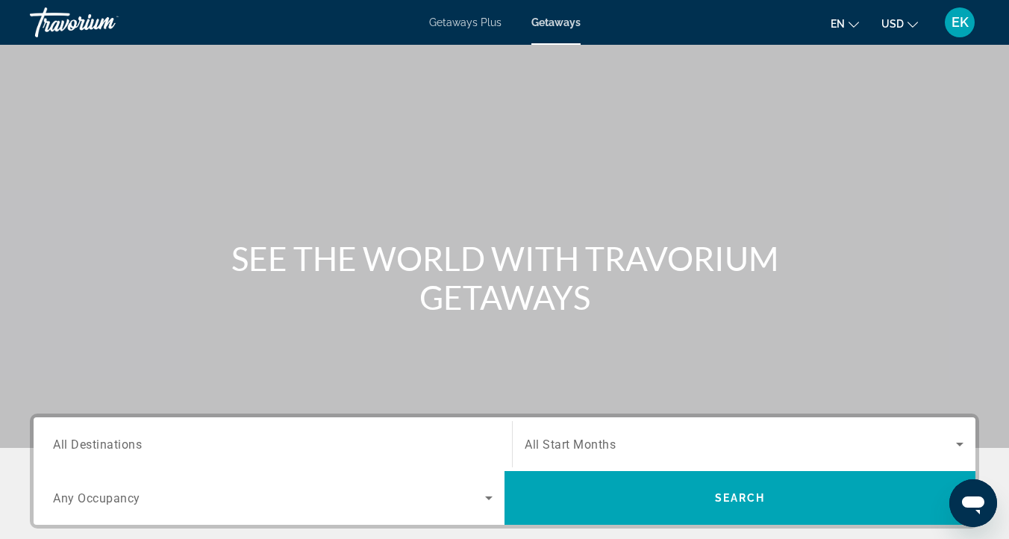
click at [98, 440] on span "All Destinations" at bounding box center [97, 444] width 89 height 14
click at [98, 440] on input "Destination All Destinations" at bounding box center [273, 445] width 440 height 18
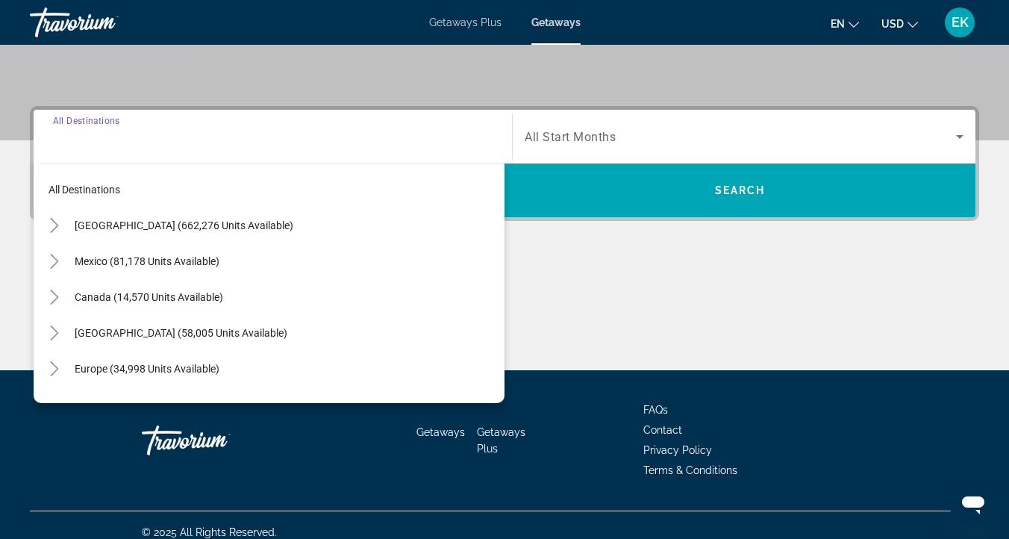
scroll to position [322, 0]
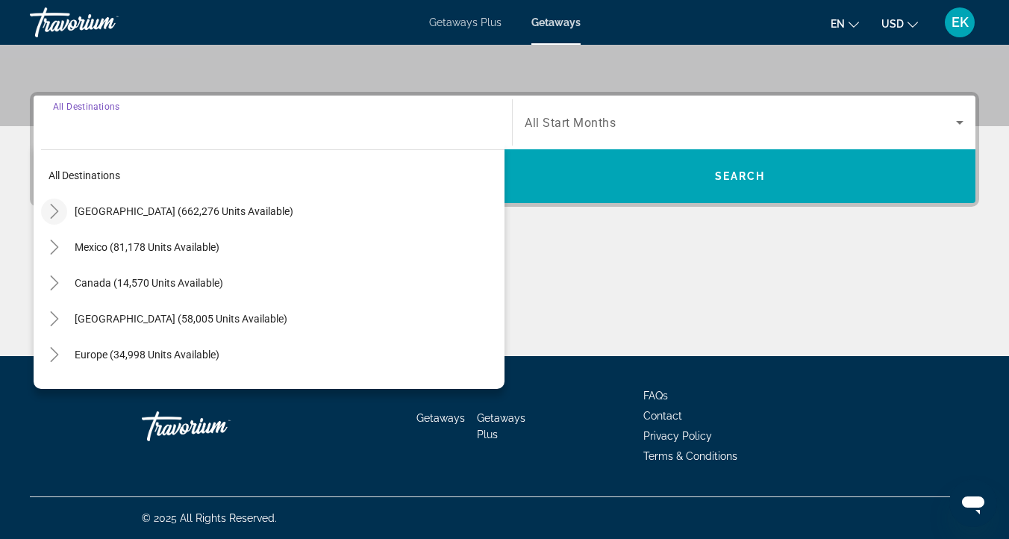
click at [52, 213] on icon "Toggle United States (662,276 units available)" at bounding box center [54, 211] width 15 height 15
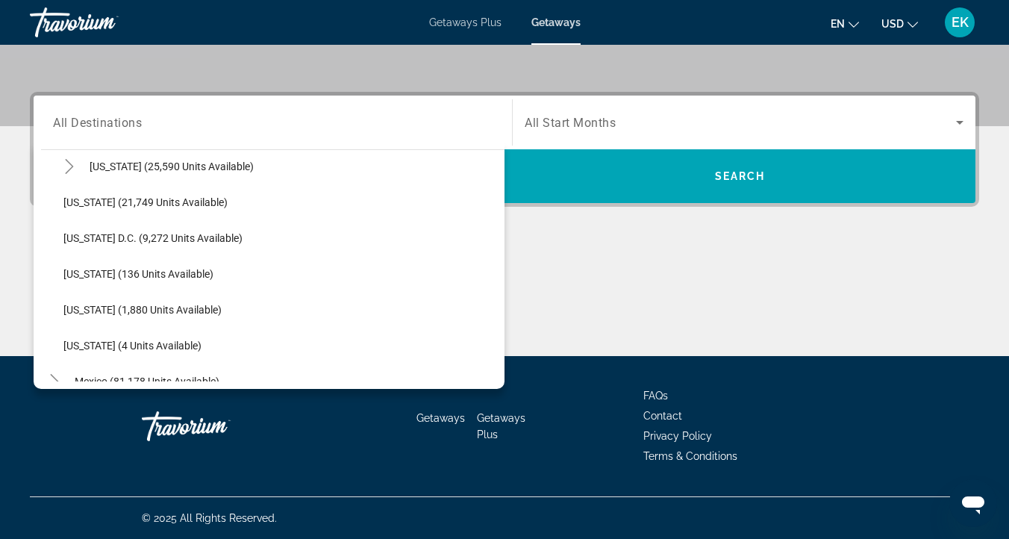
scroll to position [1476, 0]
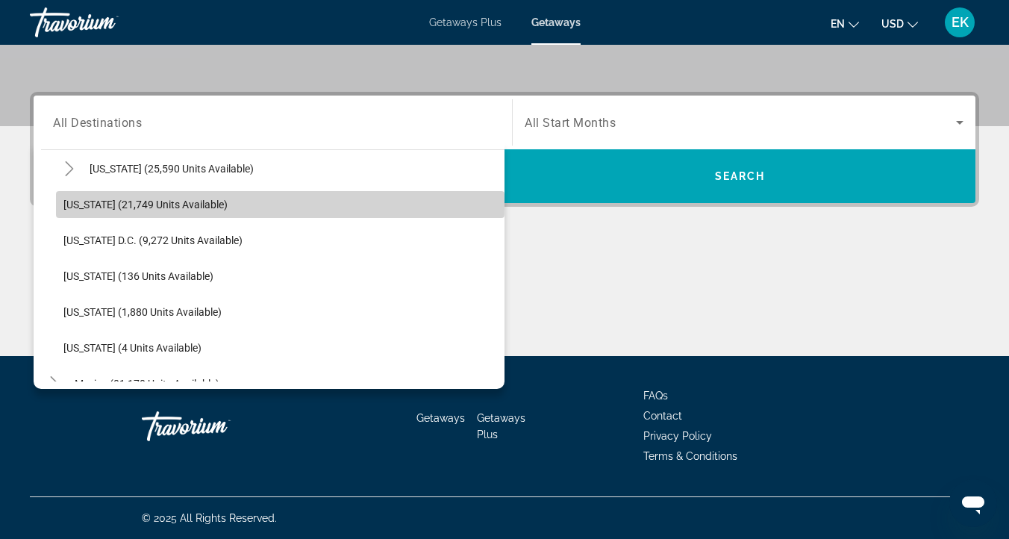
click at [79, 204] on span "[US_STATE] (21,749 units available)" at bounding box center [145, 205] width 164 height 12
type input "**********"
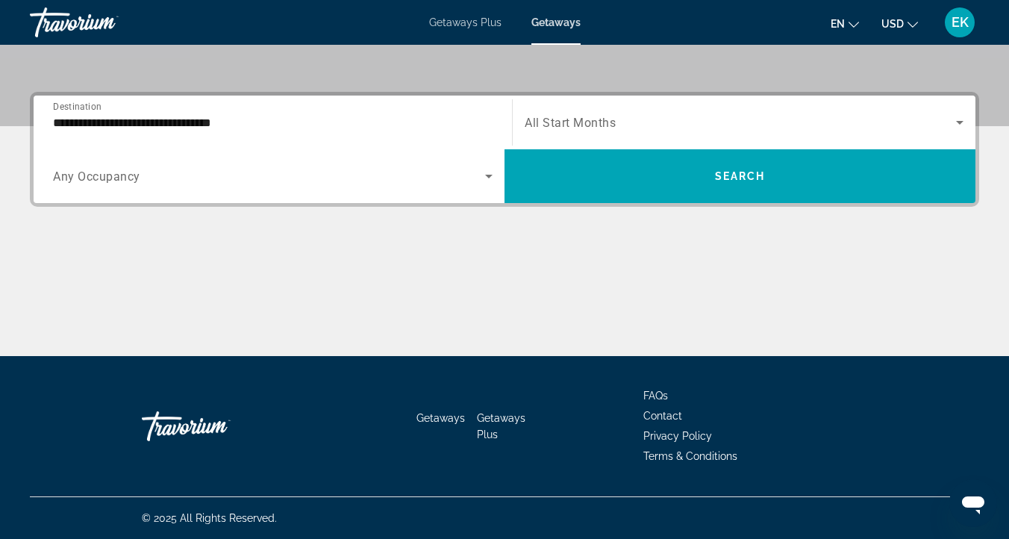
click at [548, 116] on span "All Start Months" at bounding box center [570, 123] width 91 height 14
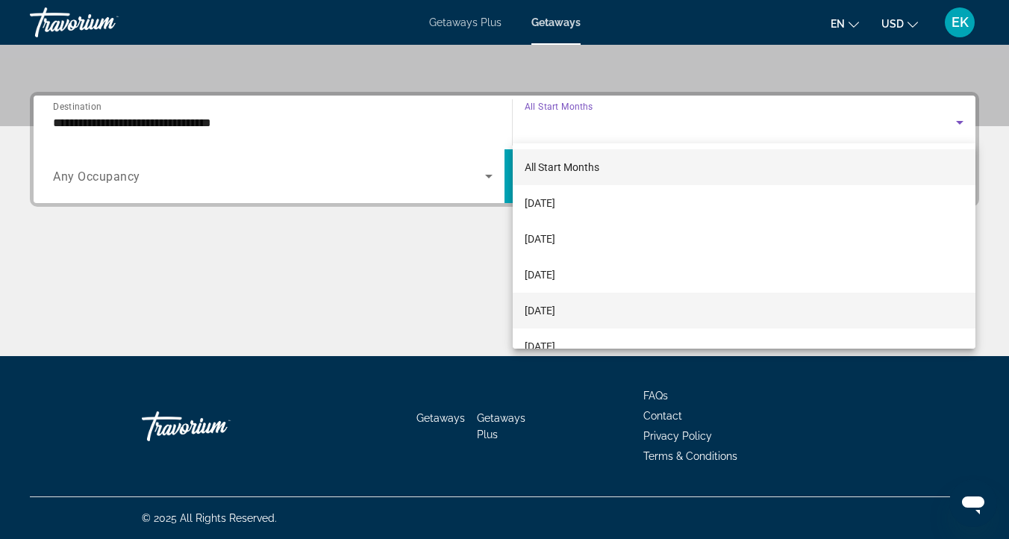
click at [555, 303] on span "[DATE]" at bounding box center [540, 311] width 31 height 18
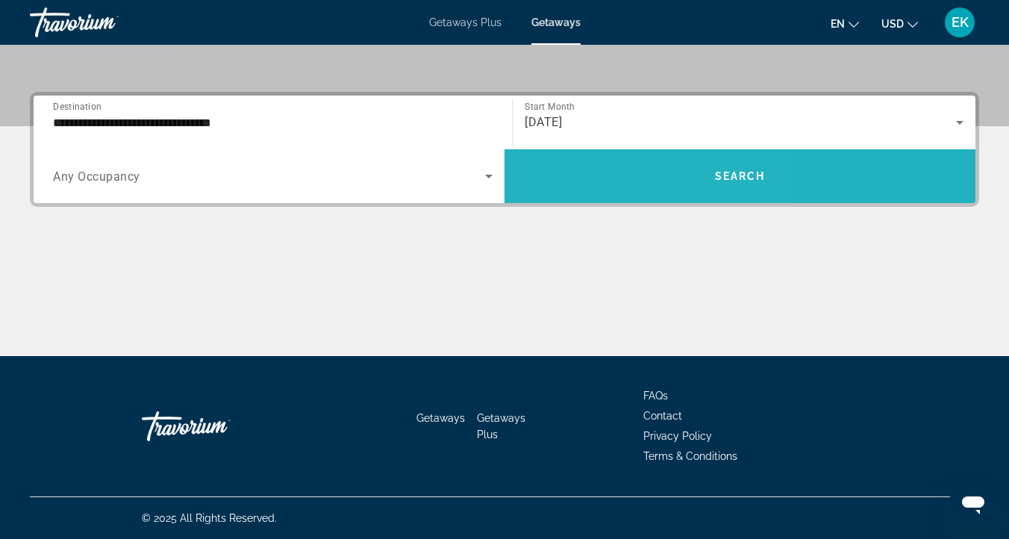
click at [600, 165] on span "Search widget" at bounding box center [740, 176] width 471 height 36
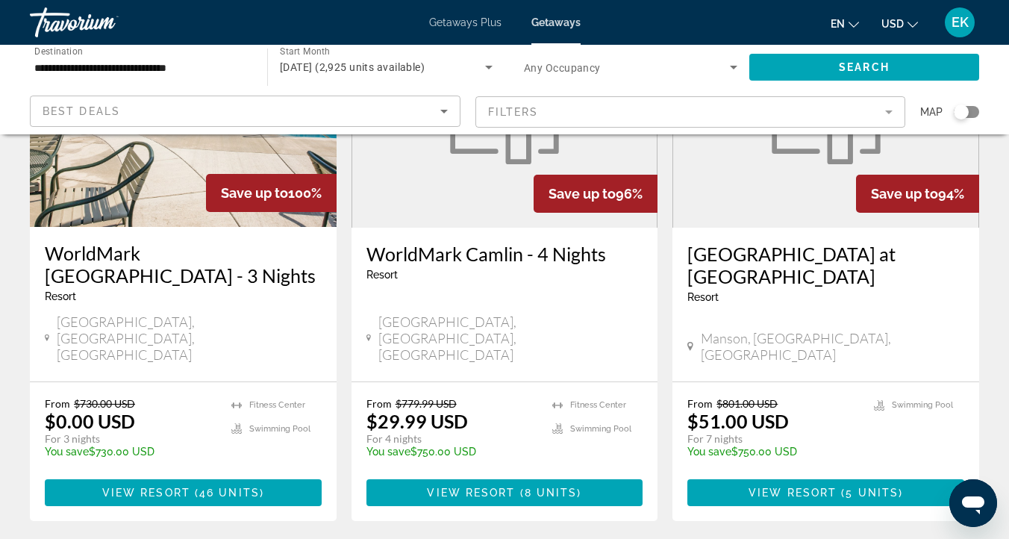
scroll to position [1869, 0]
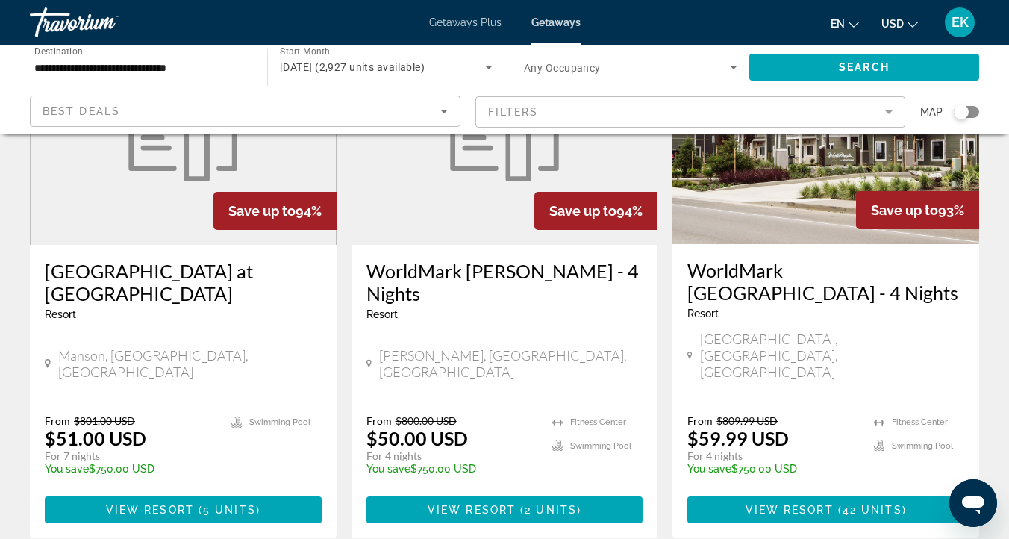
scroll to position [193, 0]
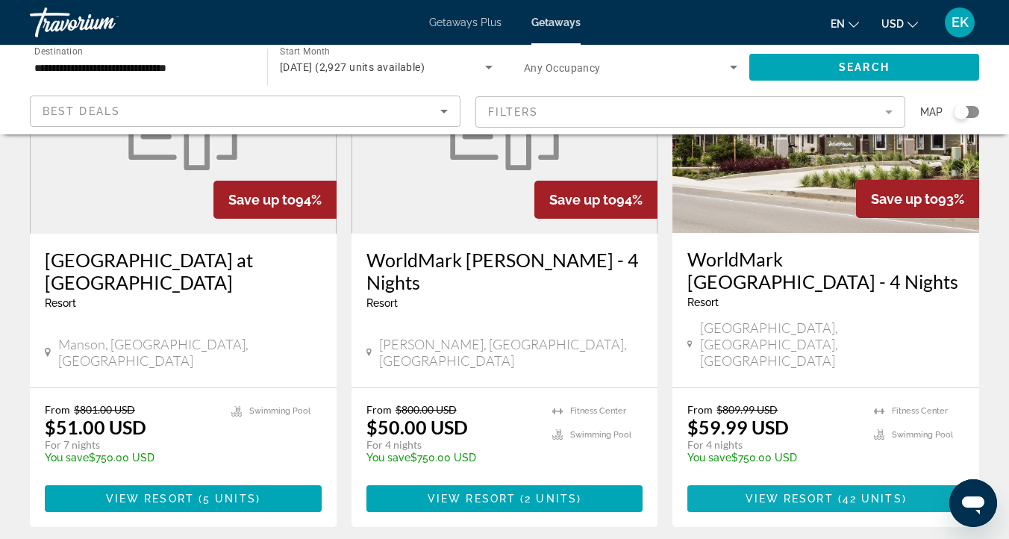
click at [825, 493] on span "View Resort" at bounding box center [790, 499] width 88 height 12
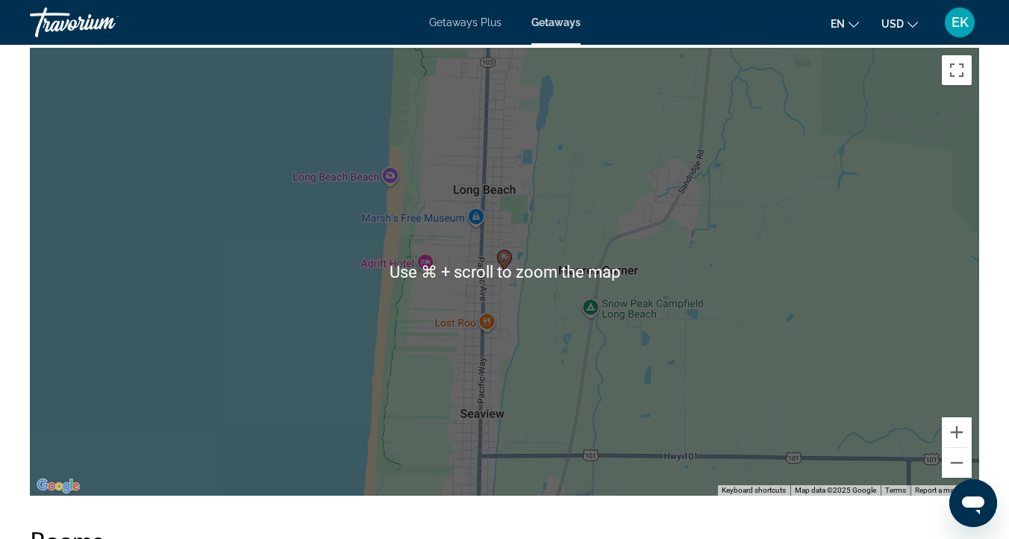
scroll to position [2447, 0]
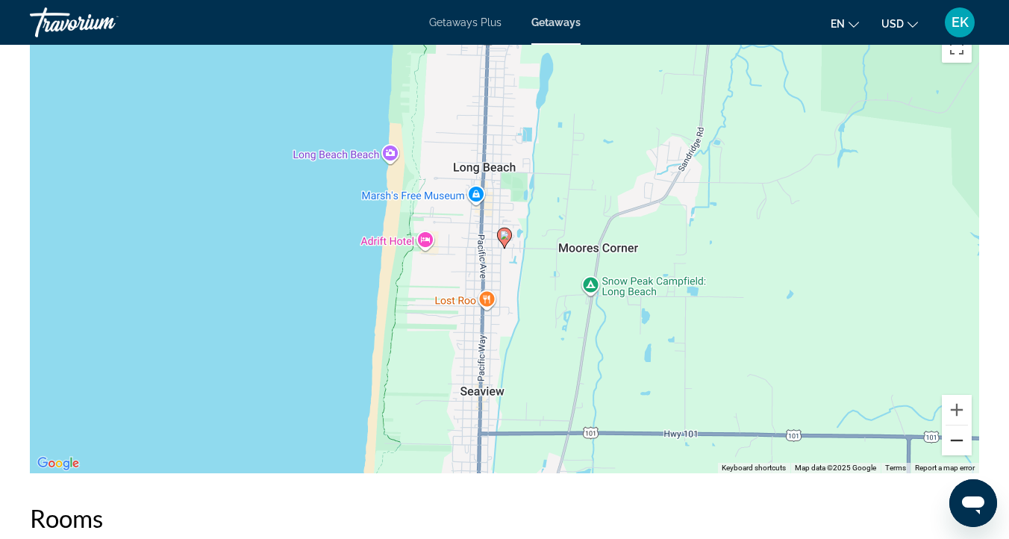
click at [957, 440] on button "Zoom out" at bounding box center [957, 440] width 30 height 30
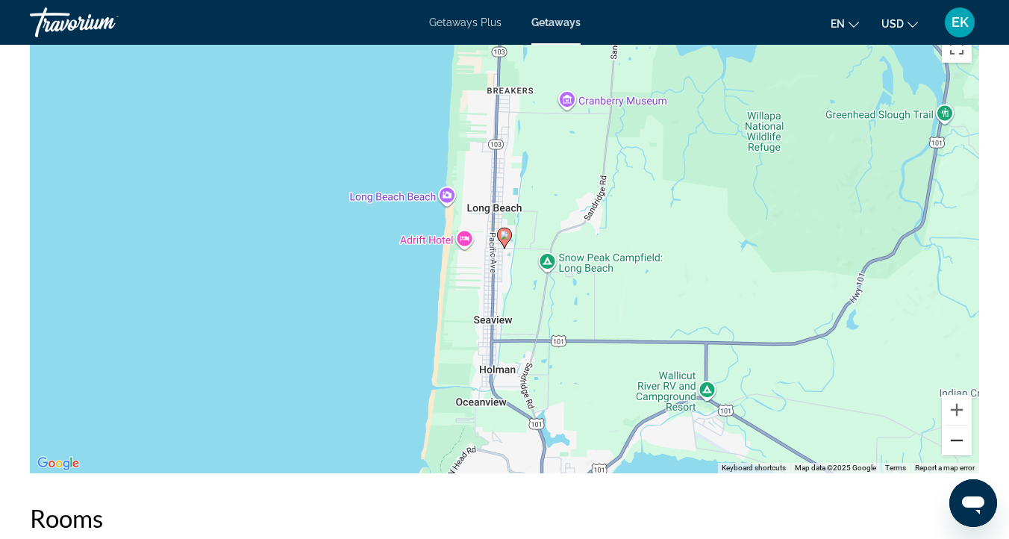
click at [957, 440] on button "Zoom out" at bounding box center [957, 440] width 30 height 30
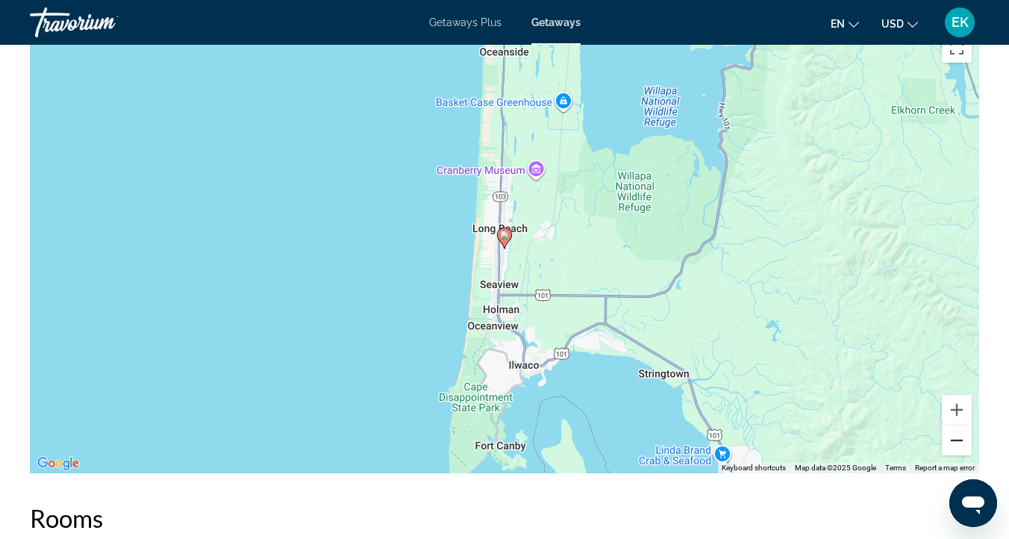
click at [957, 440] on button "Zoom out" at bounding box center [957, 440] width 30 height 30
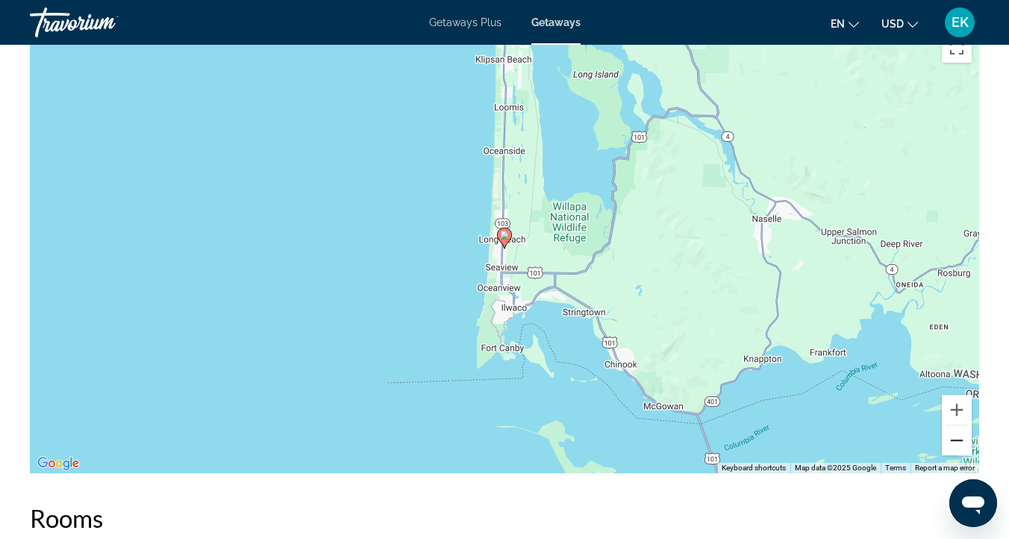
click at [957, 440] on button "Zoom out" at bounding box center [957, 440] width 30 height 30
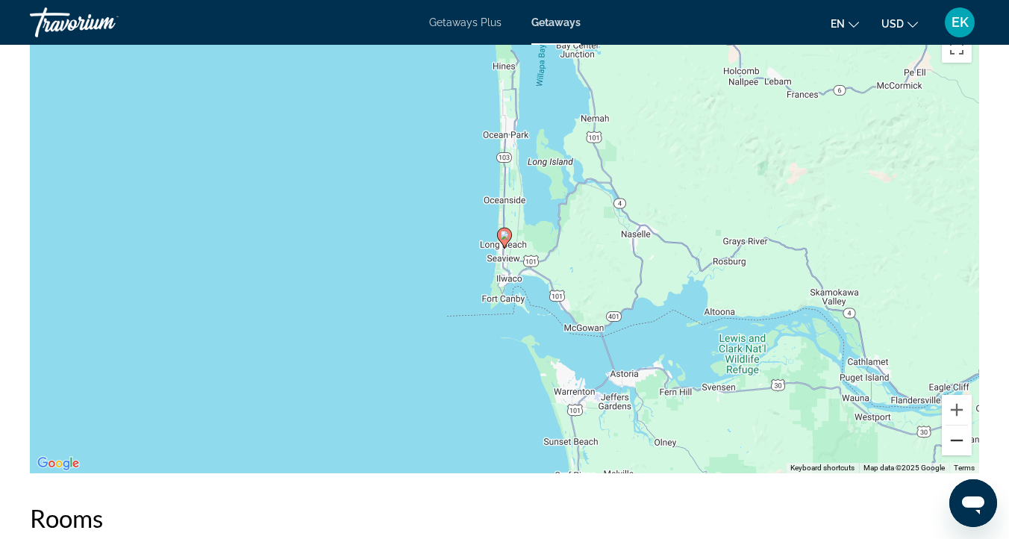
click at [957, 440] on button "Zoom out" at bounding box center [957, 440] width 30 height 30
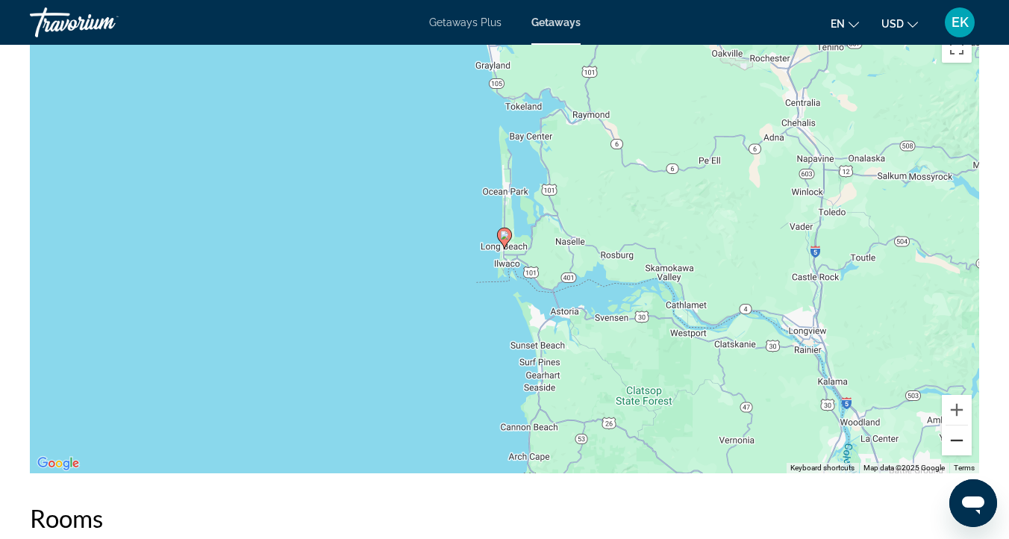
click at [957, 440] on button "Zoom out" at bounding box center [957, 440] width 30 height 30
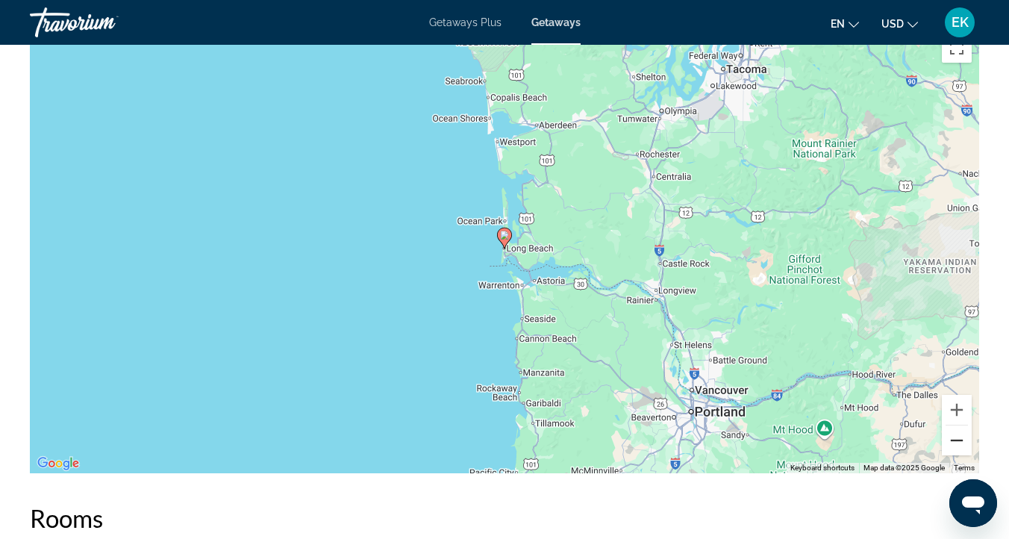
click at [957, 440] on button "Zoom out" at bounding box center [957, 440] width 30 height 30
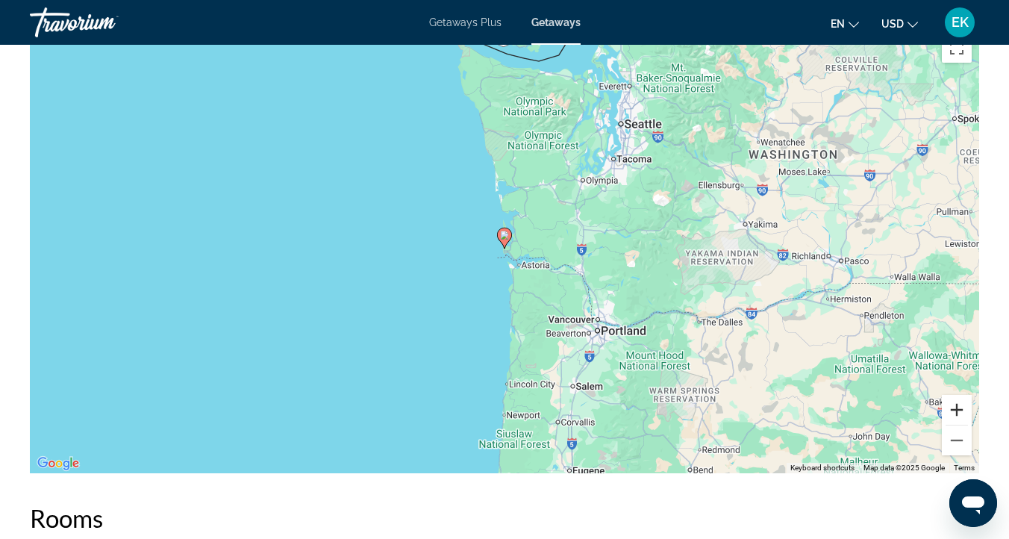
click at [957, 409] on button "Zoom in" at bounding box center [957, 410] width 30 height 30
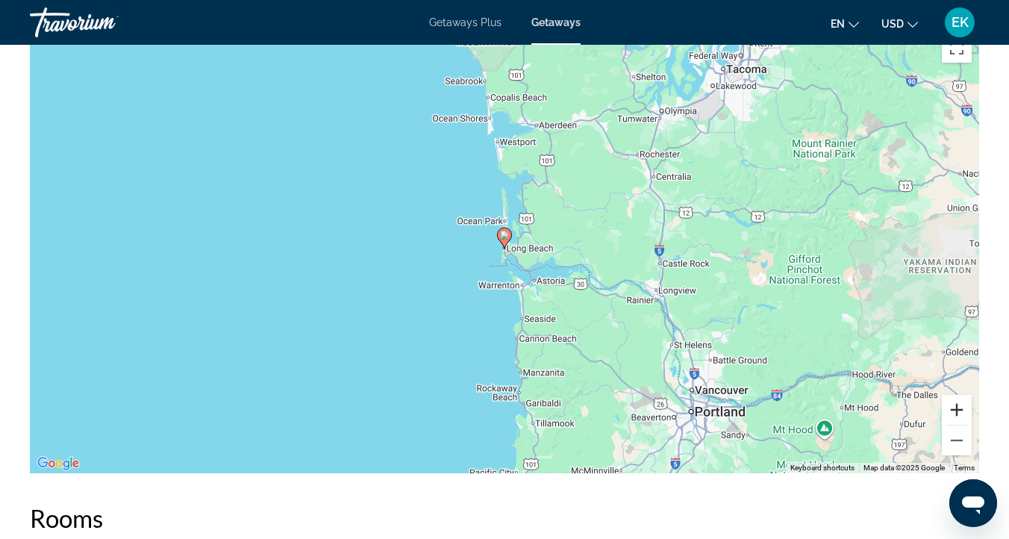
click at [957, 409] on button "Zoom in" at bounding box center [957, 410] width 30 height 30
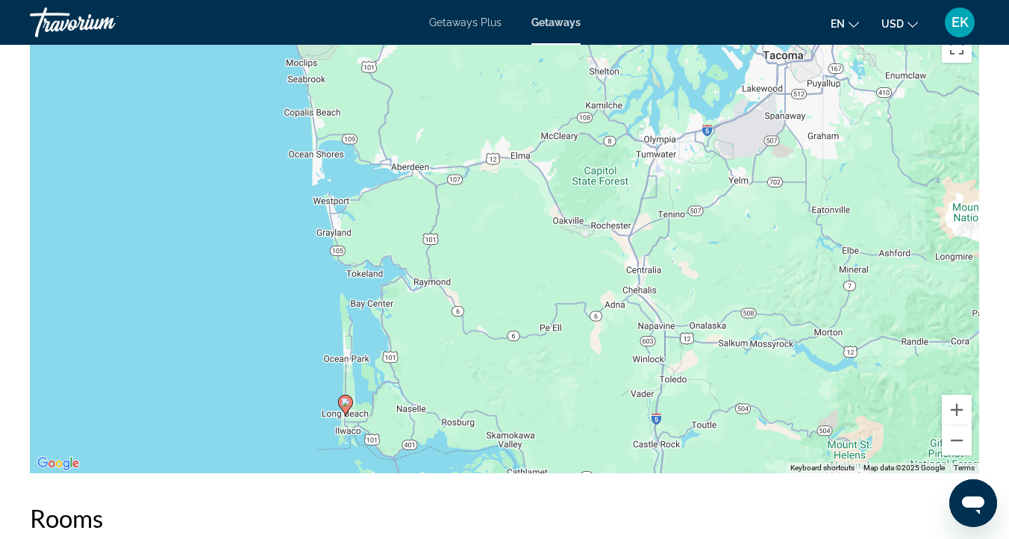
drag, startPoint x: 855, startPoint y: 186, endPoint x: 693, endPoint y: 354, distance: 233.3
click at [693, 354] on div "To activate drag with keyboard, press Alt + Enter. Once in keyboard drag state,…" at bounding box center [504, 249] width 949 height 448
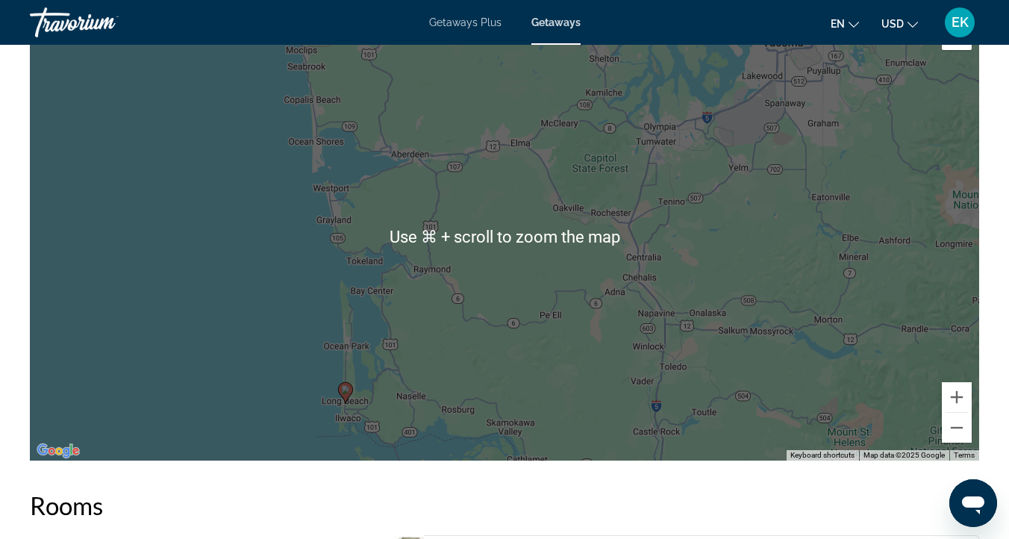
scroll to position [2458, 0]
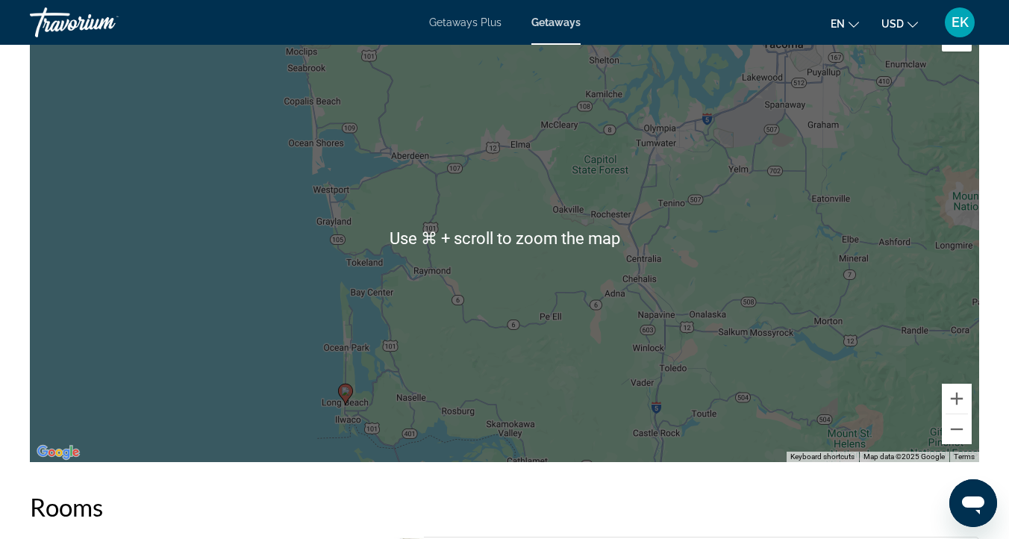
click at [628, 197] on div "To activate drag with keyboard, press Alt + Enter. Once in keyboard drag state,…" at bounding box center [504, 238] width 949 height 448
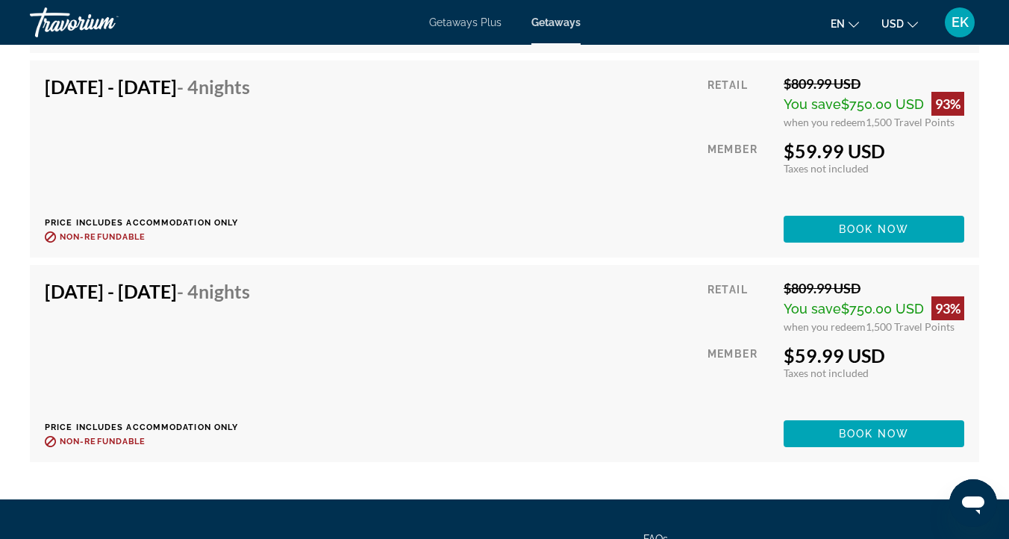
scroll to position [5286, 0]
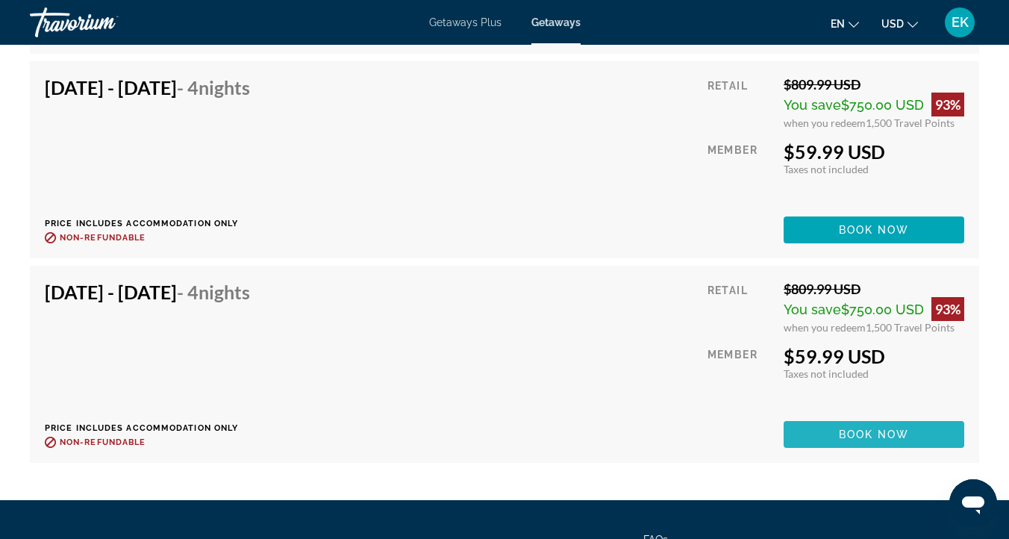
click at [852, 431] on span "Book now" at bounding box center [874, 434] width 71 height 12
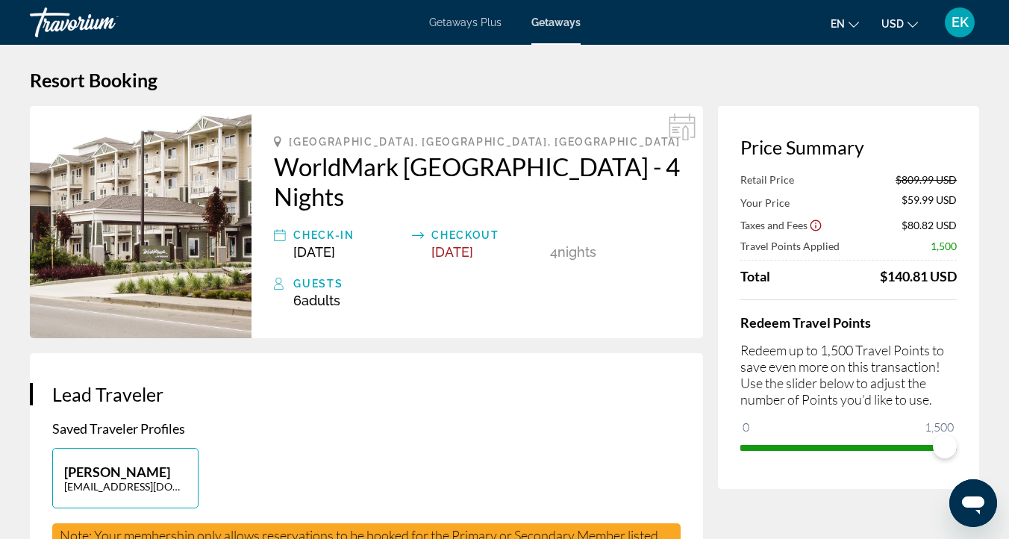
scroll to position [5, 0]
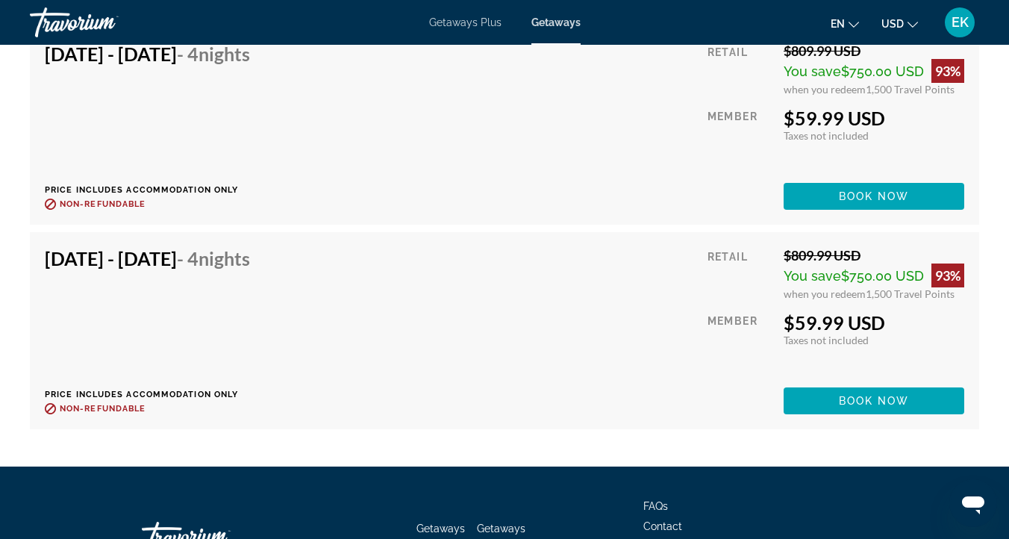
scroll to position [5309, 0]
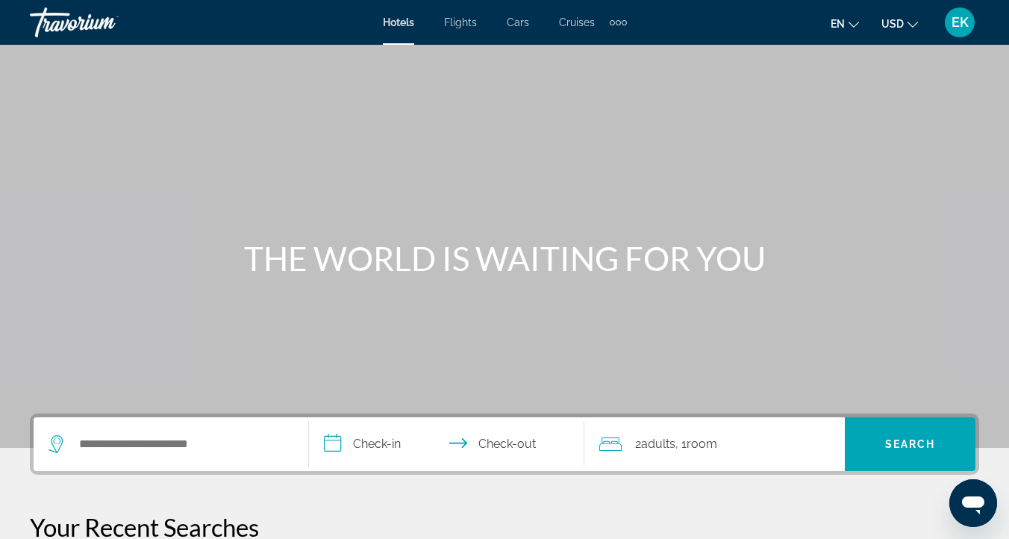
click at [577, 25] on span "Cruises" at bounding box center [577, 22] width 36 height 12
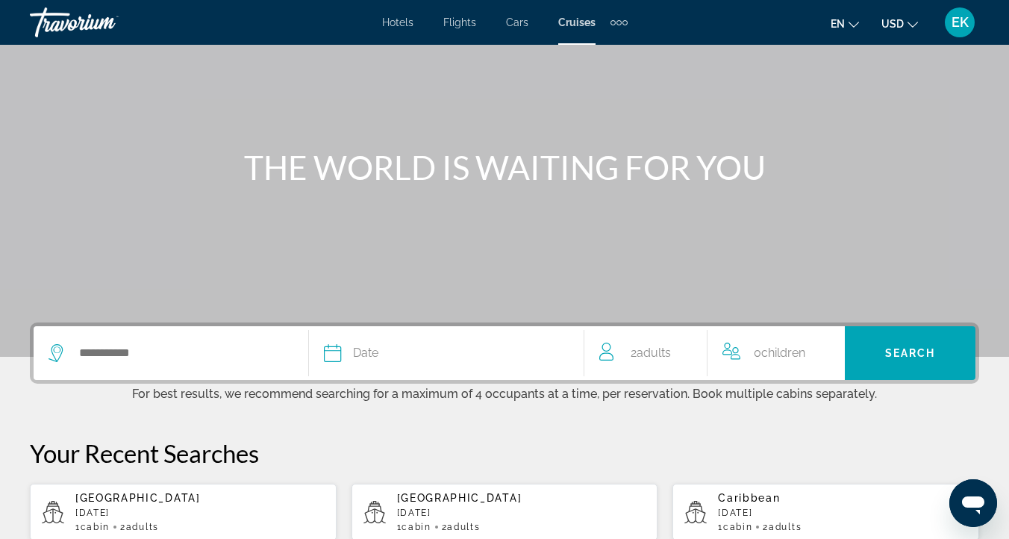
scroll to position [112, 0]
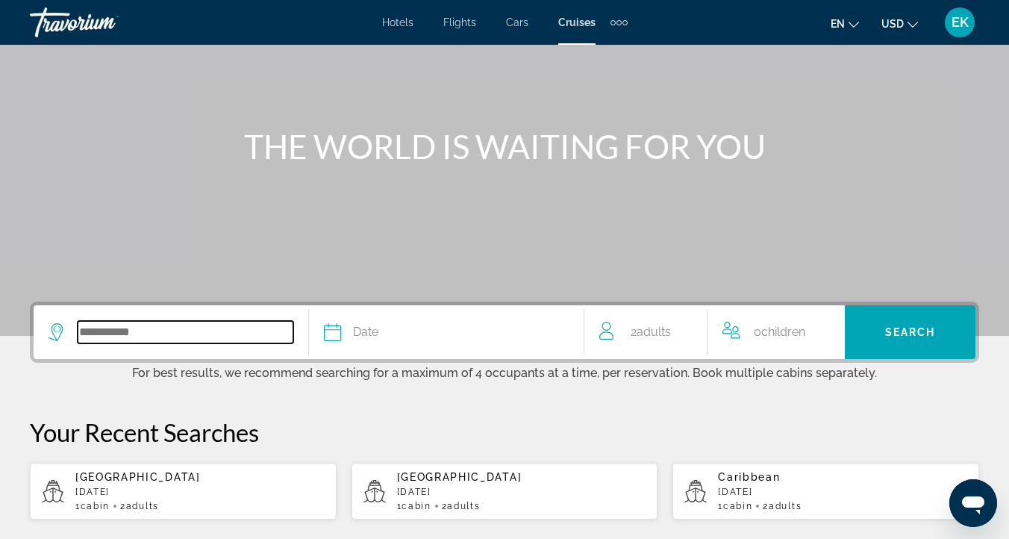
click at [93, 332] on input "Search widget" at bounding box center [186, 332] width 216 height 22
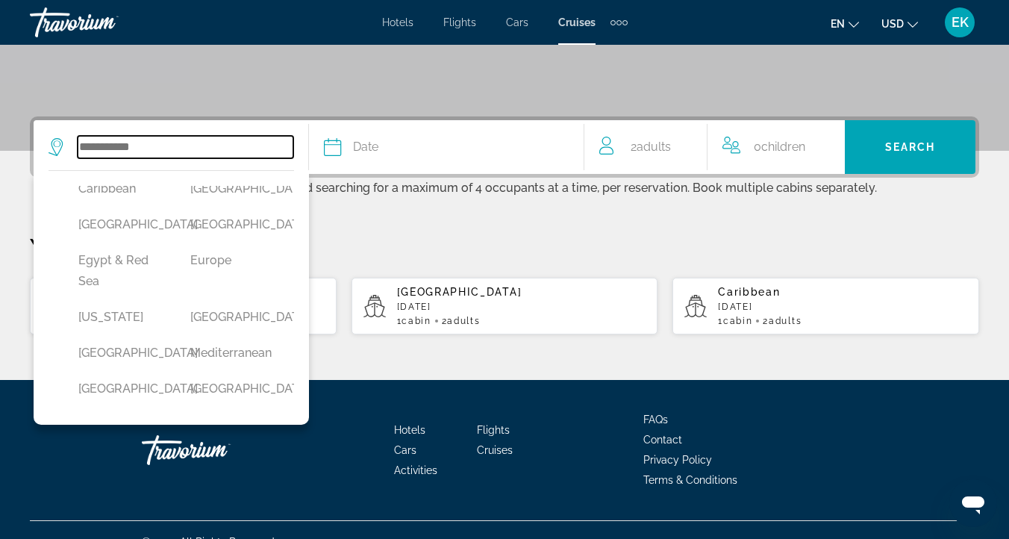
scroll to position [243, 0]
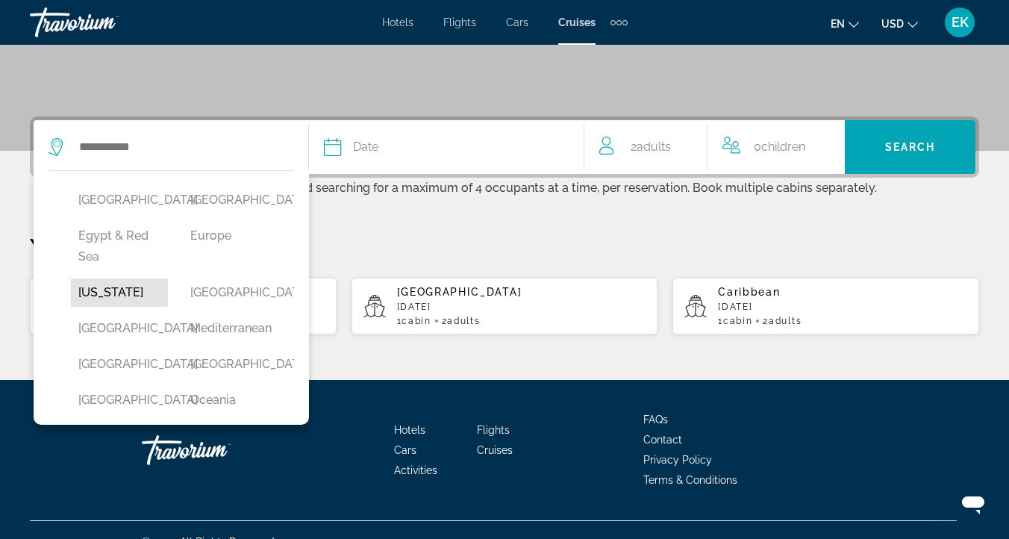
click at [96, 307] on button "Hawaii" at bounding box center [119, 292] width 97 height 28
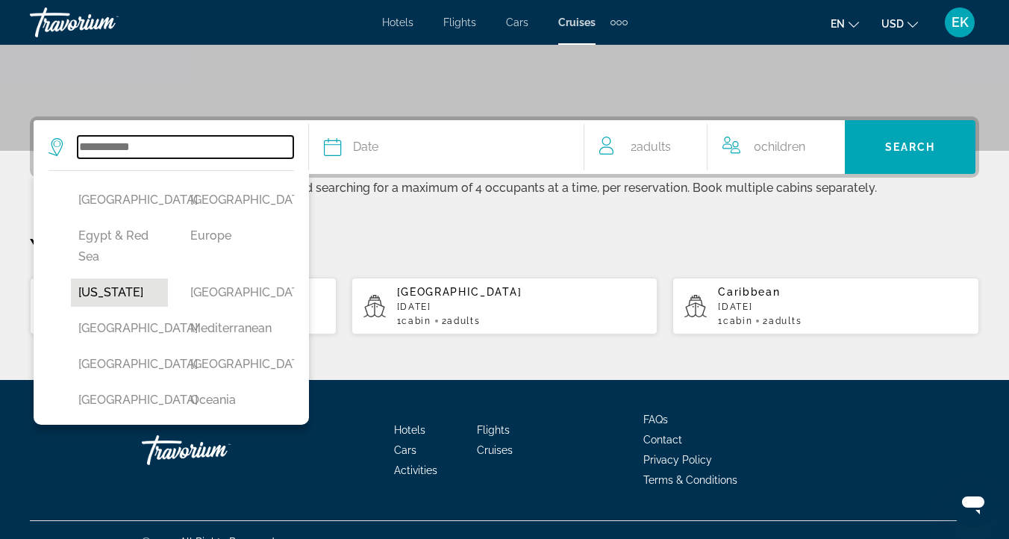
type input "******"
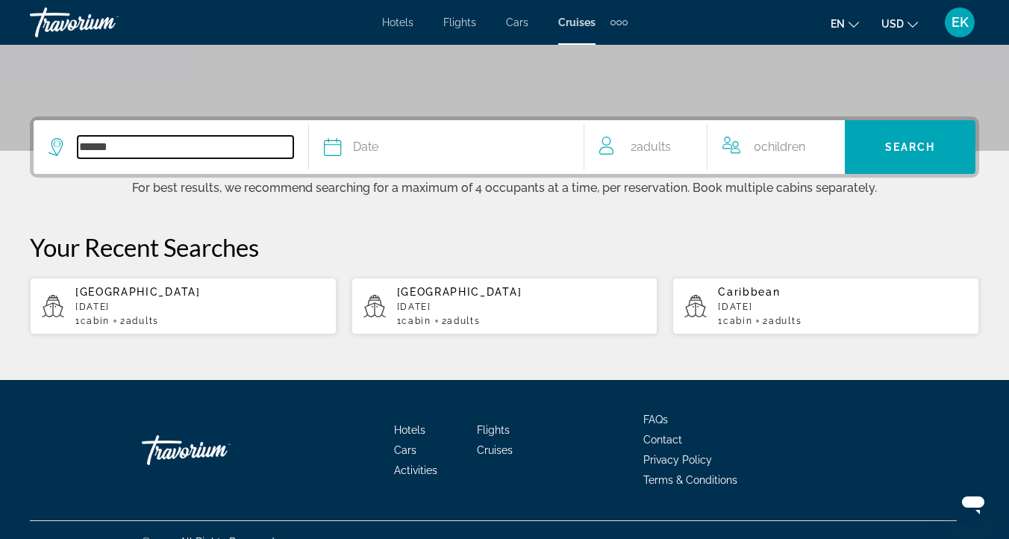
scroll to position [321, 0]
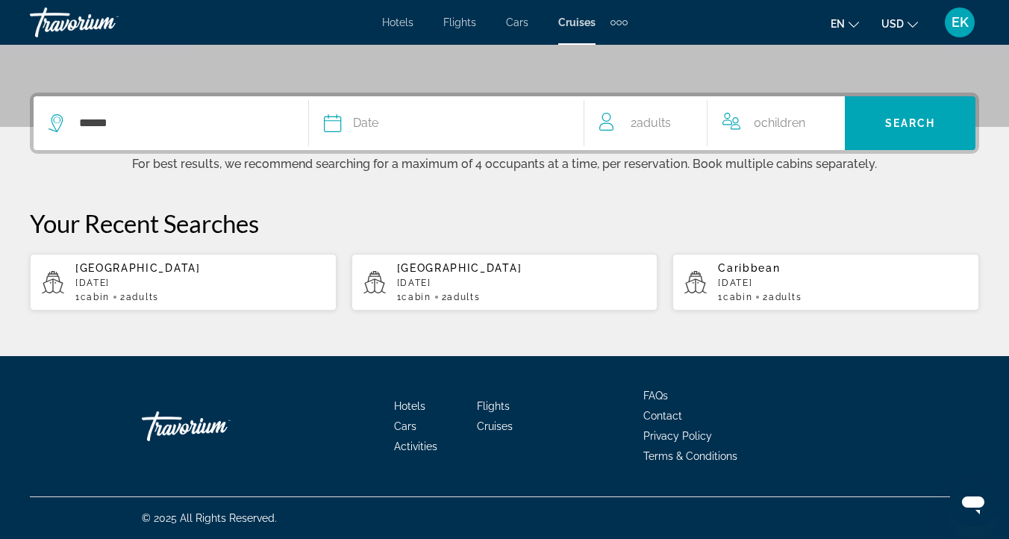
click at [360, 116] on span "Date" at bounding box center [365, 123] width 25 height 21
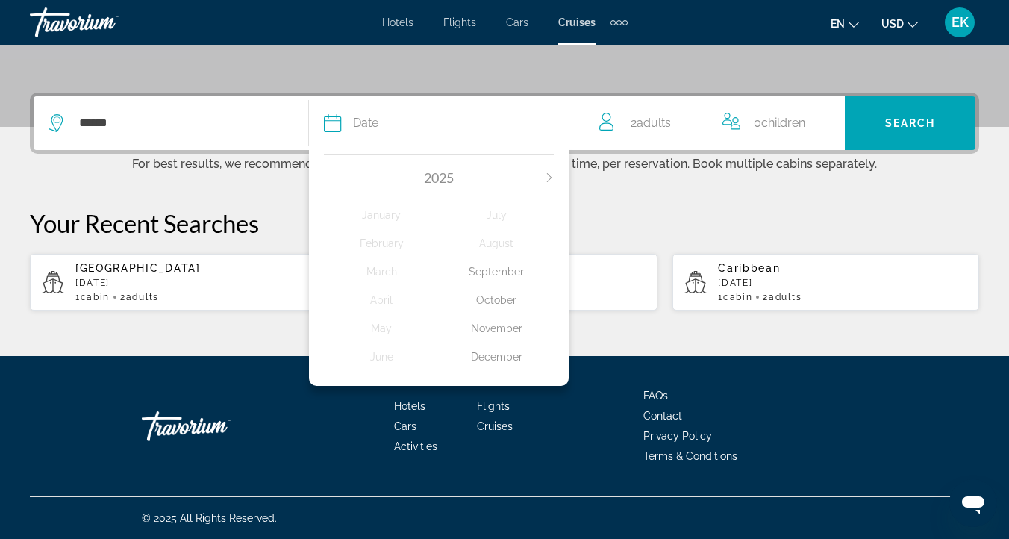
click at [496, 355] on div "December" at bounding box center [496, 356] width 115 height 27
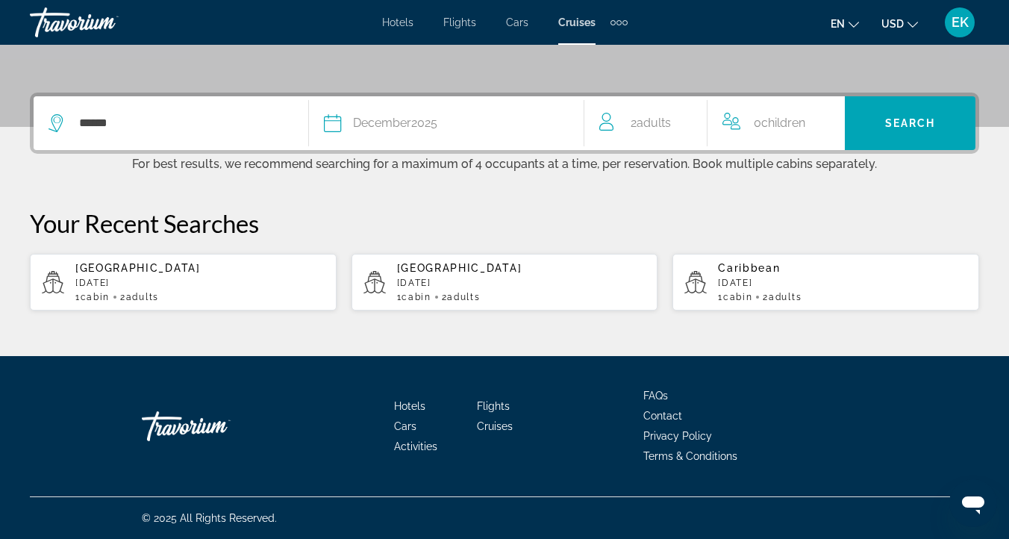
click at [663, 120] on span "Adults" at bounding box center [654, 123] width 34 height 14
click at [831, 116] on icon "Increment children" at bounding box center [831, 119] width 13 height 13
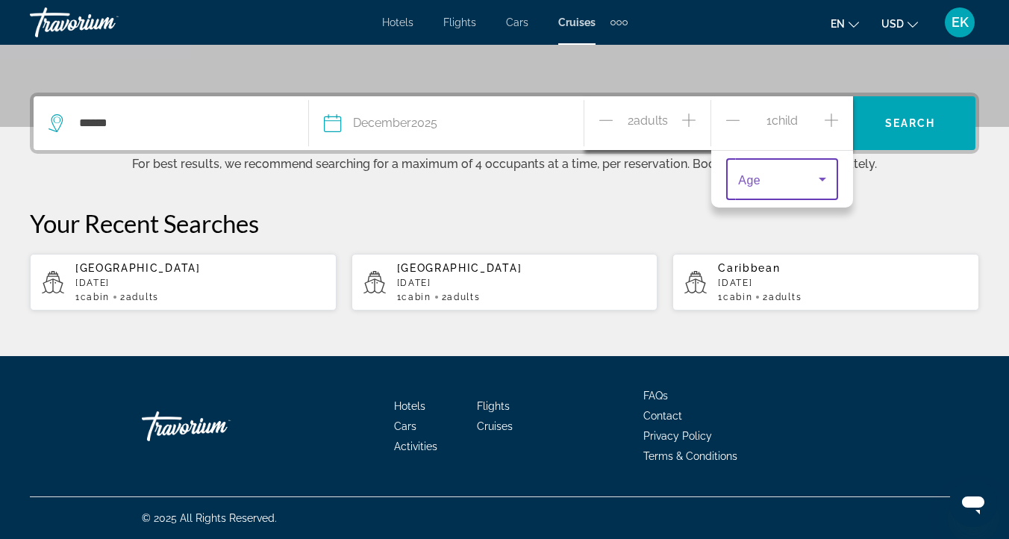
click at [824, 176] on icon "Travelers: 2 adults, 1 child" at bounding box center [823, 179] width 18 height 18
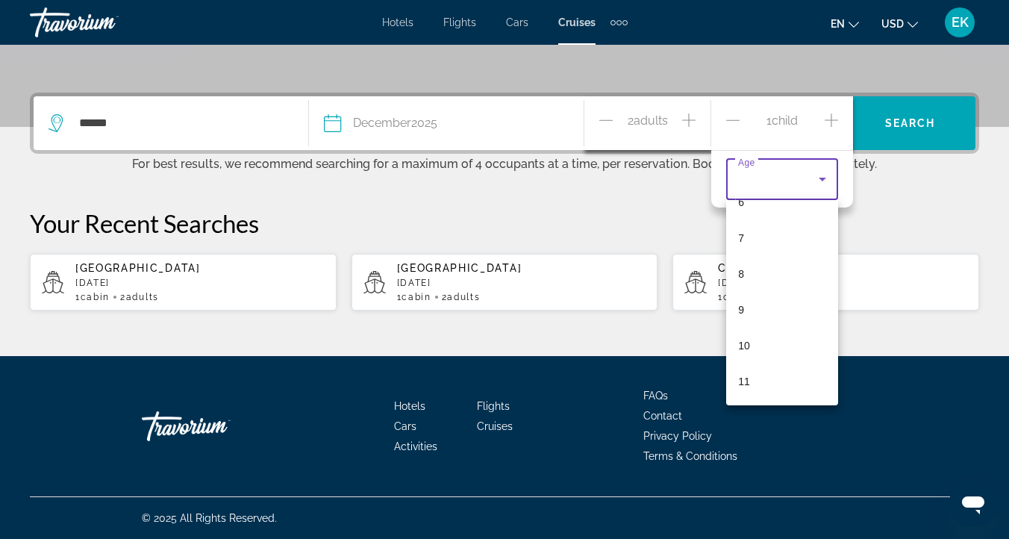
scroll to position [235, 0]
click at [753, 345] on mat-option "10" at bounding box center [782, 347] width 112 height 36
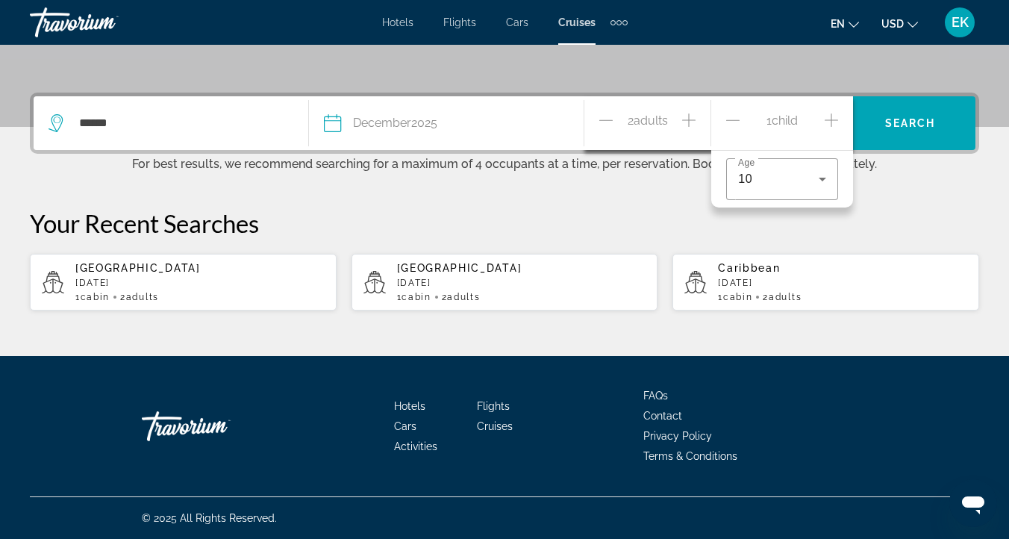
click at [834, 115] on icon "Increment children" at bounding box center [831, 120] width 13 height 18
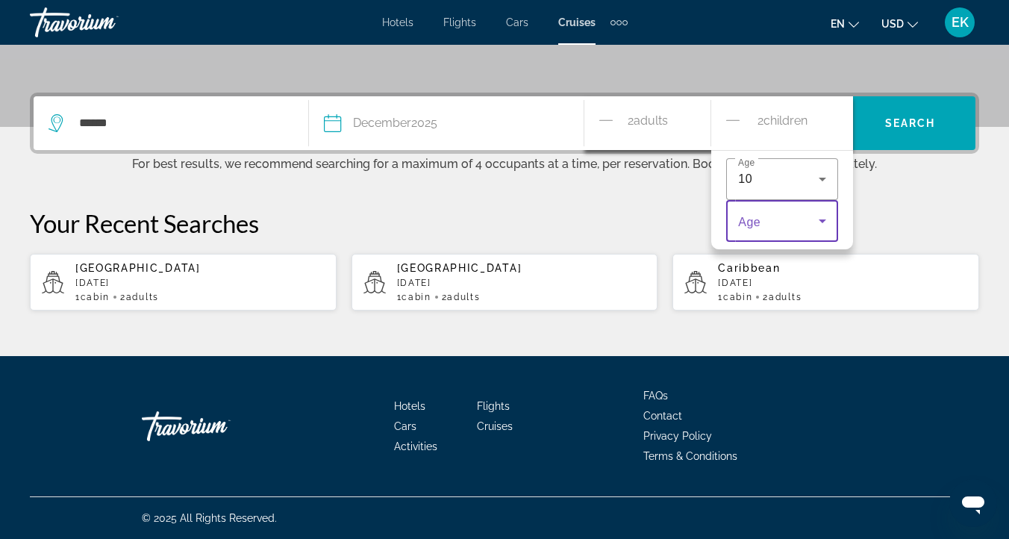
click at [822, 218] on icon "Travelers: 2 adults, 2 children" at bounding box center [823, 221] width 18 height 18
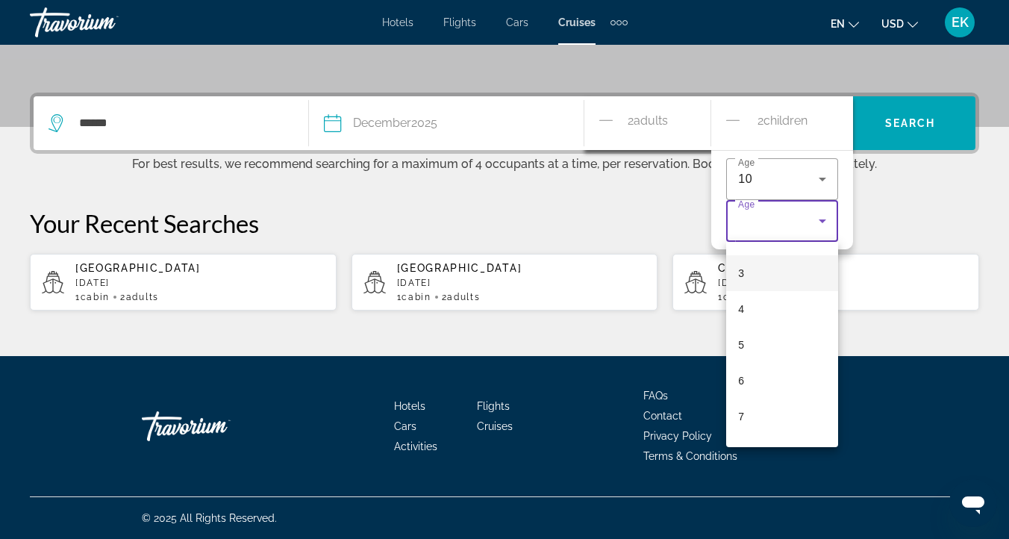
scroll to position [0, 0]
click at [902, 229] on div at bounding box center [504, 269] width 1009 height 539
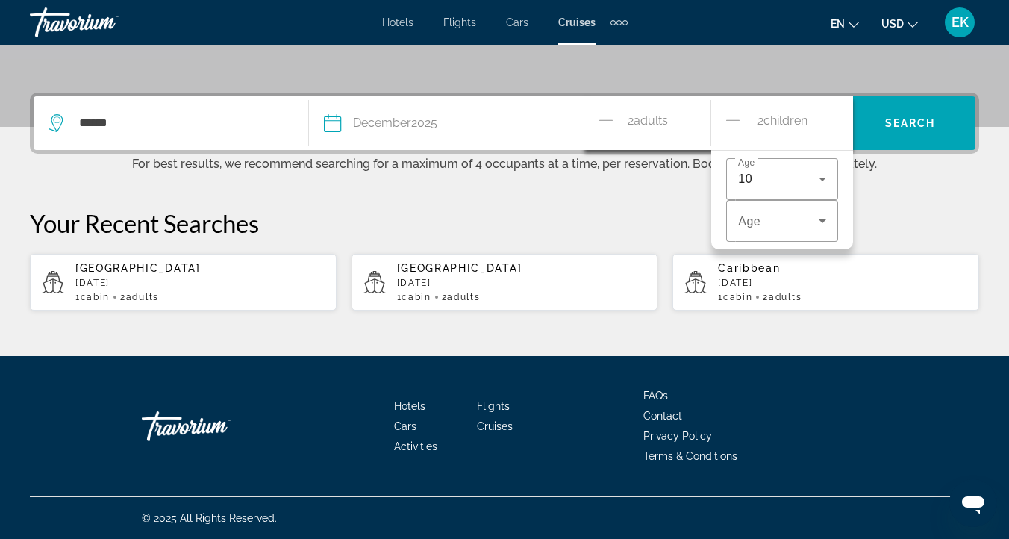
click at [637, 120] on span "Adults" at bounding box center [651, 120] width 34 height 14
click at [648, 118] on span "Adults" at bounding box center [651, 120] width 34 height 14
click at [632, 116] on span "2 Adult Adults" at bounding box center [648, 123] width 40 height 26
click at [672, 211] on p "Your Recent Searches" at bounding box center [504, 223] width 949 height 30
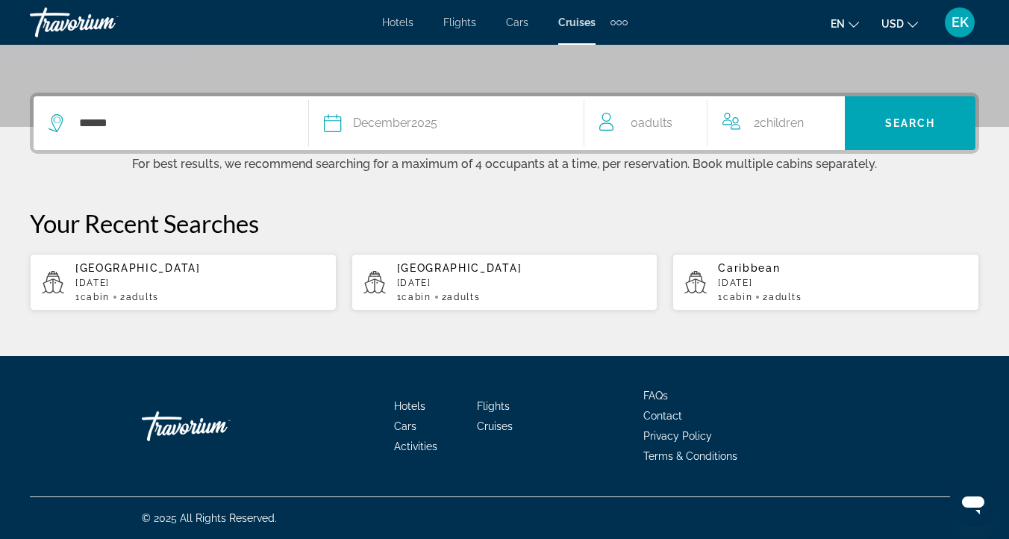
click at [658, 123] on span "Adults" at bounding box center [655, 123] width 34 height 14
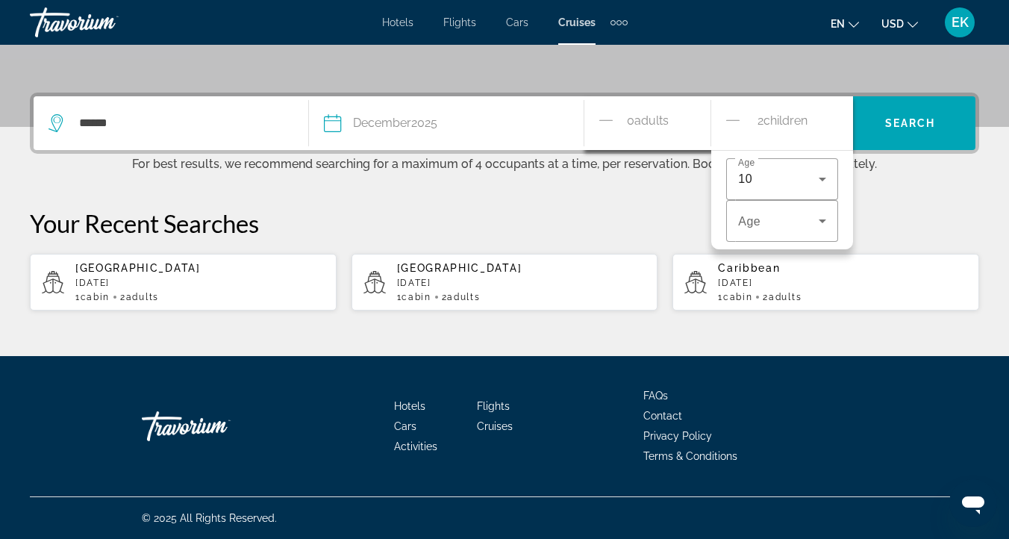
click at [655, 114] on span "Adults" at bounding box center [651, 120] width 34 height 14
click at [607, 118] on icon "Decrement adults" at bounding box center [605, 120] width 13 height 18
click at [687, 116] on icon "Increment adults" at bounding box center [688, 120] width 13 height 18
click at [619, 208] on p "Your Recent Searches" at bounding box center [504, 223] width 949 height 30
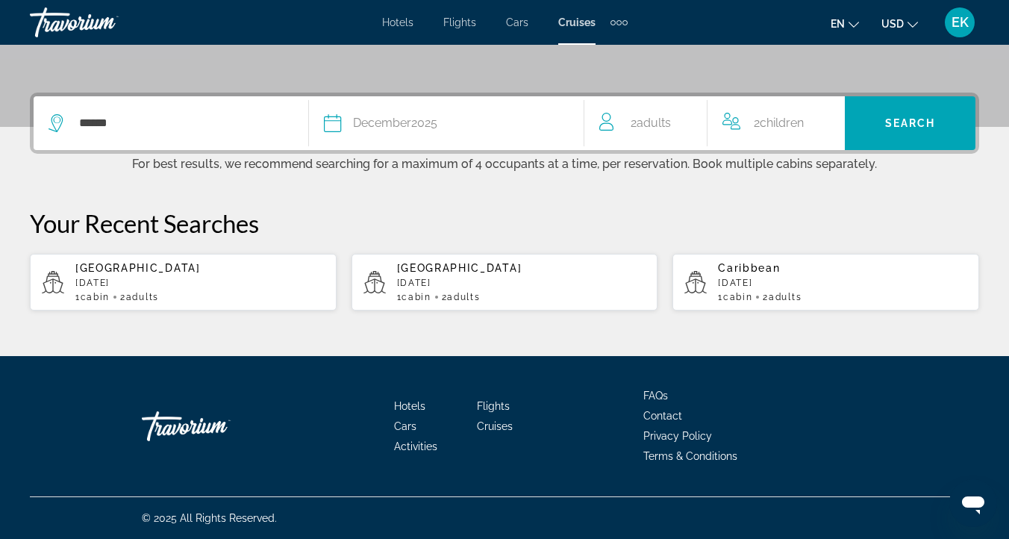
click at [654, 119] on span "Adults" at bounding box center [654, 123] width 34 height 14
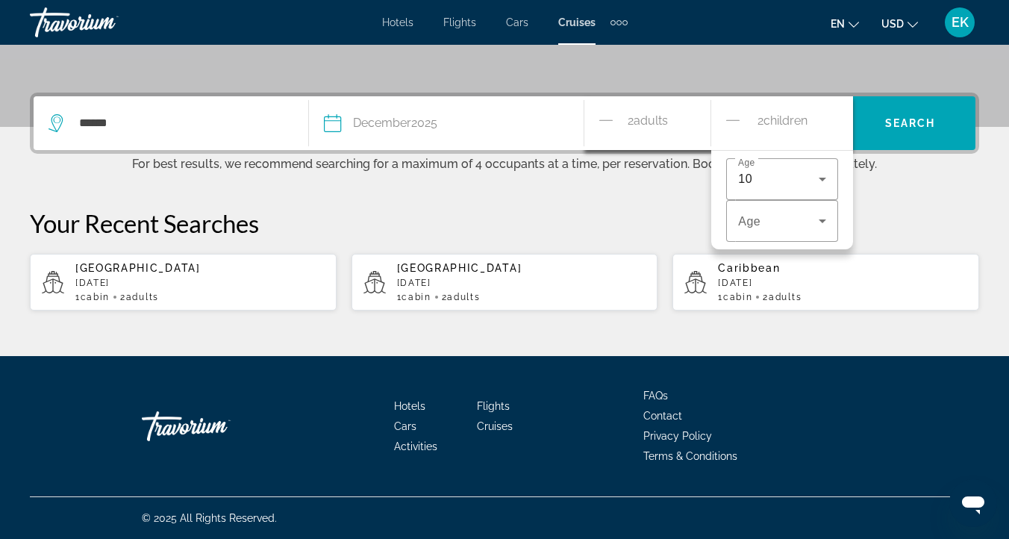
click at [658, 192] on div "****** Date December 2025 2025 January February March April May June July Augus…" at bounding box center [504, 202] width 1009 height 219
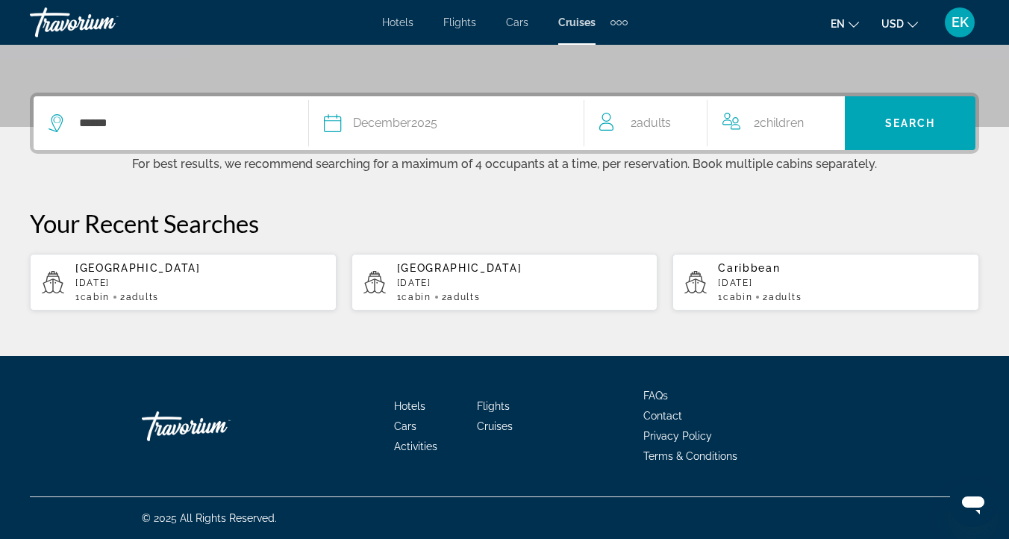
click at [643, 119] on span "Adults" at bounding box center [654, 123] width 34 height 14
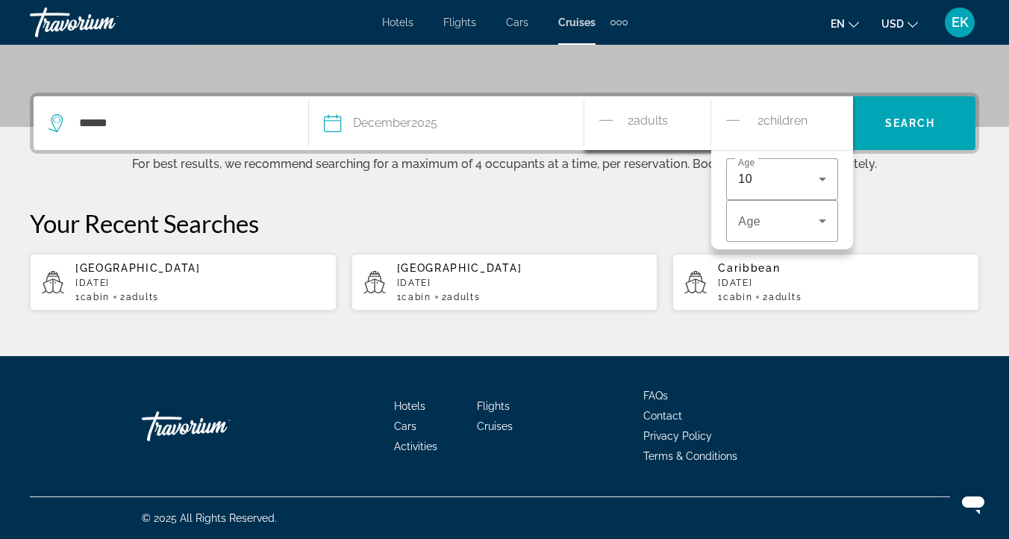
click at [663, 116] on span "Adults" at bounding box center [651, 120] width 34 height 14
click at [641, 204] on div "****** Date December 2025 2025 January February March April May June July Augus…" at bounding box center [504, 202] width 1009 height 219
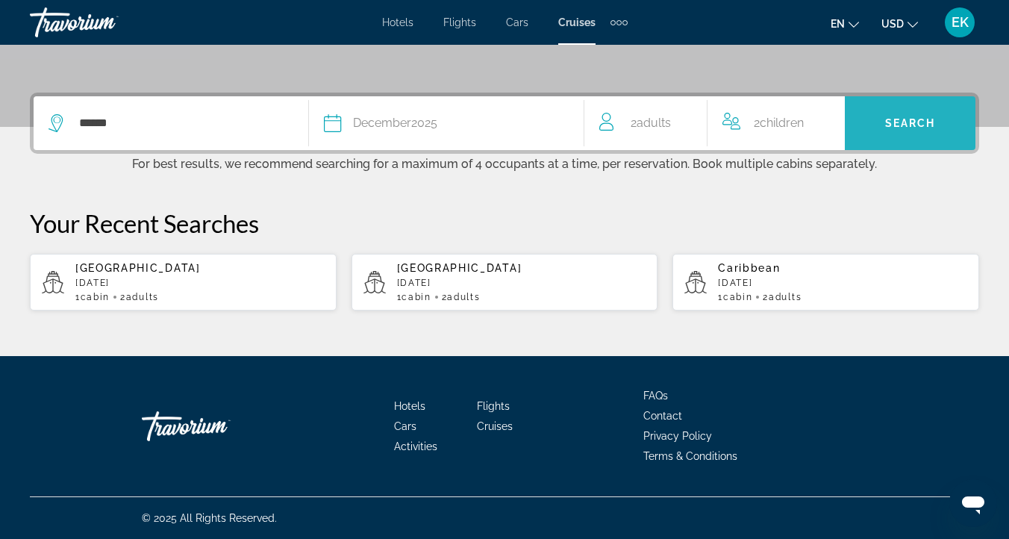
click at [896, 122] on span "Search" at bounding box center [910, 123] width 51 height 12
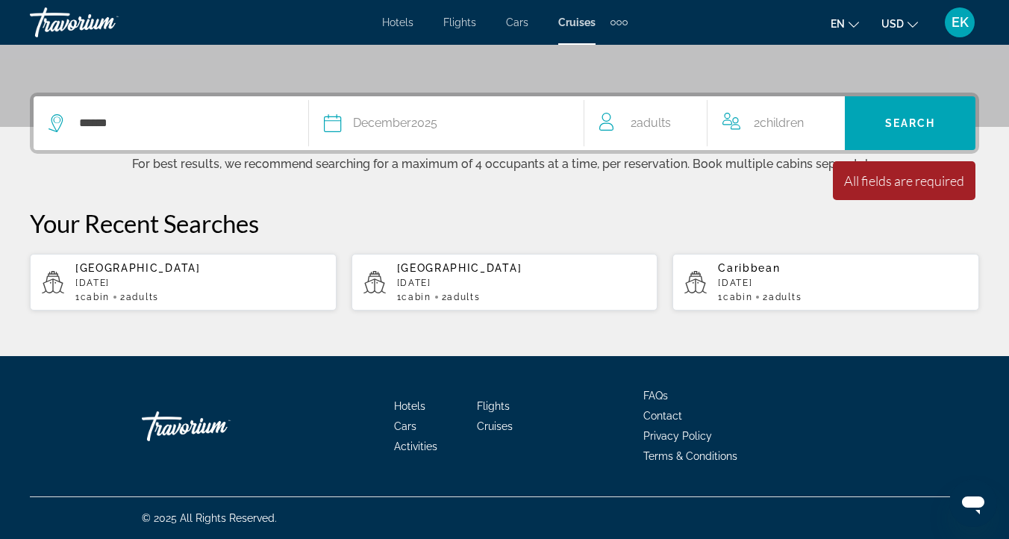
click at [791, 115] on span "2 Child Children" at bounding box center [779, 123] width 50 height 21
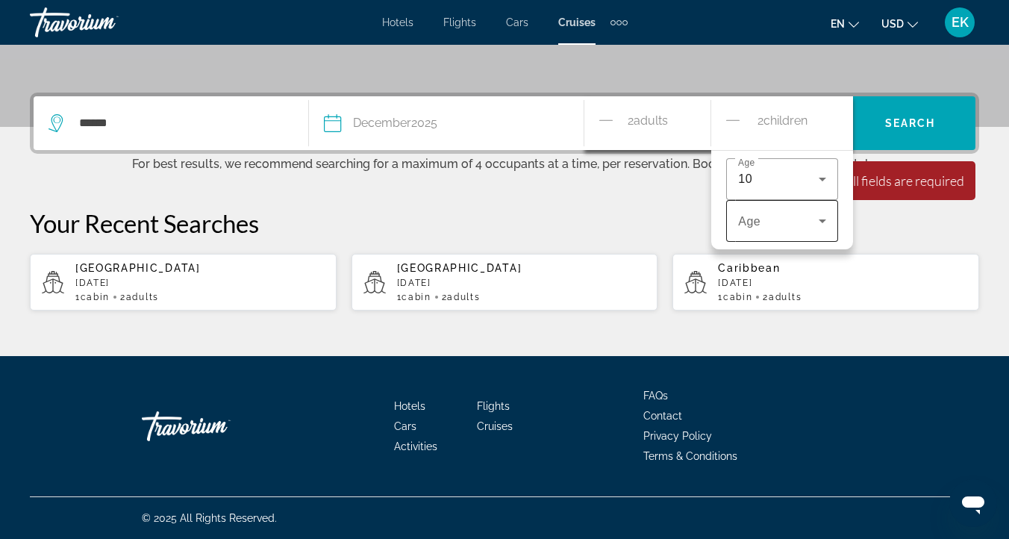
click at [819, 213] on icon "Travelers: 2 adults, 2 children" at bounding box center [823, 221] width 18 height 18
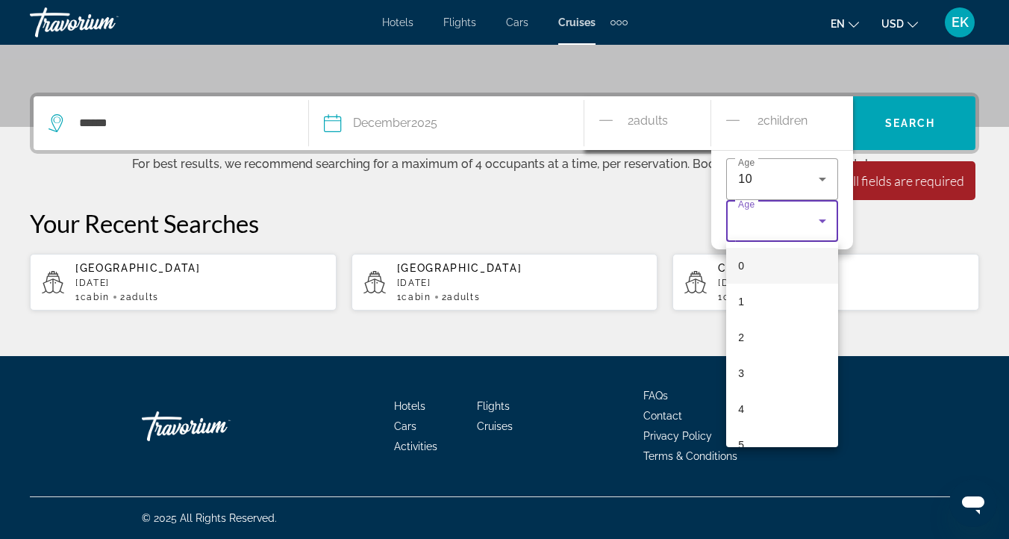
click at [732, 119] on div at bounding box center [504, 269] width 1009 height 539
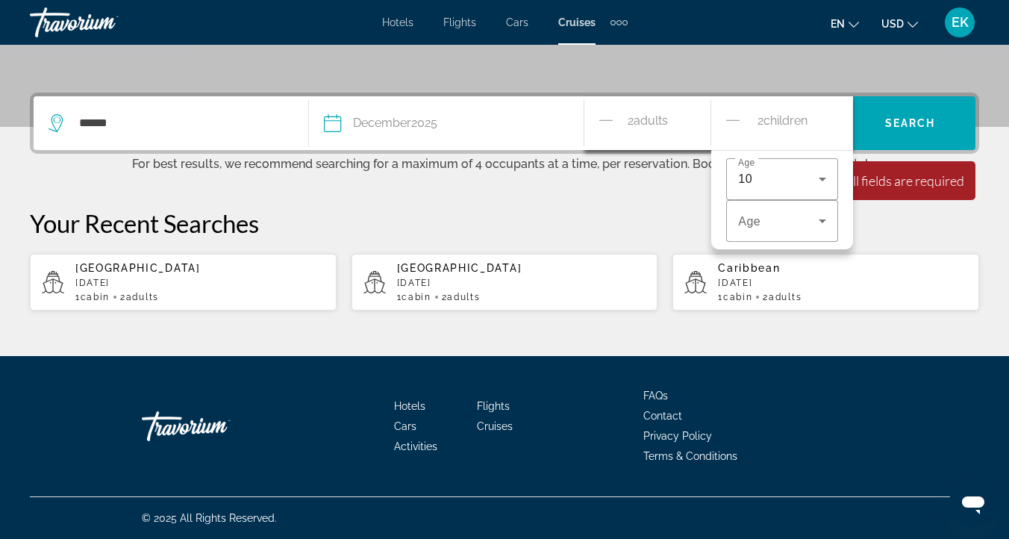
click at [732, 119] on icon "Decrement children" at bounding box center [732, 119] width 13 height 1
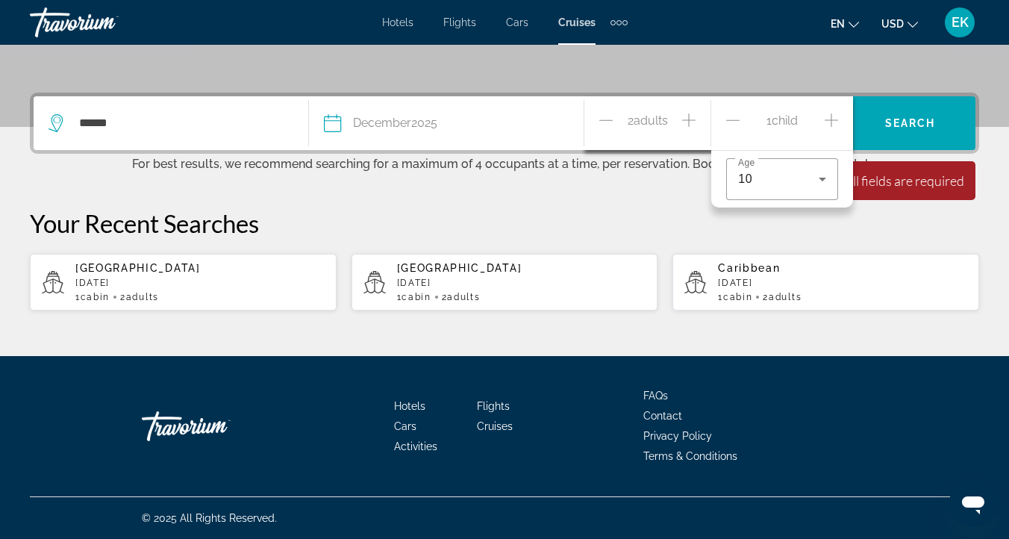
click at [689, 114] on icon "Increment adults" at bounding box center [688, 119] width 13 height 13
click at [910, 121] on span "Search" at bounding box center [910, 123] width 51 height 12
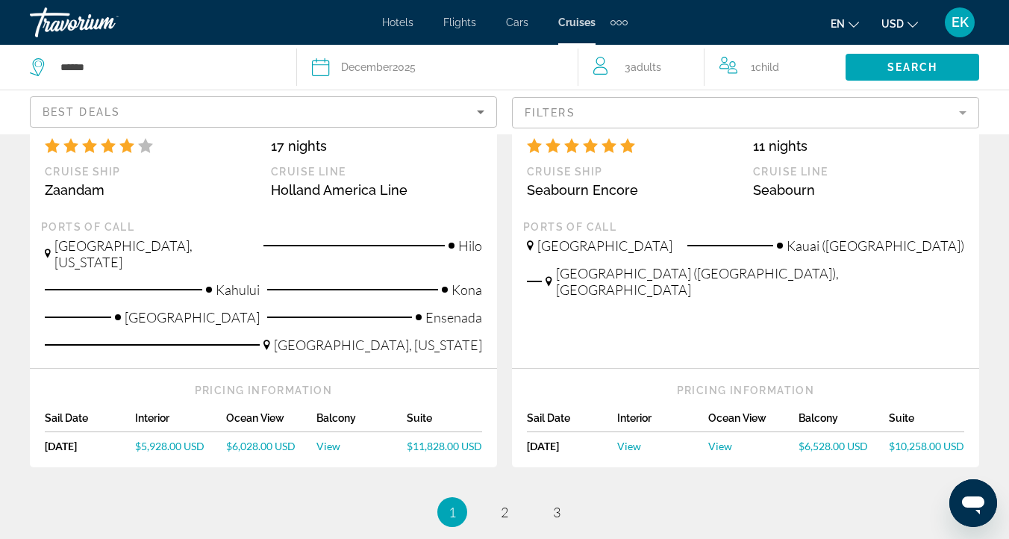
scroll to position [1786, 0]
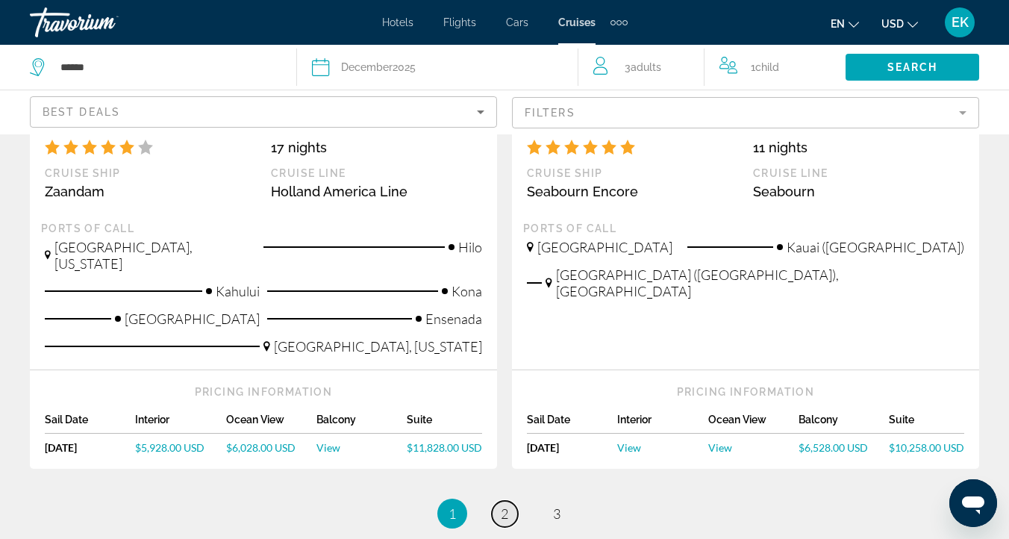
click at [503, 505] on span "2" at bounding box center [504, 513] width 7 height 16
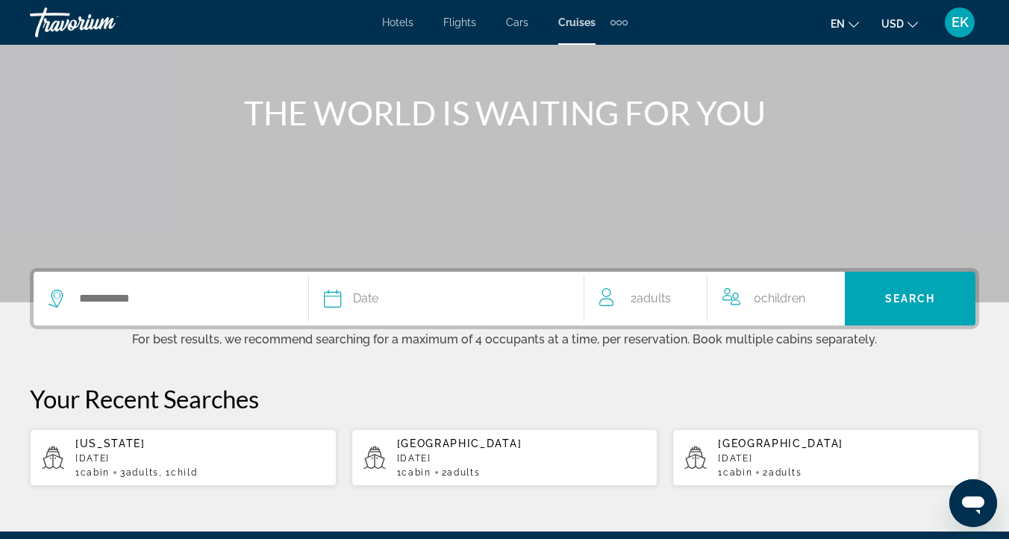
scroll to position [146, 0]
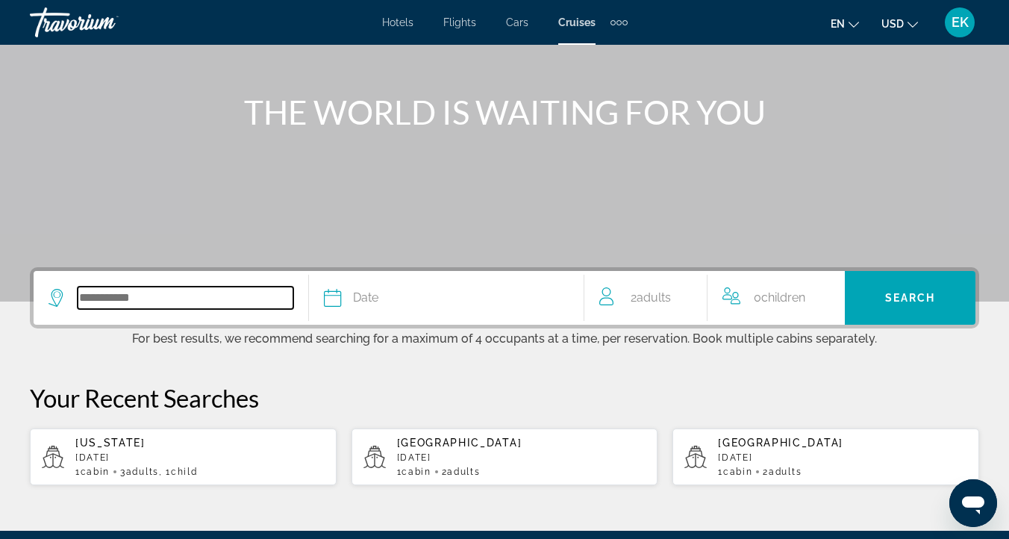
click at [102, 292] on input "Search widget" at bounding box center [186, 298] width 216 height 22
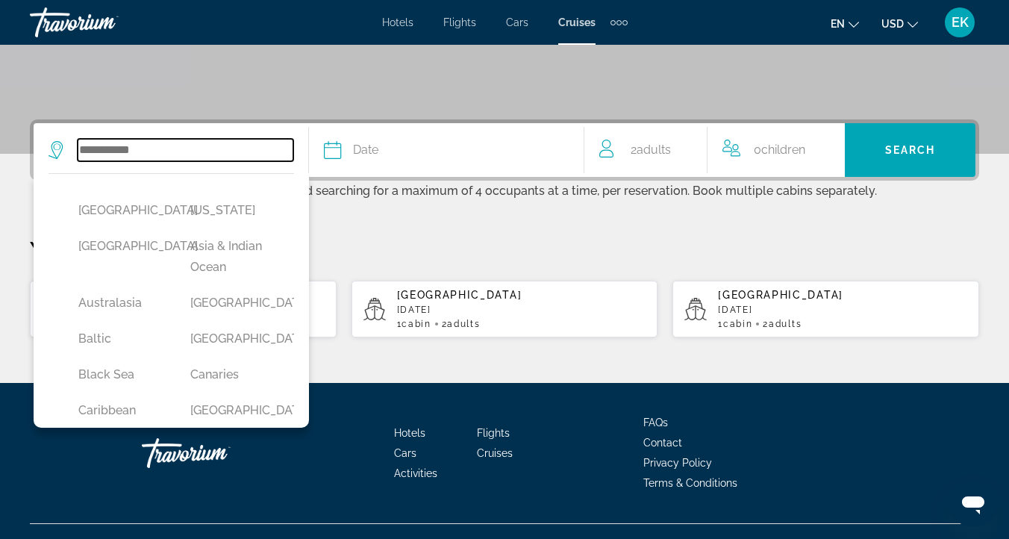
scroll to position [321, 0]
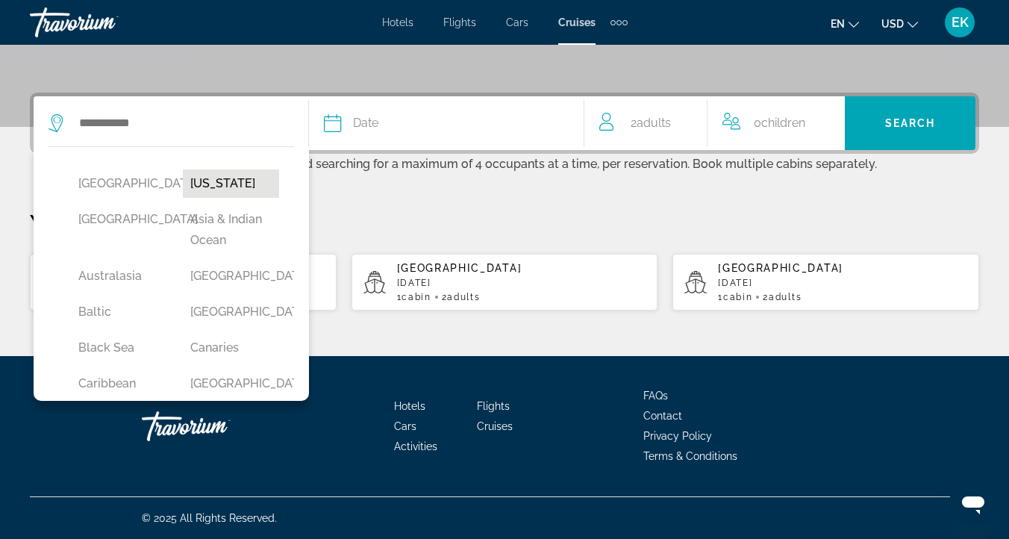
click at [207, 184] on button "Alaska" at bounding box center [231, 183] width 97 height 28
type input "******"
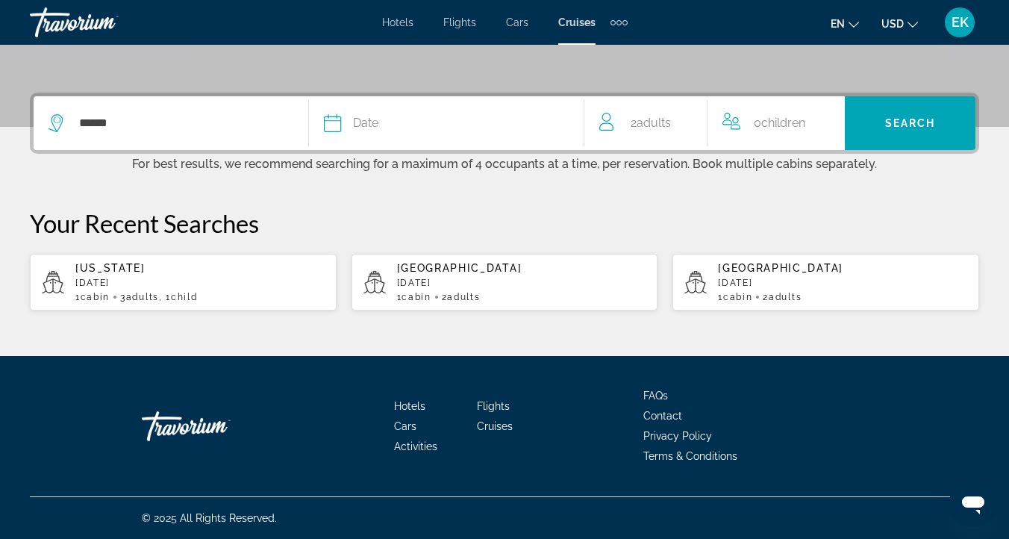
click at [336, 122] on icon "Search widget" at bounding box center [333, 123] width 18 height 18
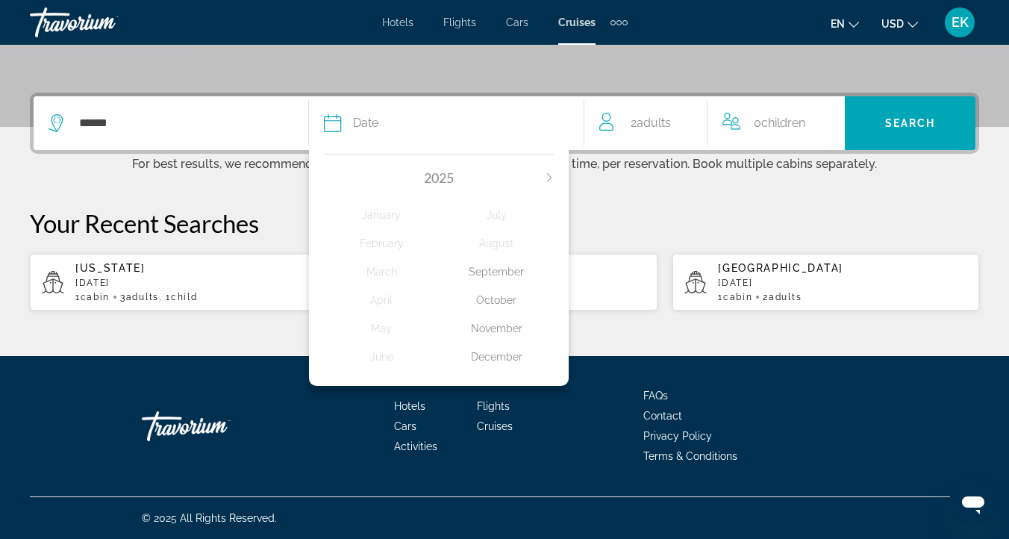
click at [552, 178] on icon "Next month" at bounding box center [549, 177] width 9 height 9
click at [382, 268] on div "March" at bounding box center [381, 271] width 115 height 27
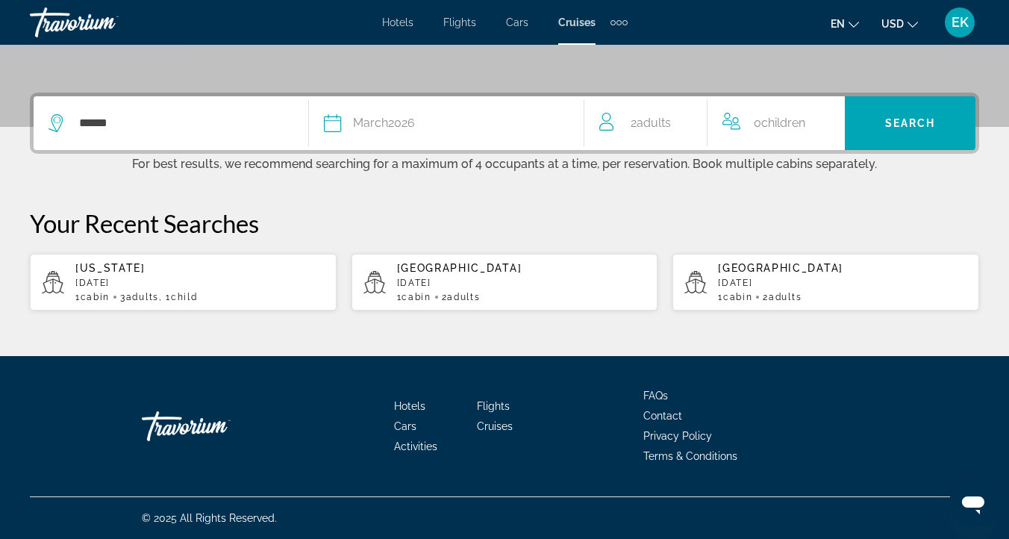
click at [664, 123] on span "Adults" at bounding box center [654, 123] width 34 height 14
click at [690, 117] on icon "Increment adults" at bounding box center [688, 120] width 13 height 18
click at [833, 121] on icon "Increment children" at bounding box center [831, 120] width 13 height 18
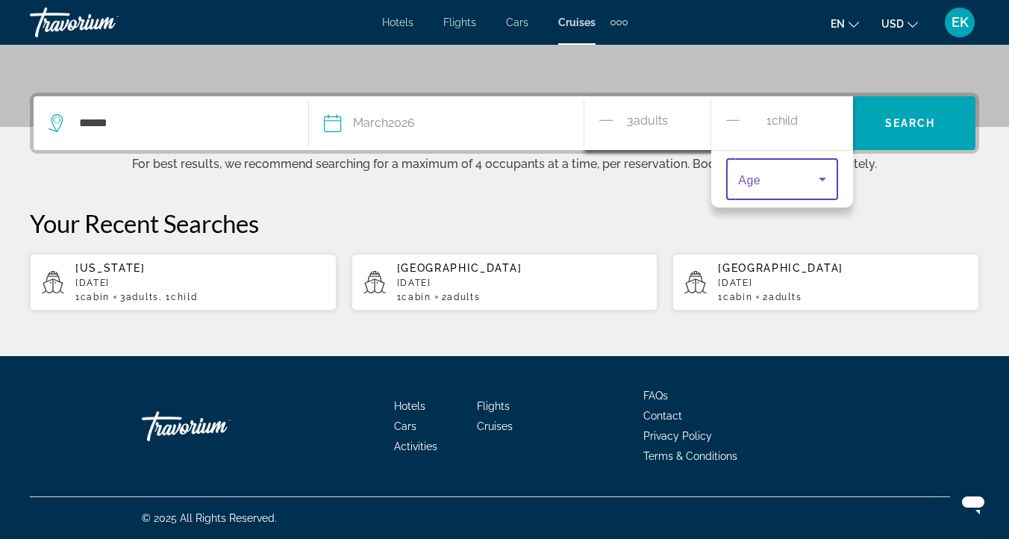
click at [824, 177] on icon "Travelers: 3 adults, 1 child" at bounding box center [823, 179] width 18 height 18
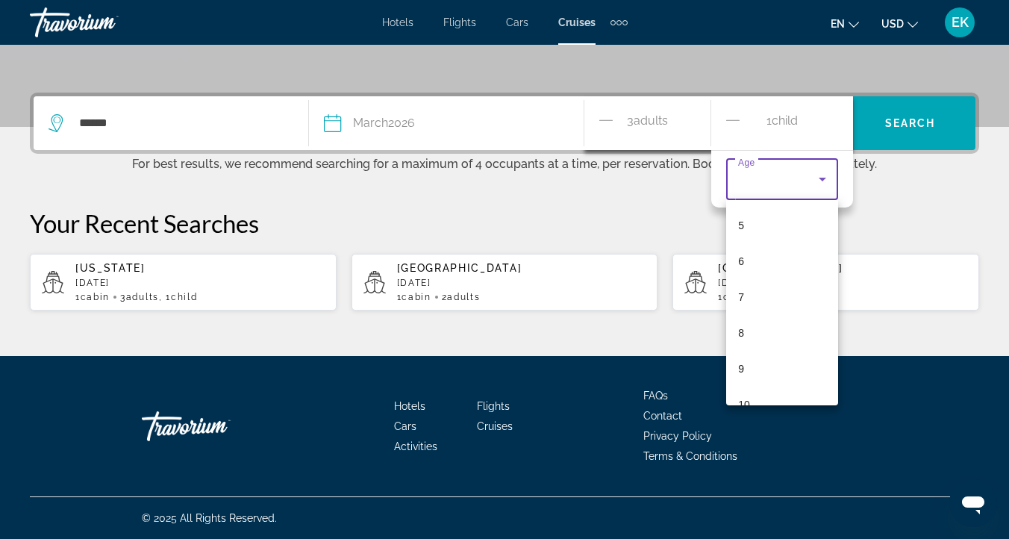
scroll to position [237, 0]
click at [775, 313] on mat-option "9" at bounding box center [782, 310] width 112 height 36
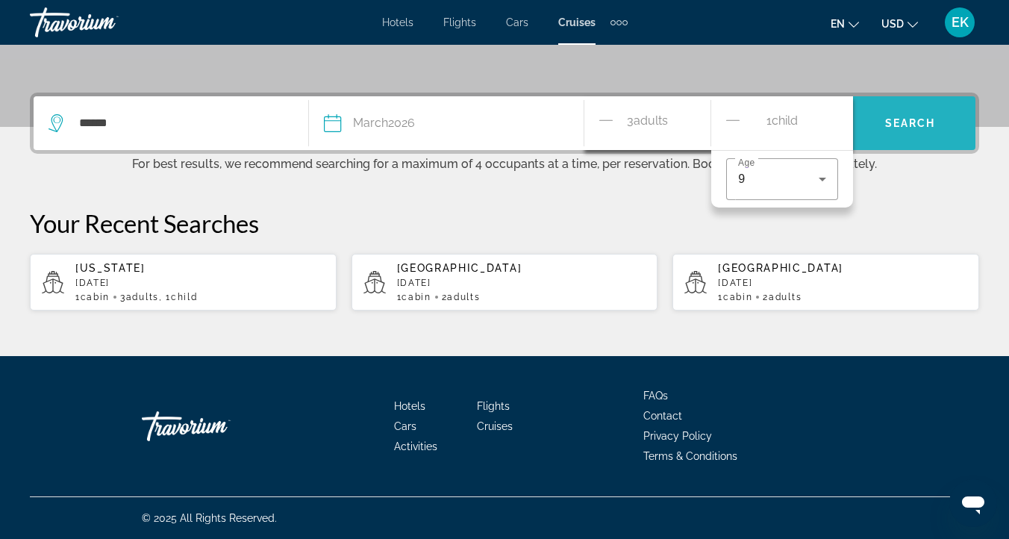
click at [909, 120] on span "Search" at bounding box center [910, 123] width 51 height 12
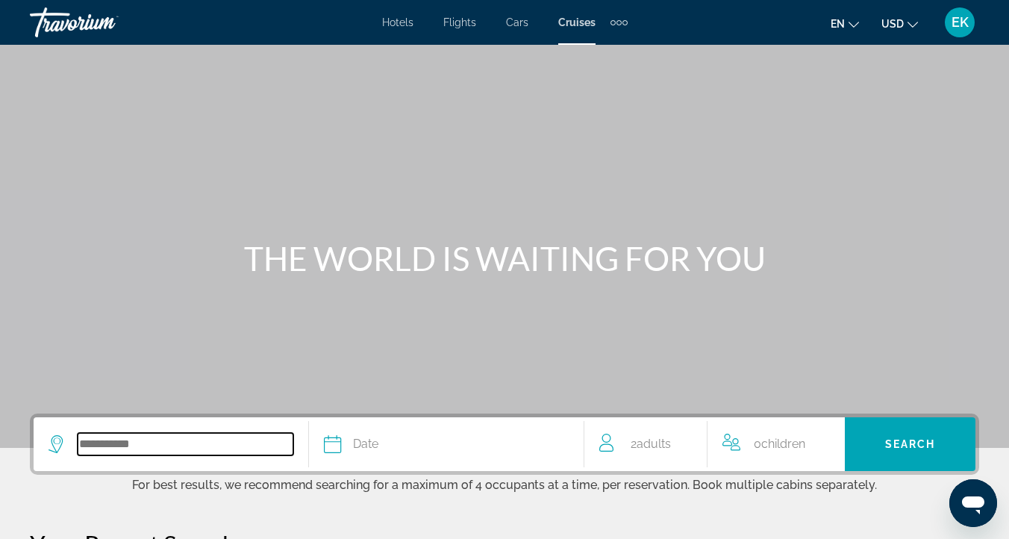
click at [101, 440] on input "Search widget" at bounding box center [186, 444] width 216 height 22
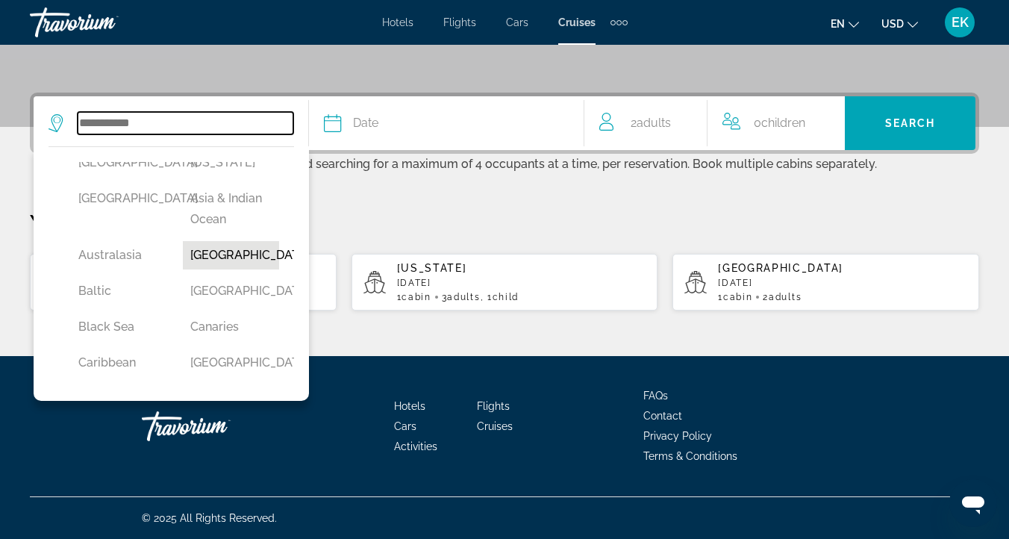
scroll to position [17, 0]
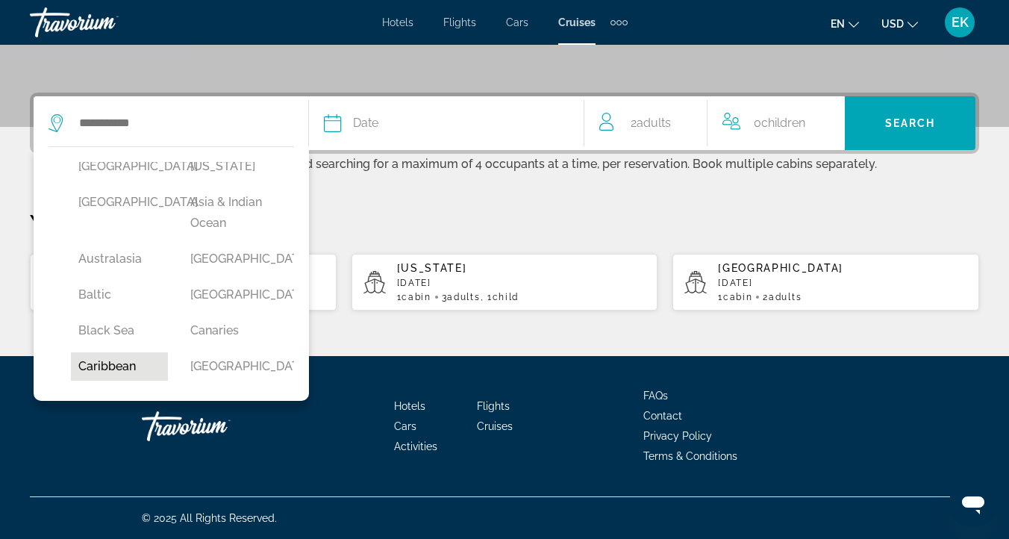
click at [103, 363] on button "Caribbean" at bounding box center [119, 366] width 97 height 28
type input "*********"
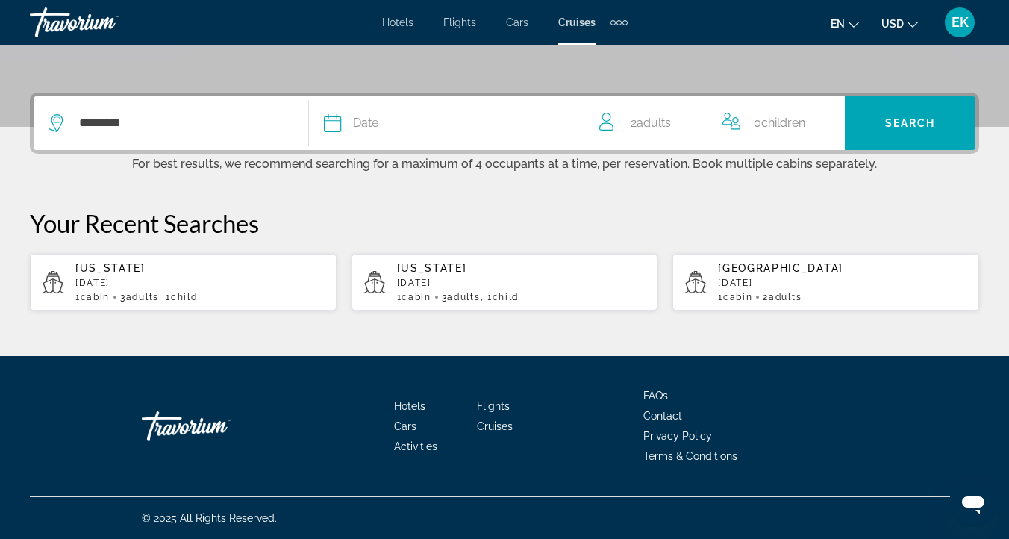
click at [367, 118] on span "Date" at bounding box center [365, 123] width 25 height 21
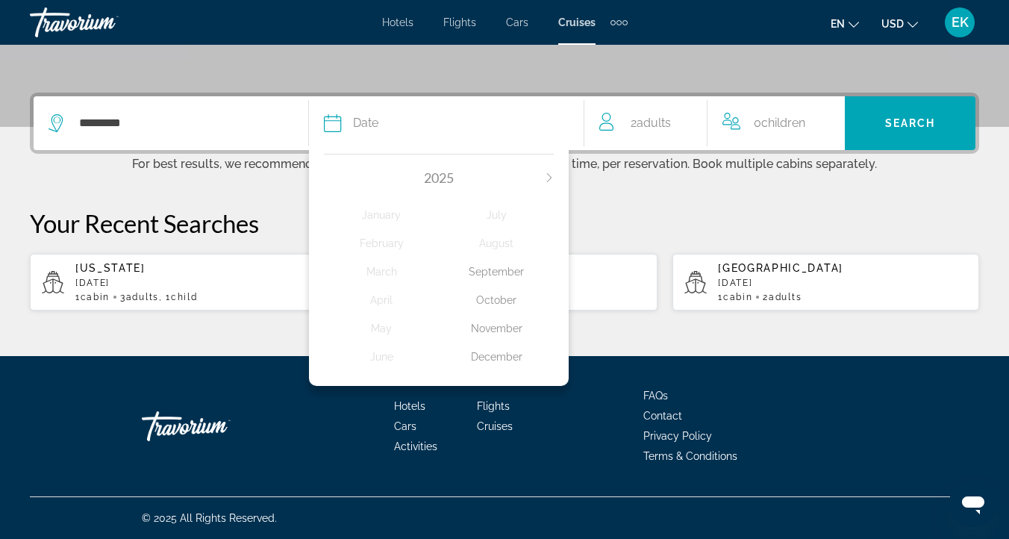
click at [554, 176] on div "2025 January February March April May June July August September October Novemb…" at bounding box center [439, 266] width 260 height 240
click at [549, 175] on icon "Next month" at bounding box center [549, 177] width 9 height 9
click at [384, 269] on div "March" at bounding box center [381, 271] width 115 height 27
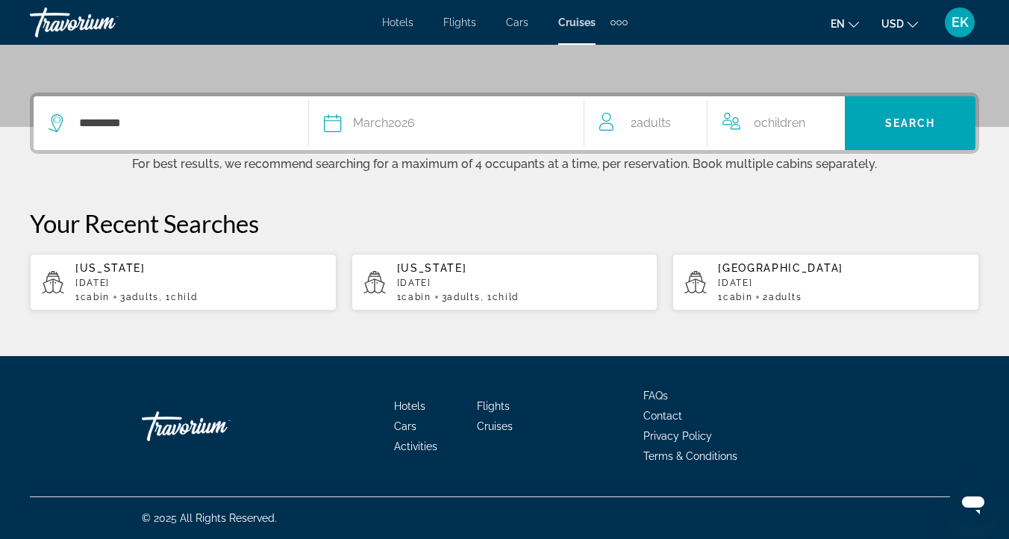
click at [660, 125] on span "Adults" at bounding box center [654, 123] width 34 height 14
click at [690, 117] on icon "Increment adults" at bounding box center [688, 120] width 13 height 18
click at [831, 116] on icon "Increment children" at bounding box center [831, 119] width 13 height 13
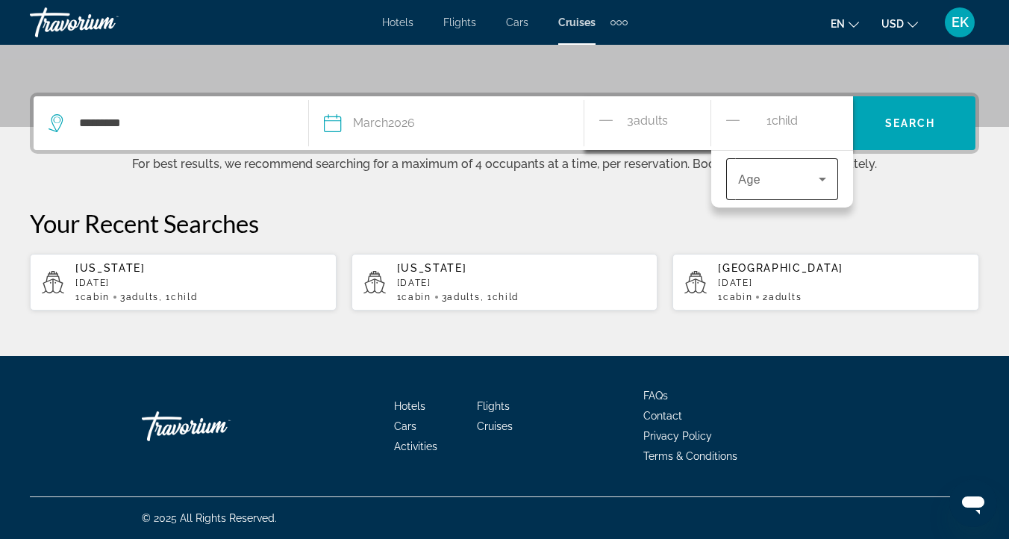
click at [823, 178] on icon "Travelers: 3 adults, 1 child" at bounding box center [822, 180] width 7 height 4
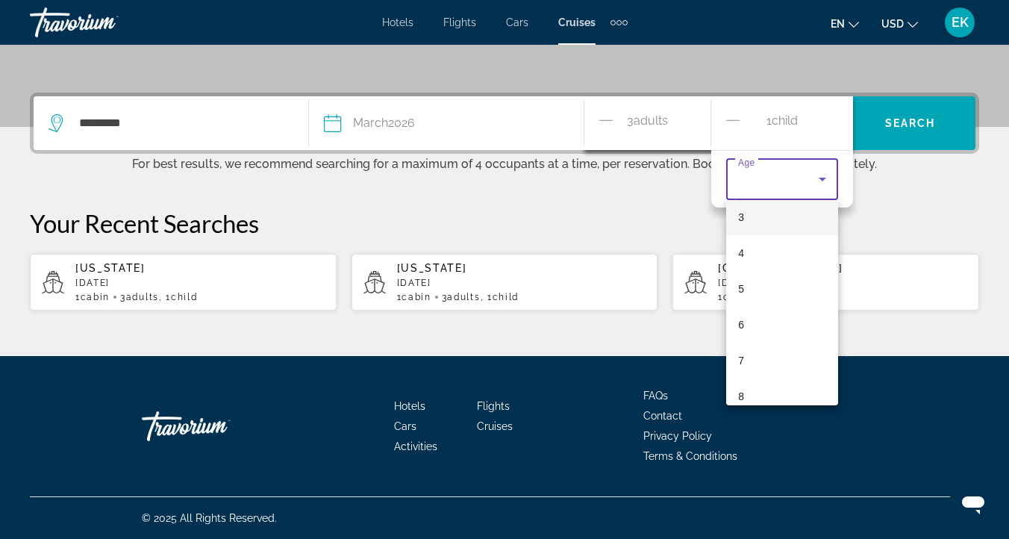
scroll to position [237, 0]
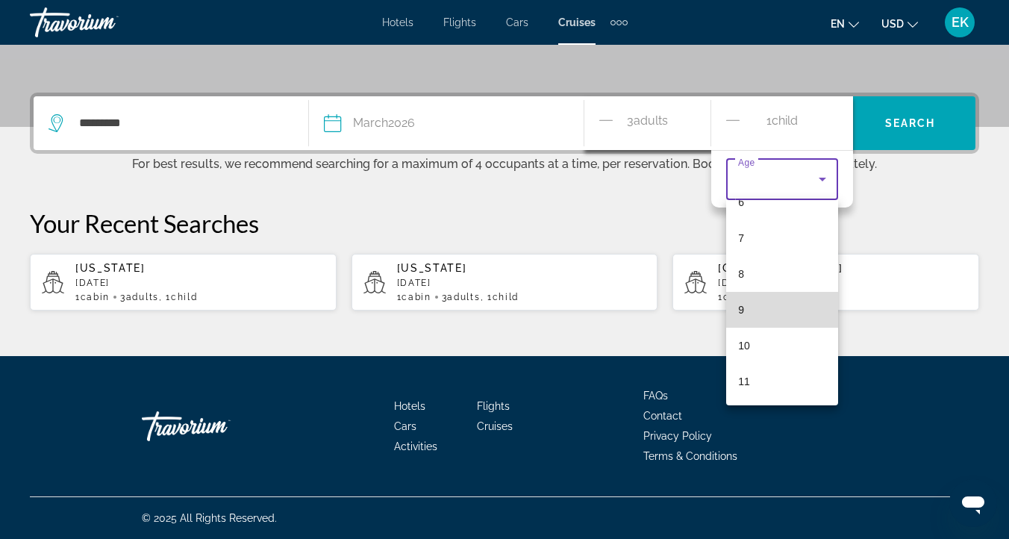
click at [778, 307] on mat-option "9" at bounding box center [782, 310] width 112 height 36
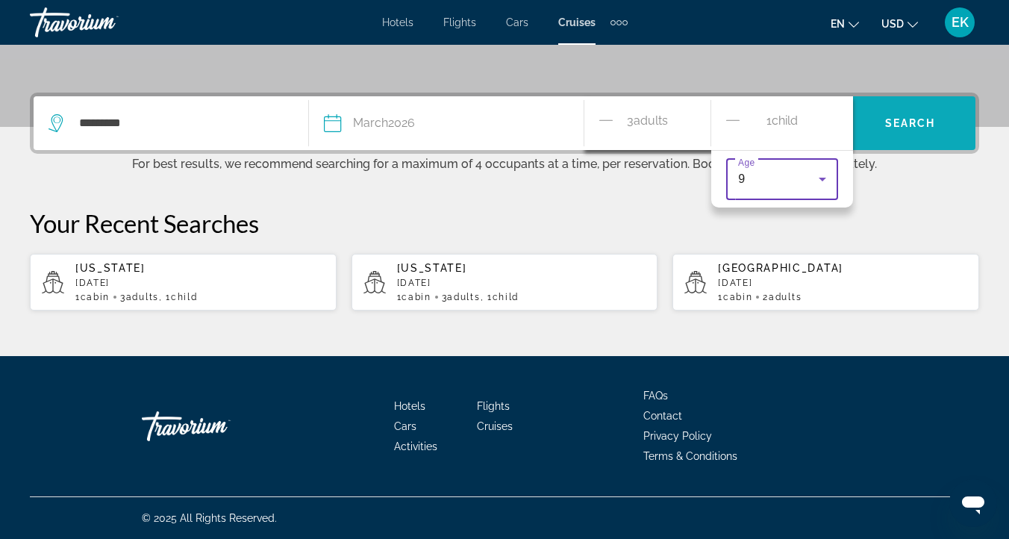
click at [917, 117] on span "Search" at bounding box center [910, 123] width 51 height 12
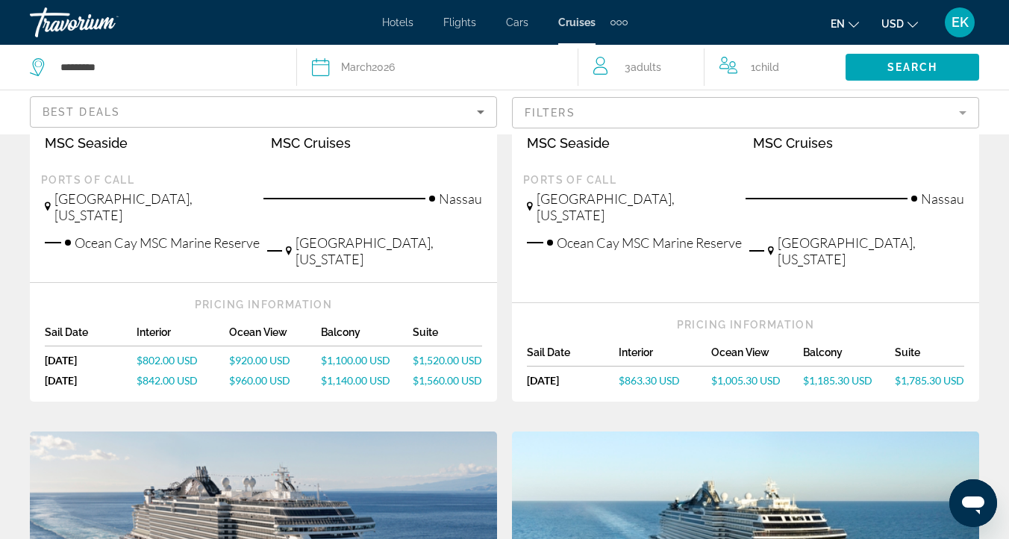
scroll to position [1085, 0]
